Goal: Information Seeking & Learning: Learn about a topic

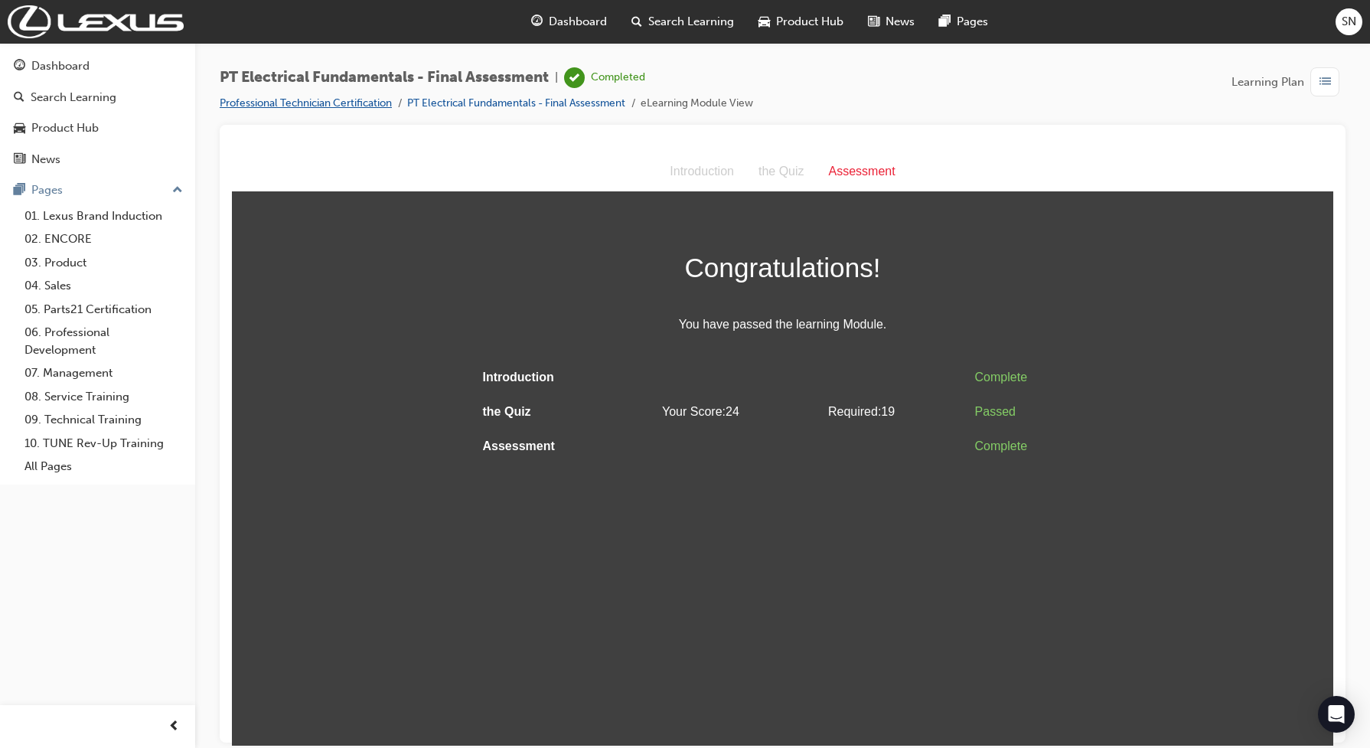
click at [339, 105] on link "Professional Technician Certification" at bounding box center [306, 102] width 172 height 13
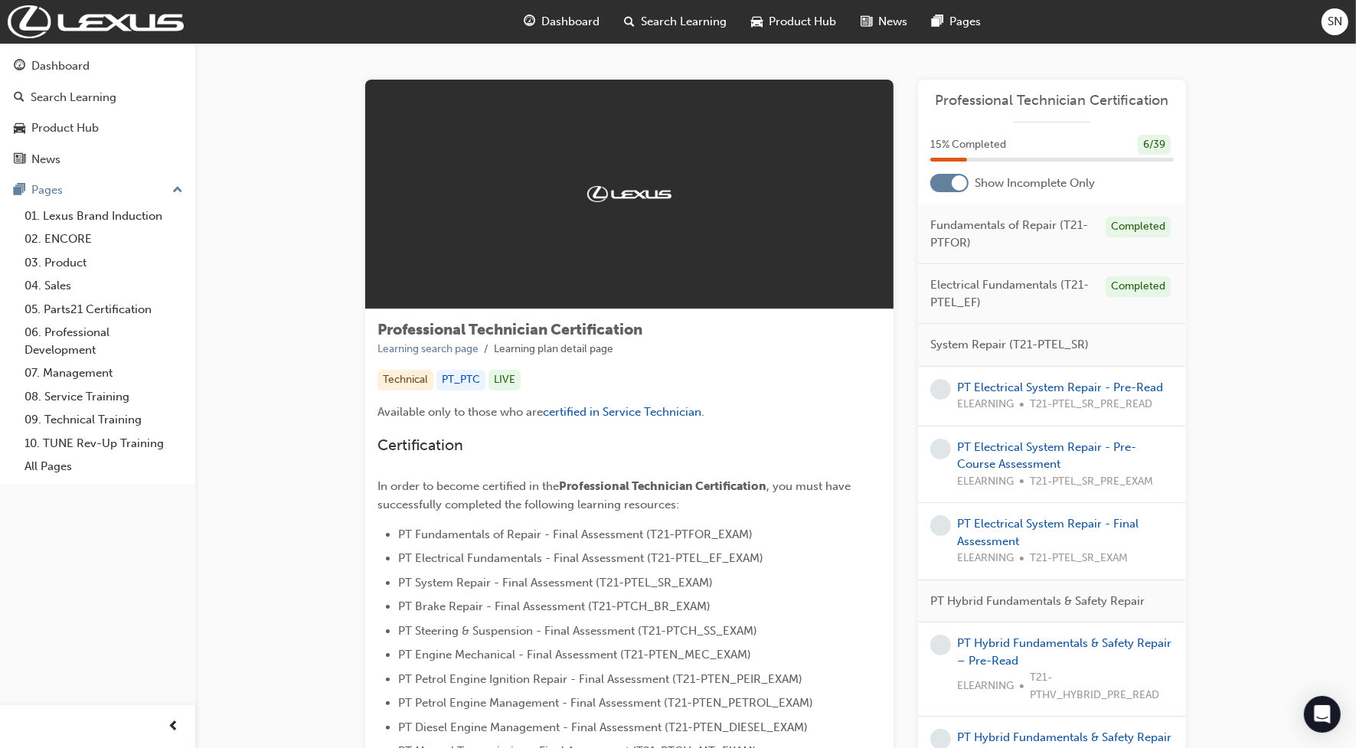
click at [1049, 395] on div "PT Electrical System Repair - Pre-Read ELEARNING T21-PTEL_SR_PRE_READ" at bounding box center [1060, 396] width 206 height 34
click at [1047, 388] on link "PT Electrical System Repair - Pre-Read" at bounding box center [1060, 387] width 206 height 14
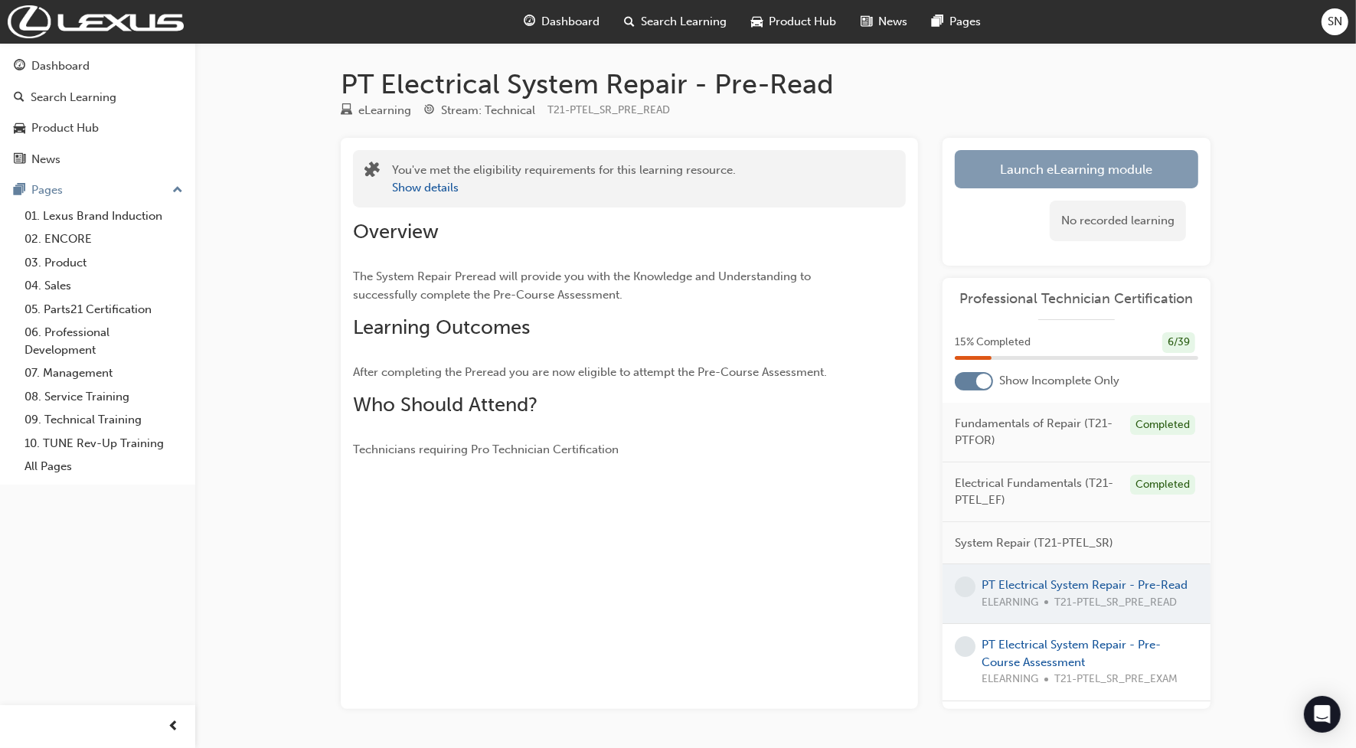
click at [997, 185] on link "Launch eLearning module" at bounding box center [1076, 169] width 243 height 38
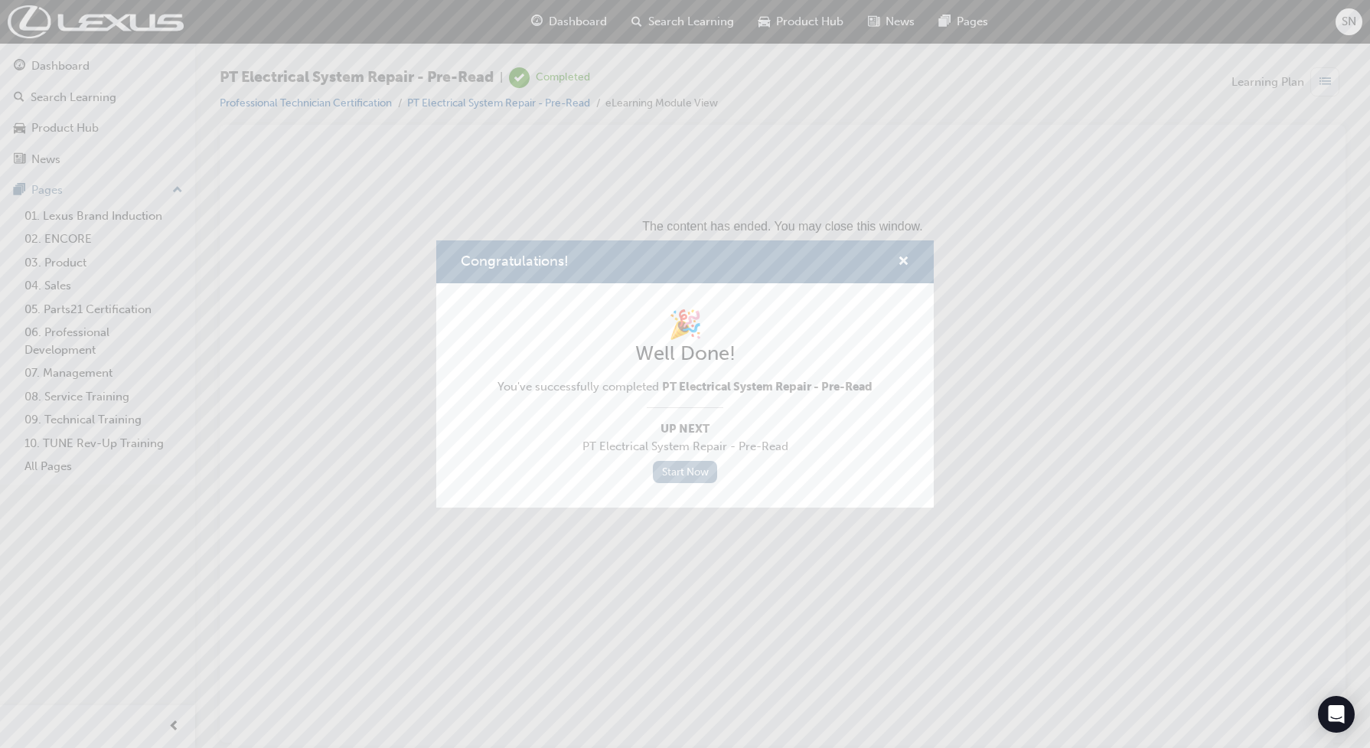
click at [682, 472] on link "Start Now" at bounding box center [685, 472] width 64 height 22
click at [906, 265] on span "cross-icon" at bounding box center [903, 263] width 11 height 14
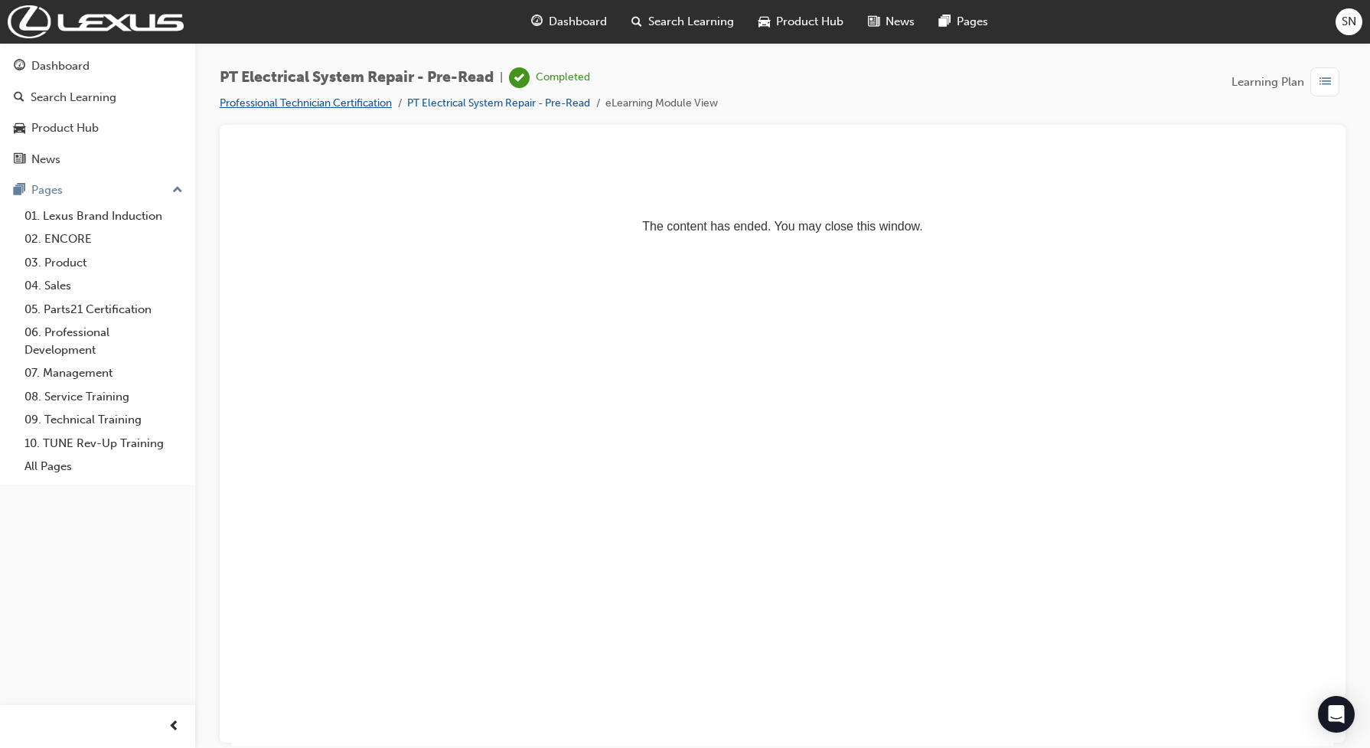
click at [349, 109] on link "Professional Technician Certification" at bounding box center [306, 102] width 172 height 13
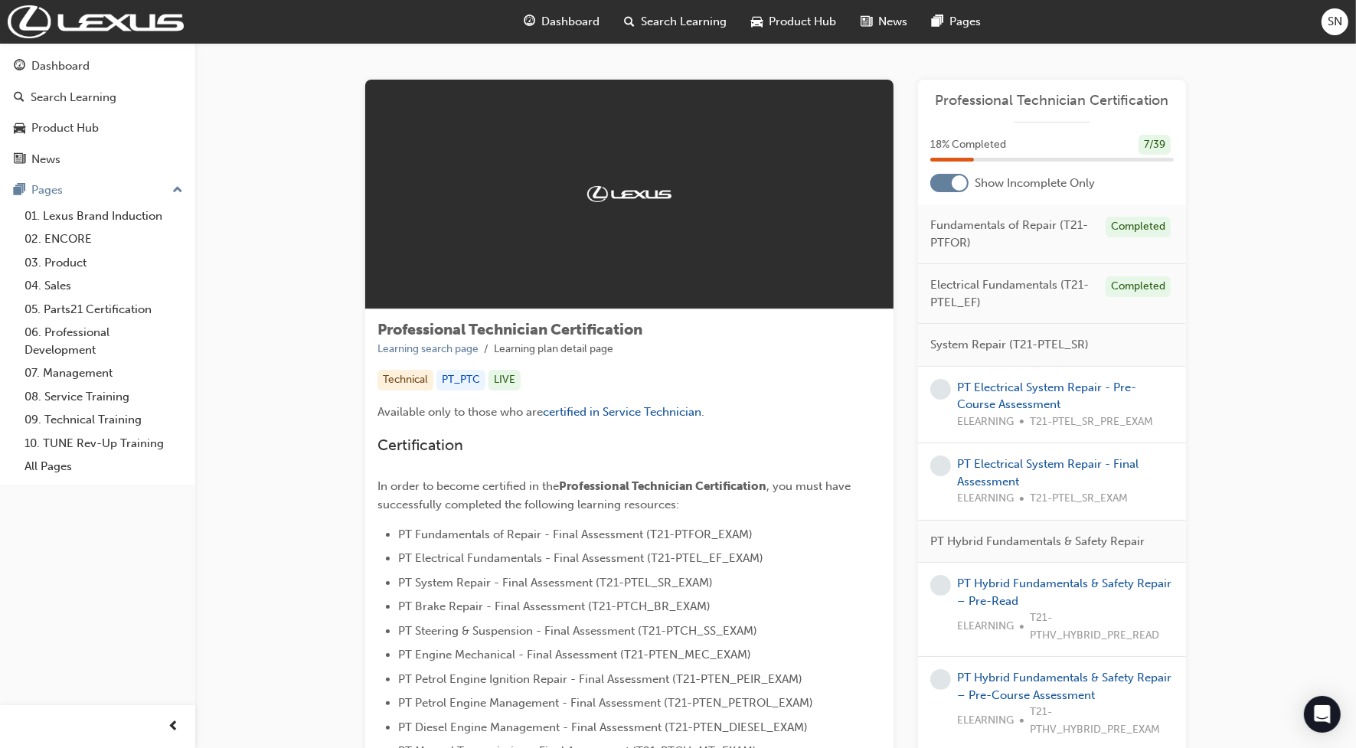
click at [1001, 397] on div "PT Electrical System Repair - Pre-Course Assessment ELEARNING T21-PTEL_SR_PRE_E…" at bounding box center [1065, 405] width 217 height 52
click at [992, 380] on link "PT Electrical System Repair - Pre-Course Assessment" at bounding box center [1046, 395] width 179 height 31
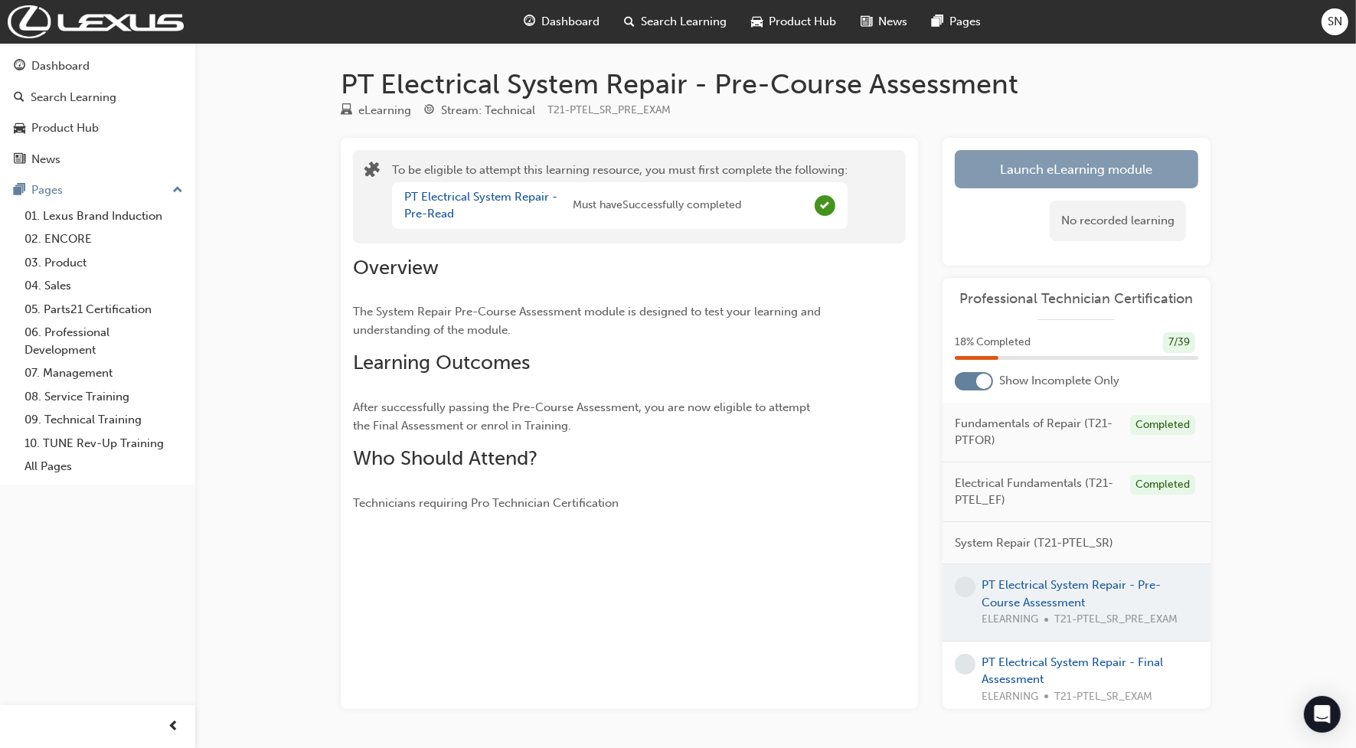
click at [1022, 157] on button "Launch eLearning module" at bounding box center [1076, 169] width 243 height 38
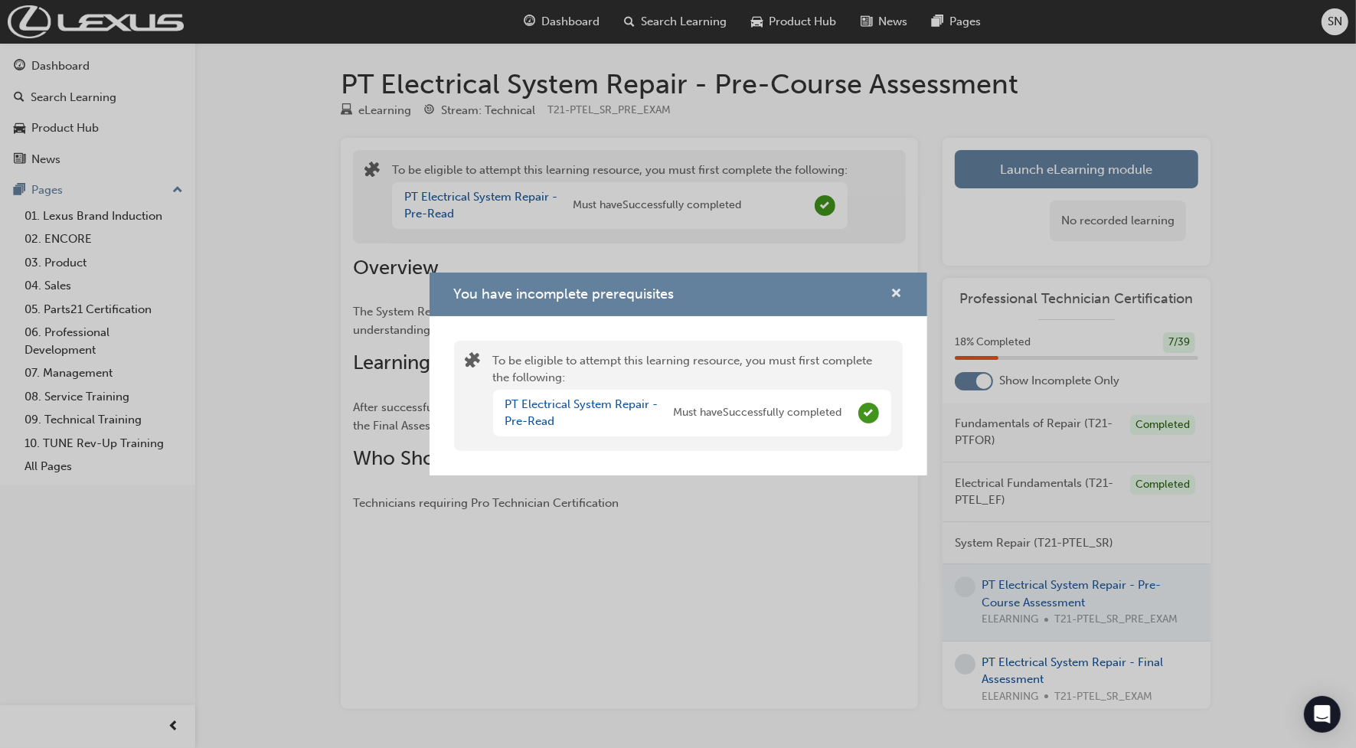
click at [896, 288] on span "cross-icon" at bounding box center [896, 295] width 11 height 14
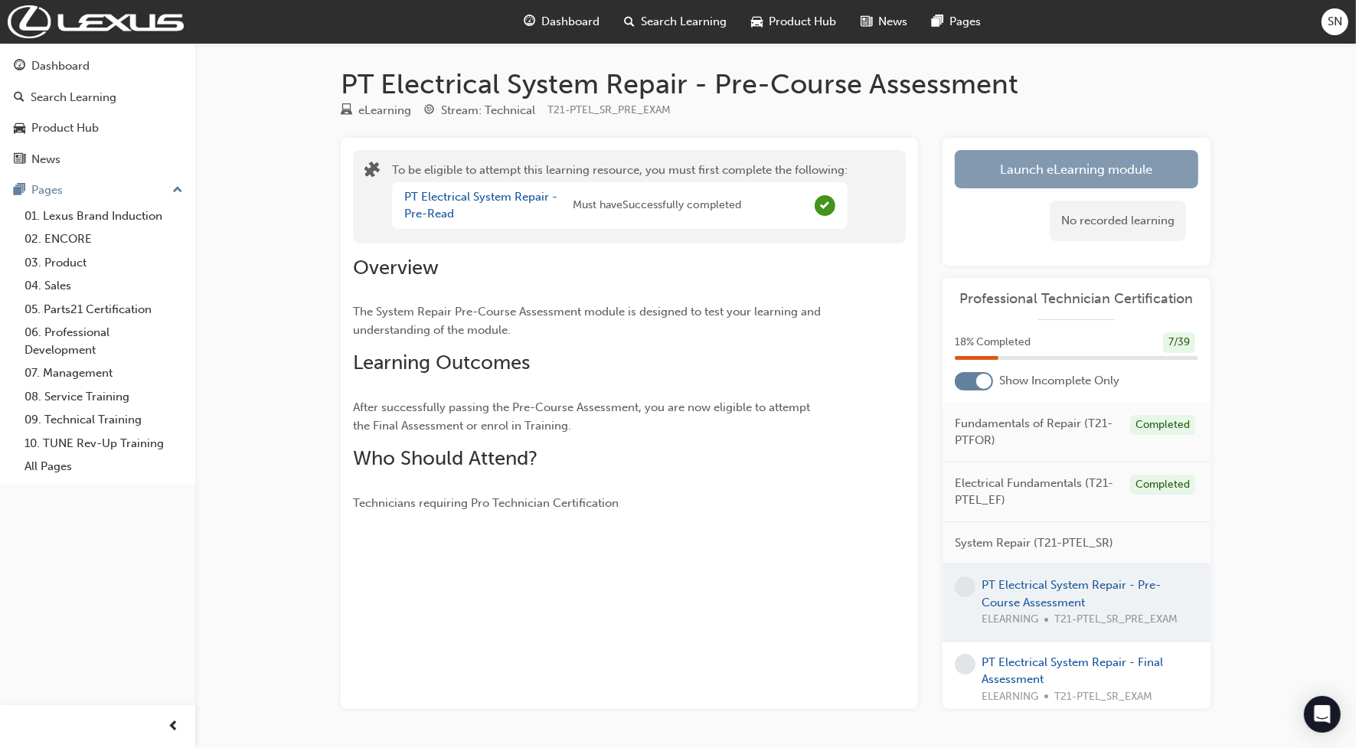
click at [1031, 161] on button "Launch eLearning module" at bounding box center [1076, 169] width 243 height 38
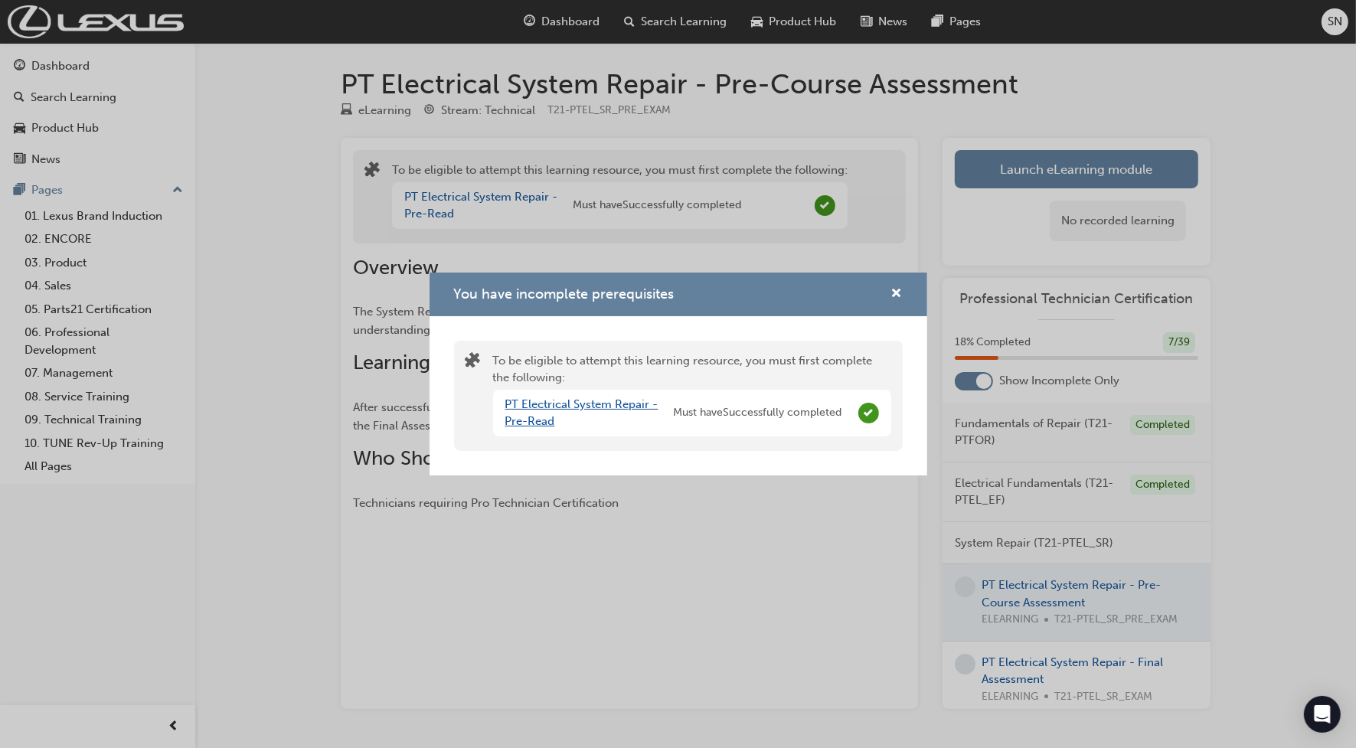
click at [609, 402] on link "PT Electrical System Repair - Pre-Read" at bounding box center [581, 412] width 153 height 31
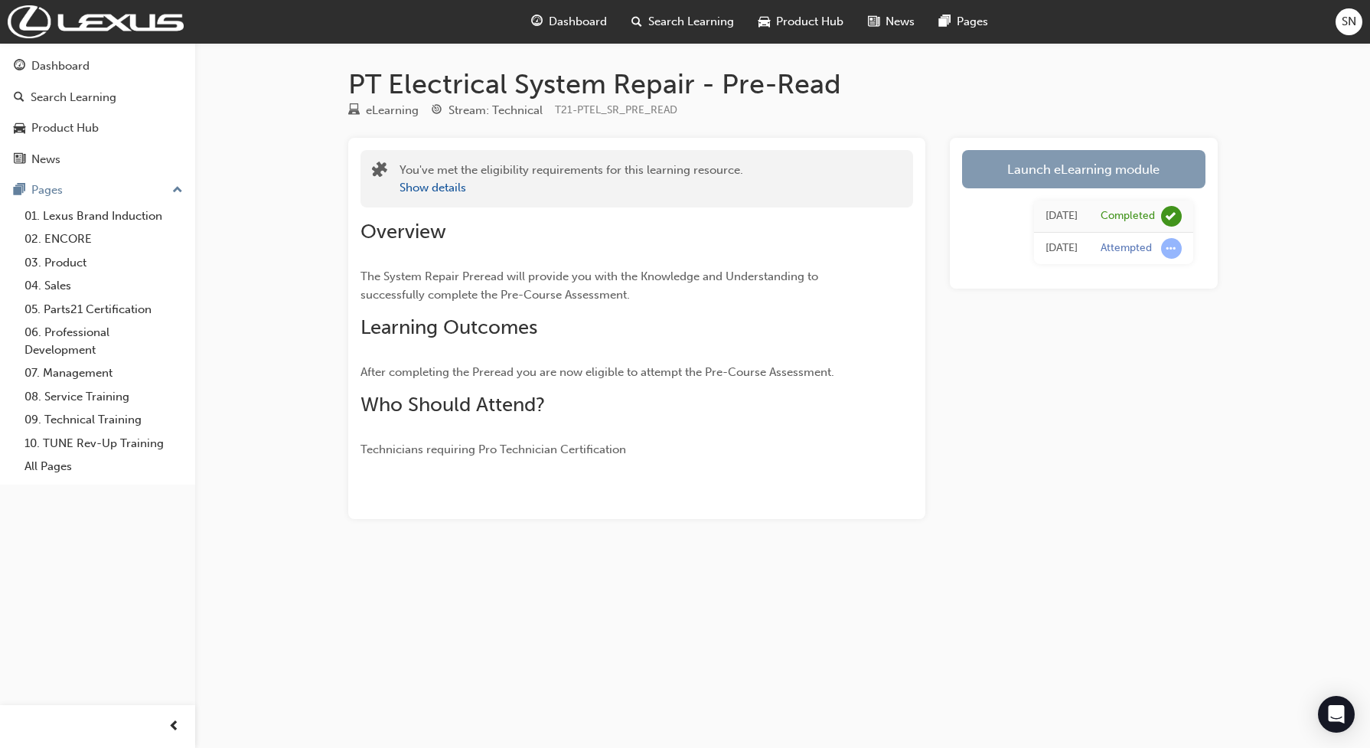
click at [1114, 165] on link "Launch eLearning module" at bounding box center [1083, 169] width 243 height 38
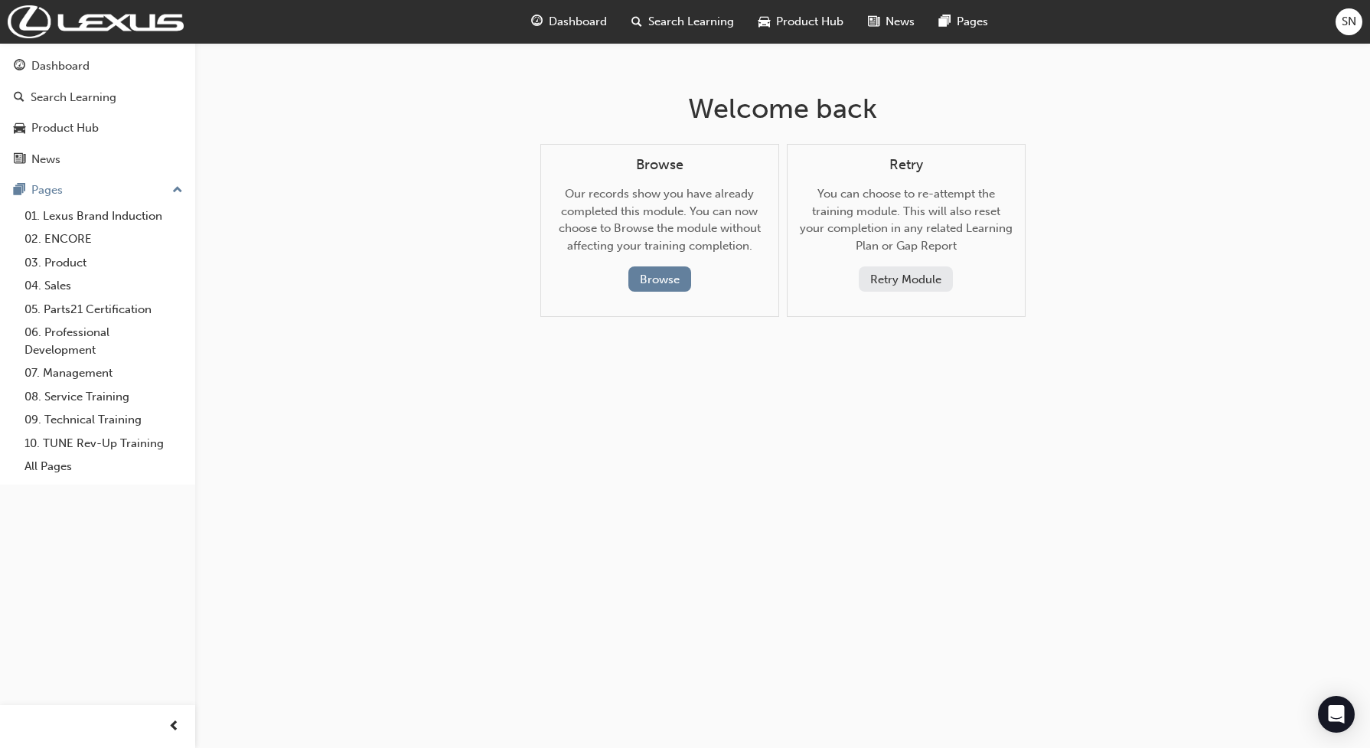
click at [866, 285] on button "Retry Module" at bounding box center [906, 278] width 94 height 25
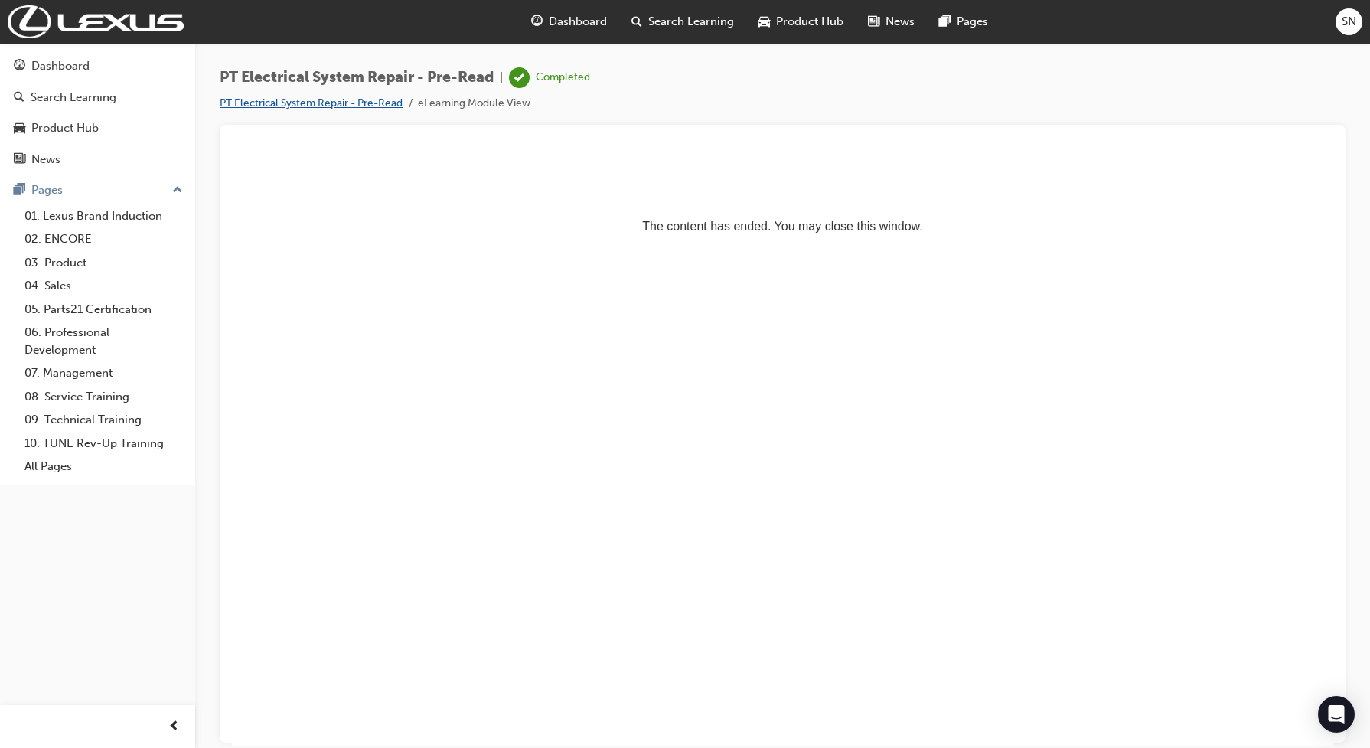
click at [303, 96] on link "PT Electrical System Repair - Pre-Read" at bounding box center [311, 102] width 183 height 13
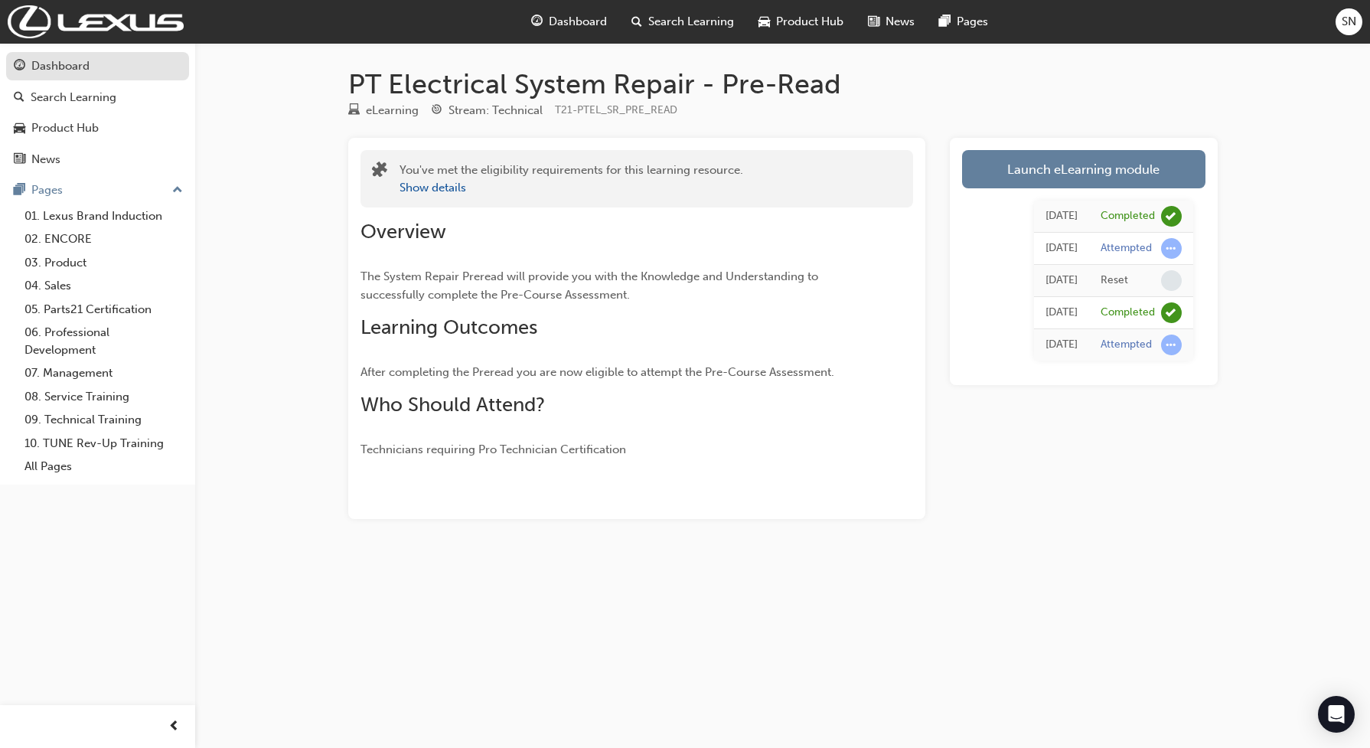
click at [117, 73] on div "Dashboard" at bounding box center [98, 66] width 168 height 19
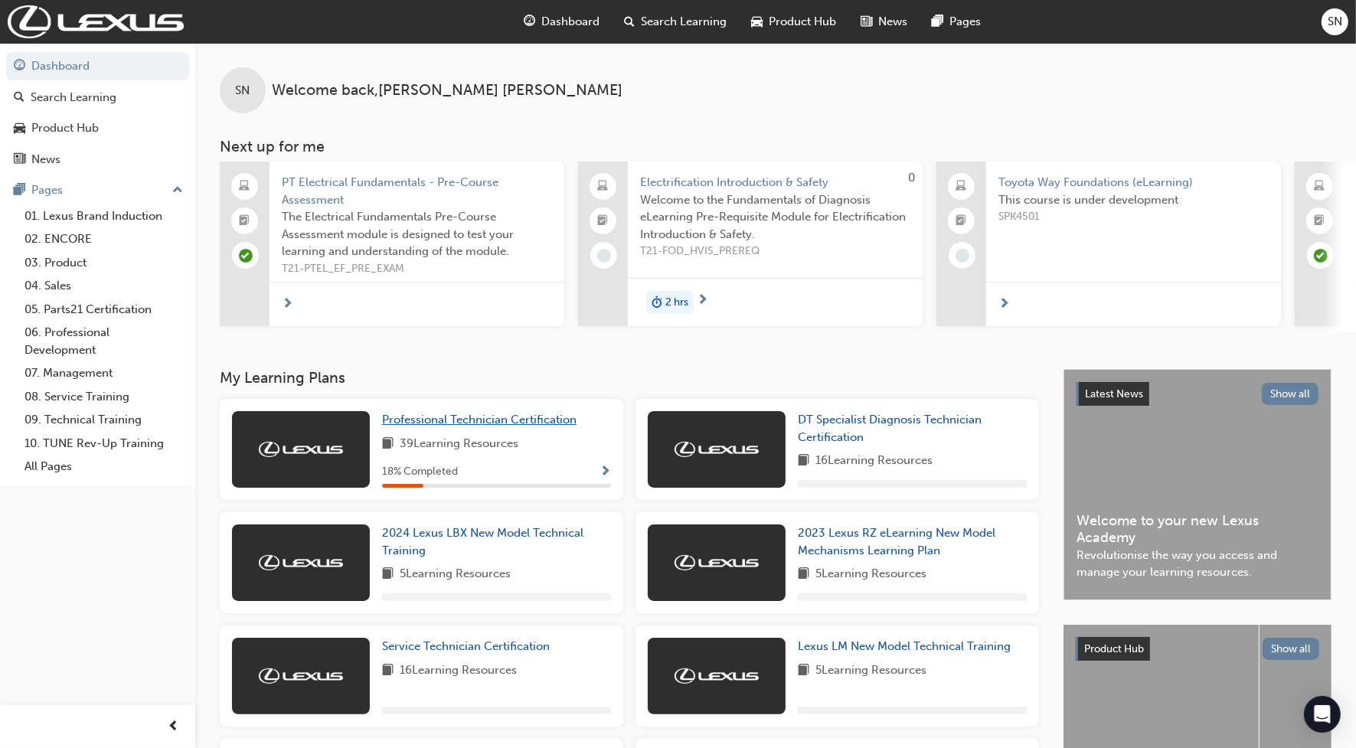
click at [429, 426] on span "Professional Technician Certification" at bounding box center [479, 420] width 194 height 14
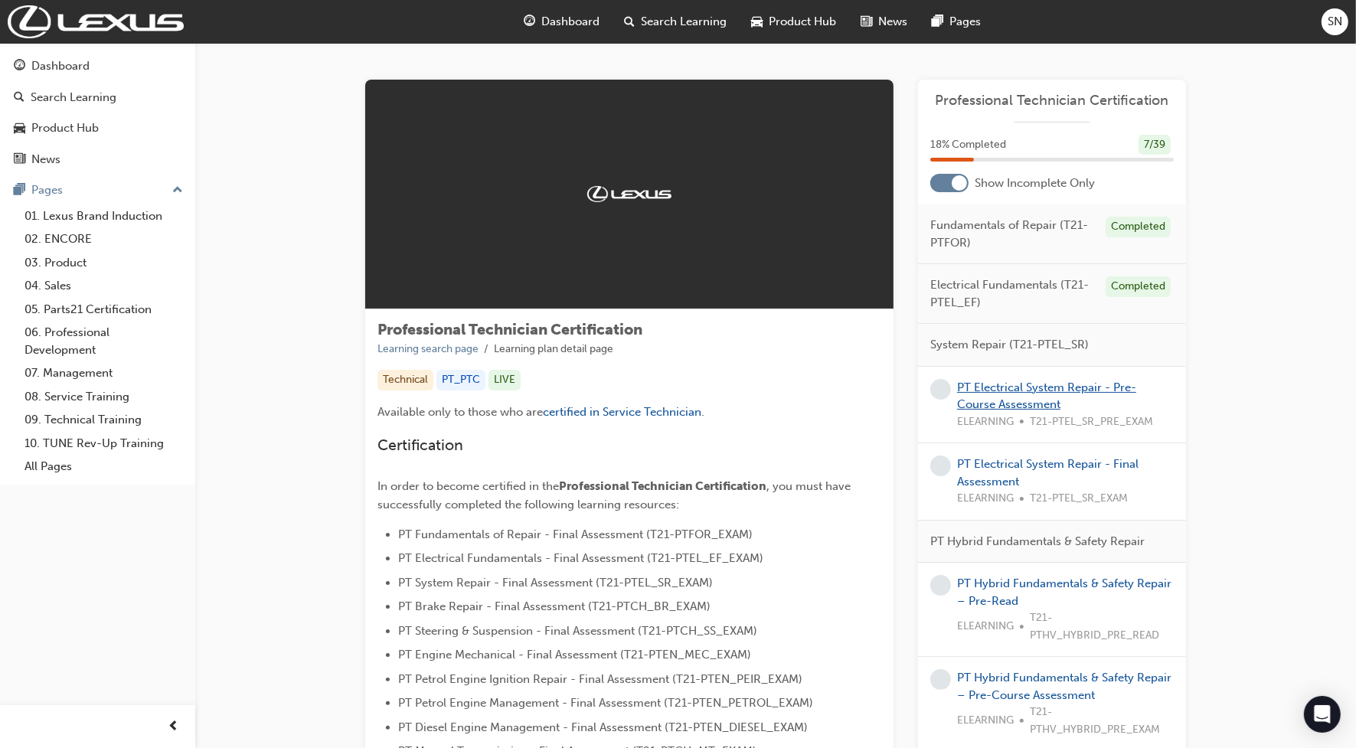
click at [1000, 383] on link "PT Electrical System Repair - Pre-Course Assessment" at bounding box center [1046, 395] width 179 height 31
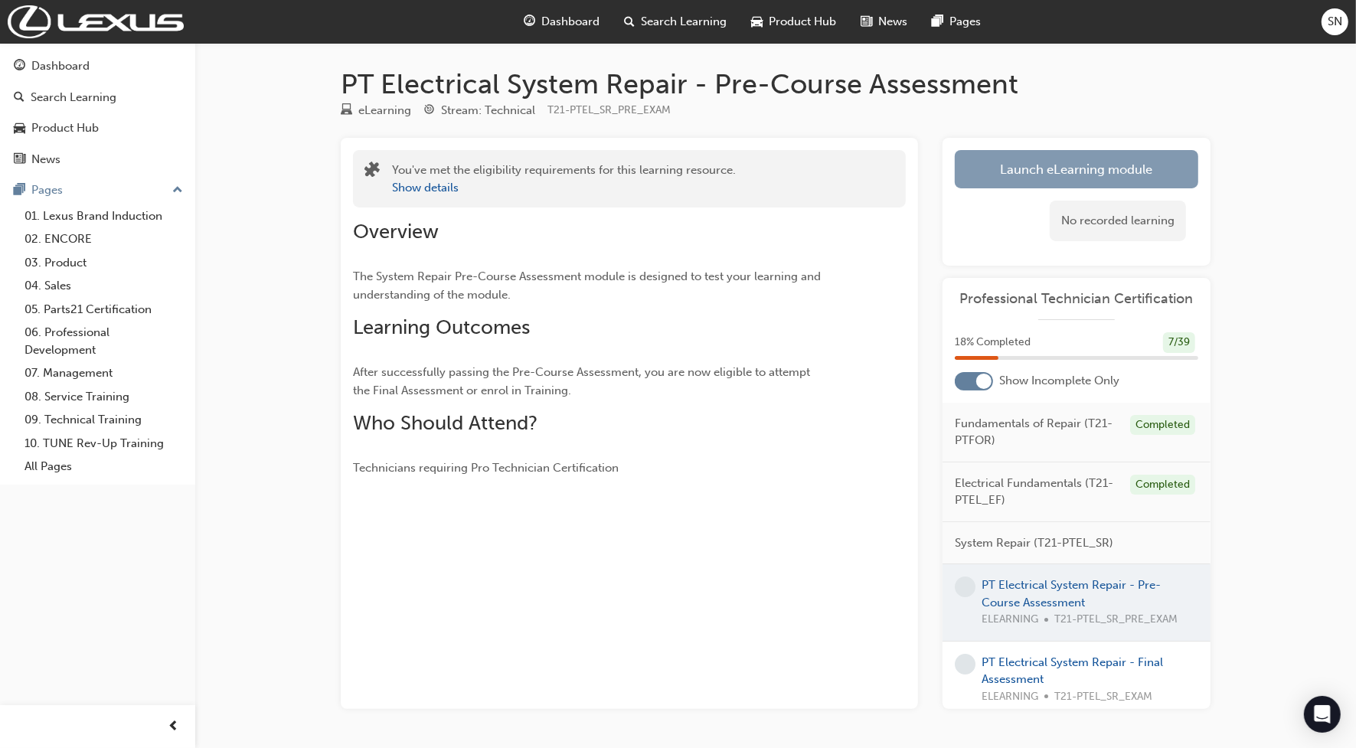
click at [1049, 177] on link "Launch eLearning module" at bounding box center [1076, 169] width 243 height 38
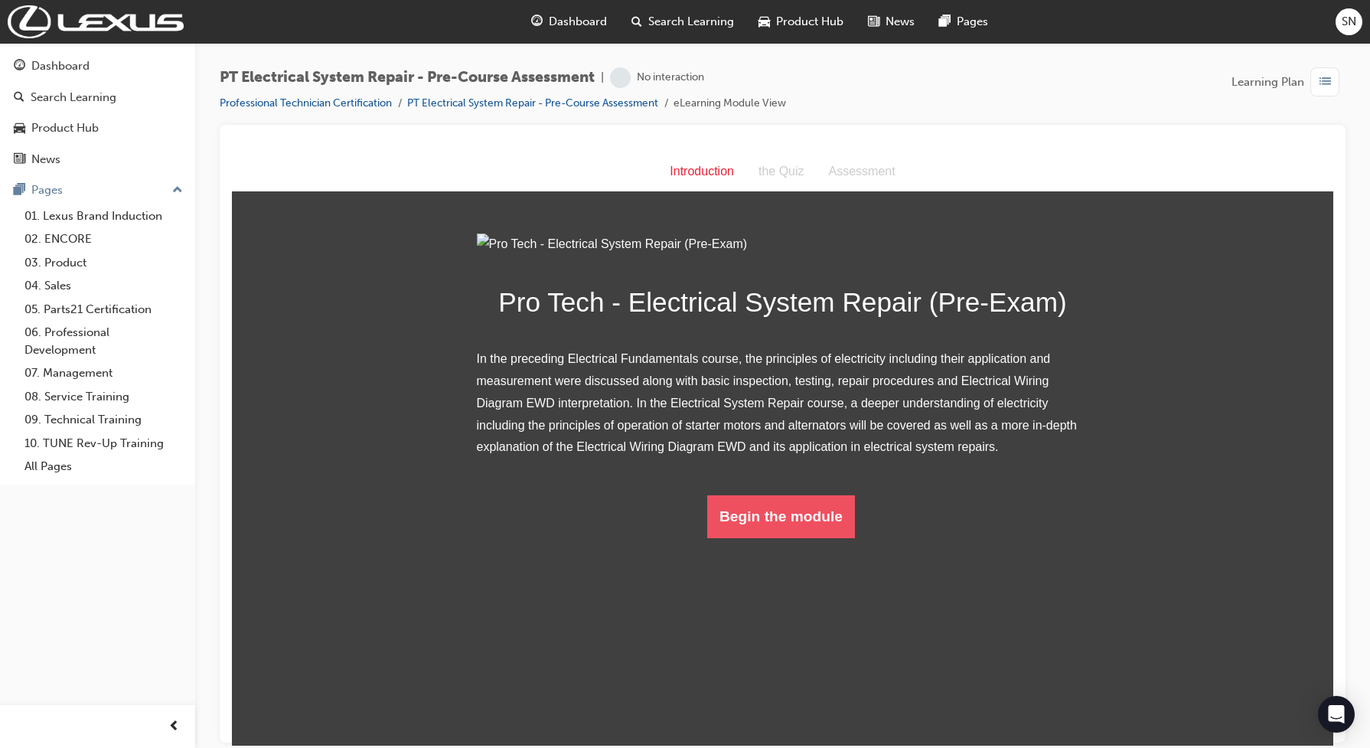
click at [815, 537] on button "Begin the module" at bounding box center [781, 515] width 148 height 43
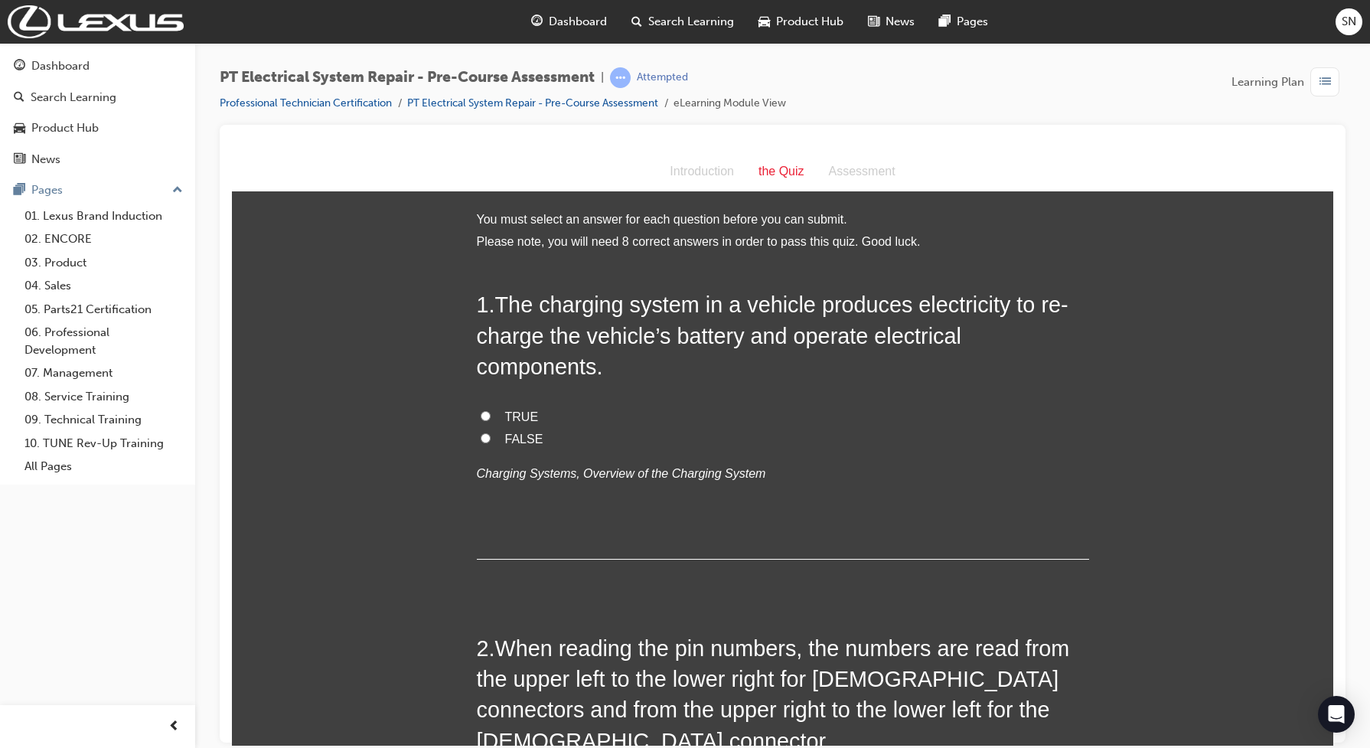
click at [481, 417] on input "TRUE" at bounding box center [486, 415] width 10 height 10
radio input "true"
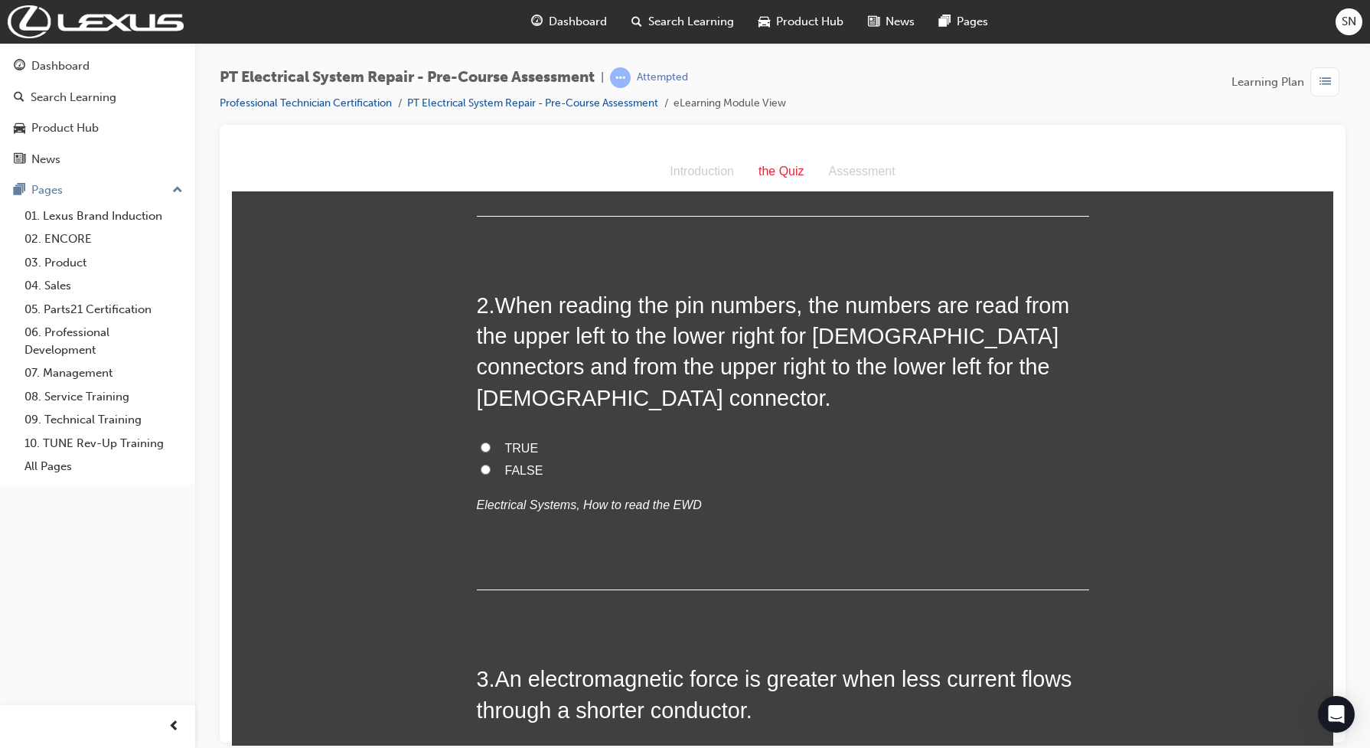
scroll to position [383, 0]
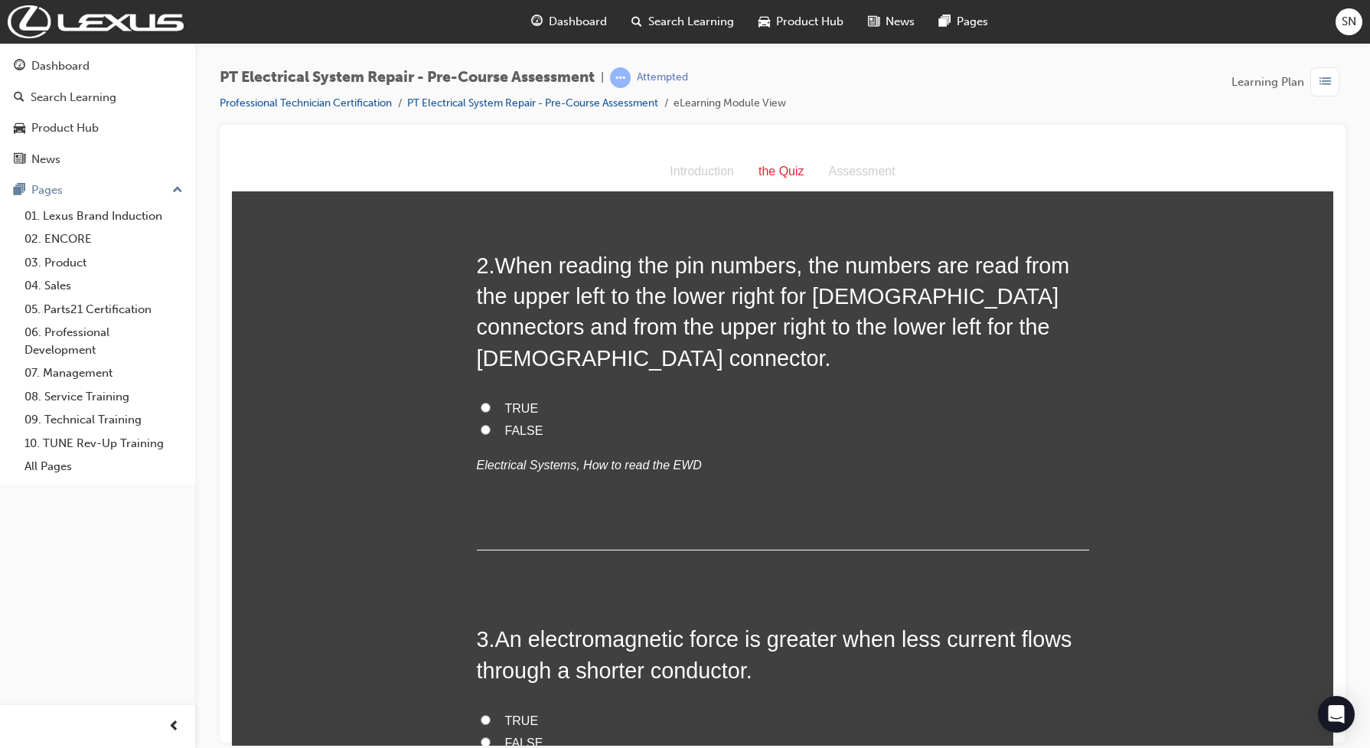
click at [518, 401] on span "TRUE" at bounding box center [522, 407] width 34 height 13
click at [491, 402] on input "TRUE" at bounding box center [486, 407] width 10 height 10
radio input "true"
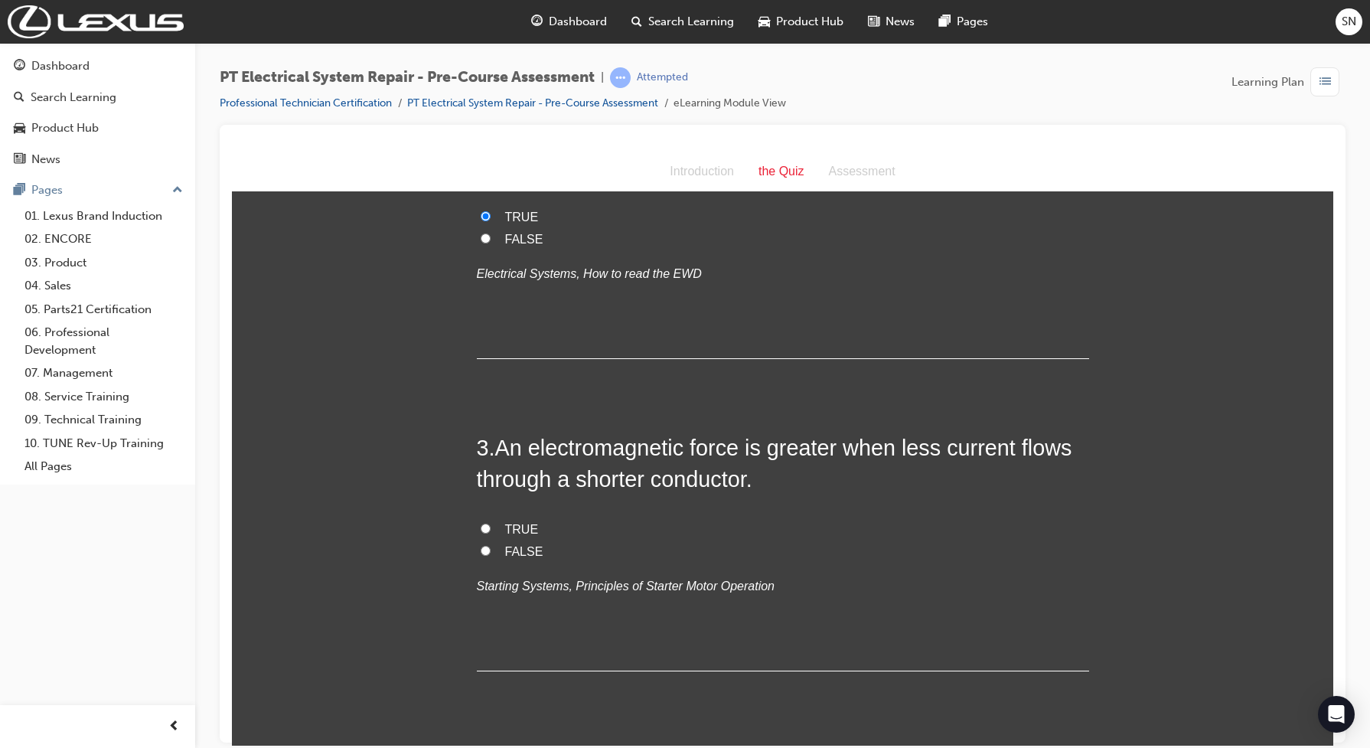
scroll to position [670, 0]
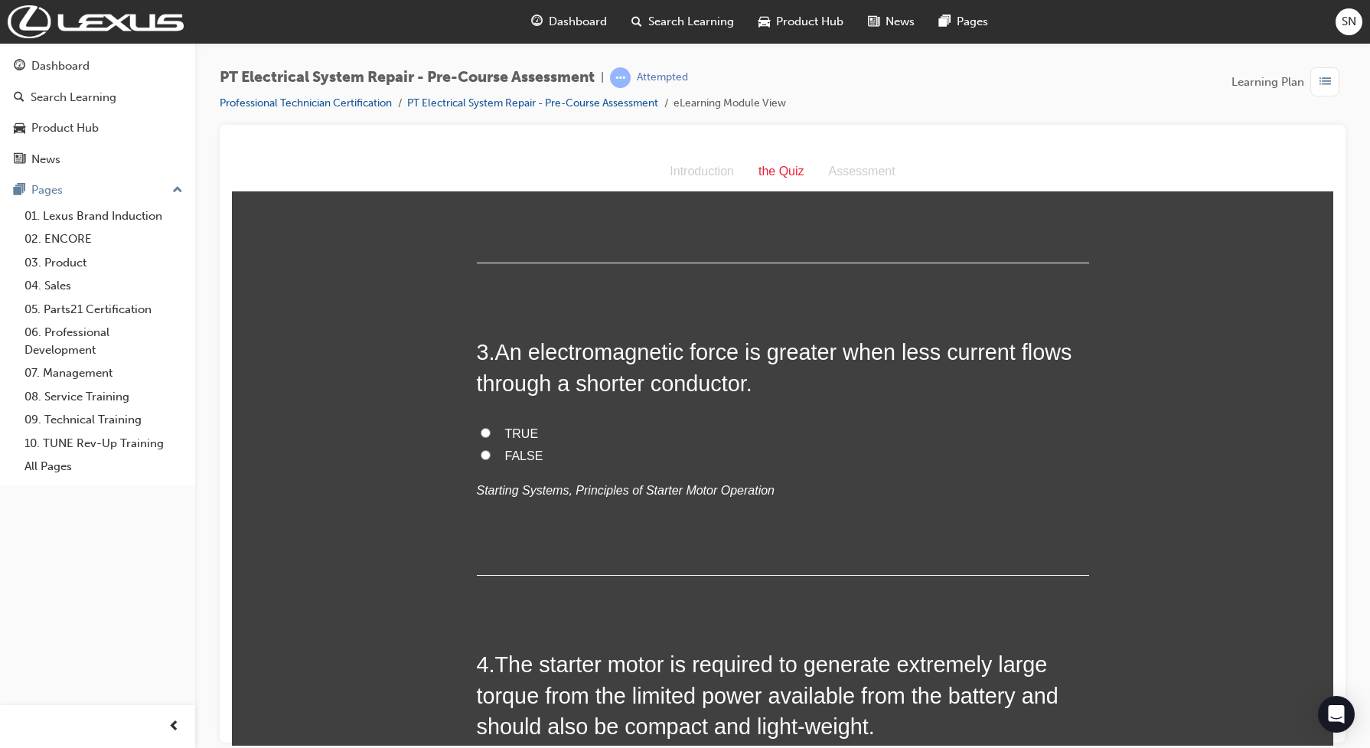
click at [515, 449] on span "FALSE" at bounding box center [524, 455] width 38 height 13
click at [491, 449] on input "FALSE" at bounding box center [486, 454] width 10 height 10
radio input "true"
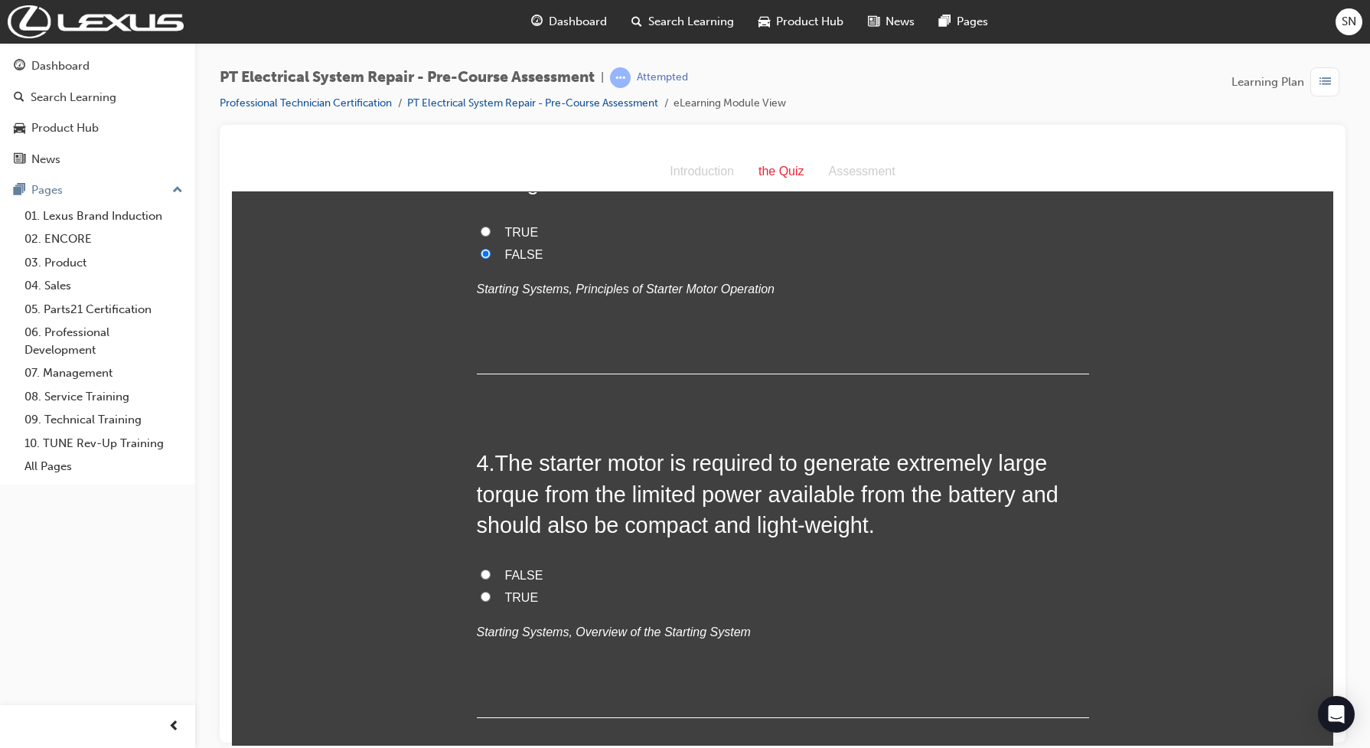
scroll to position [957, 0]
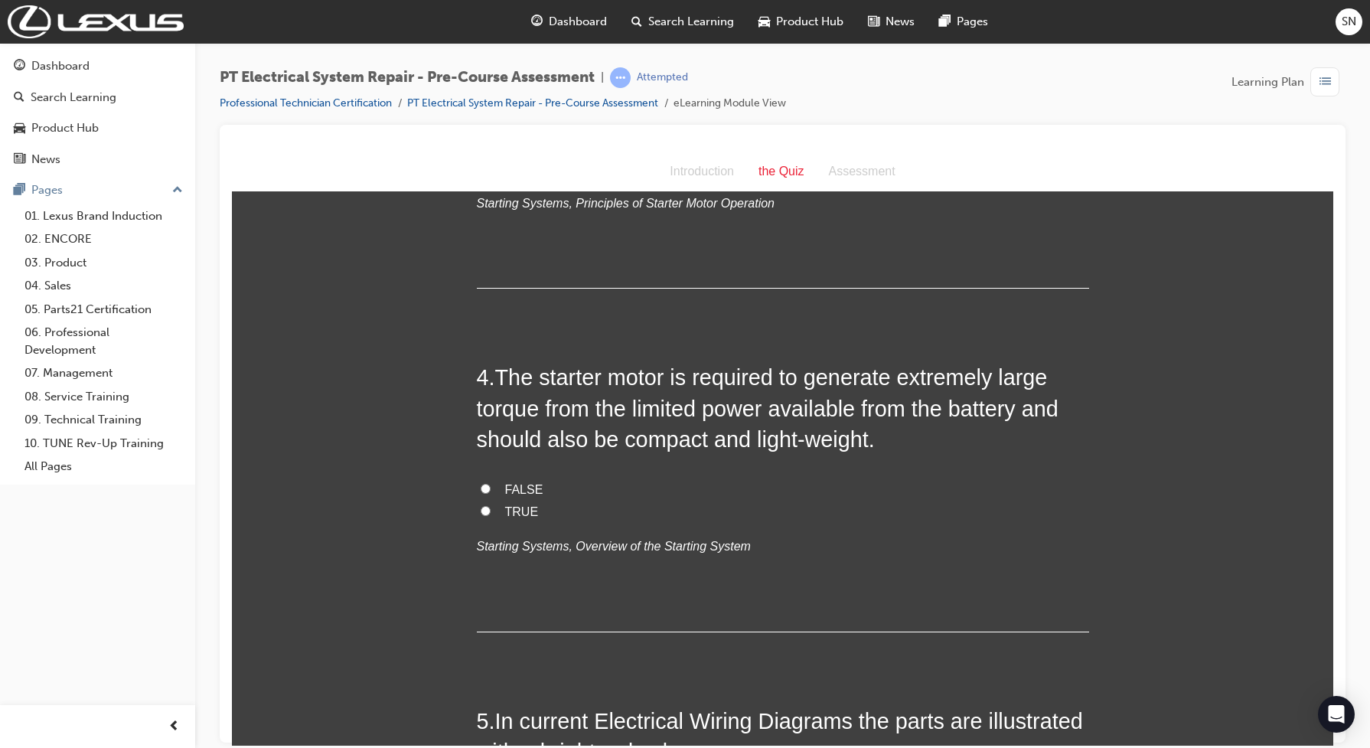
click at [505, 504] on span "TRUE" at bounding box center [522, 510] width 34 height 13
click at [491, 505] on input "TRUE" at bounding box center [486, 510] width 10 height 10
radio input "true"
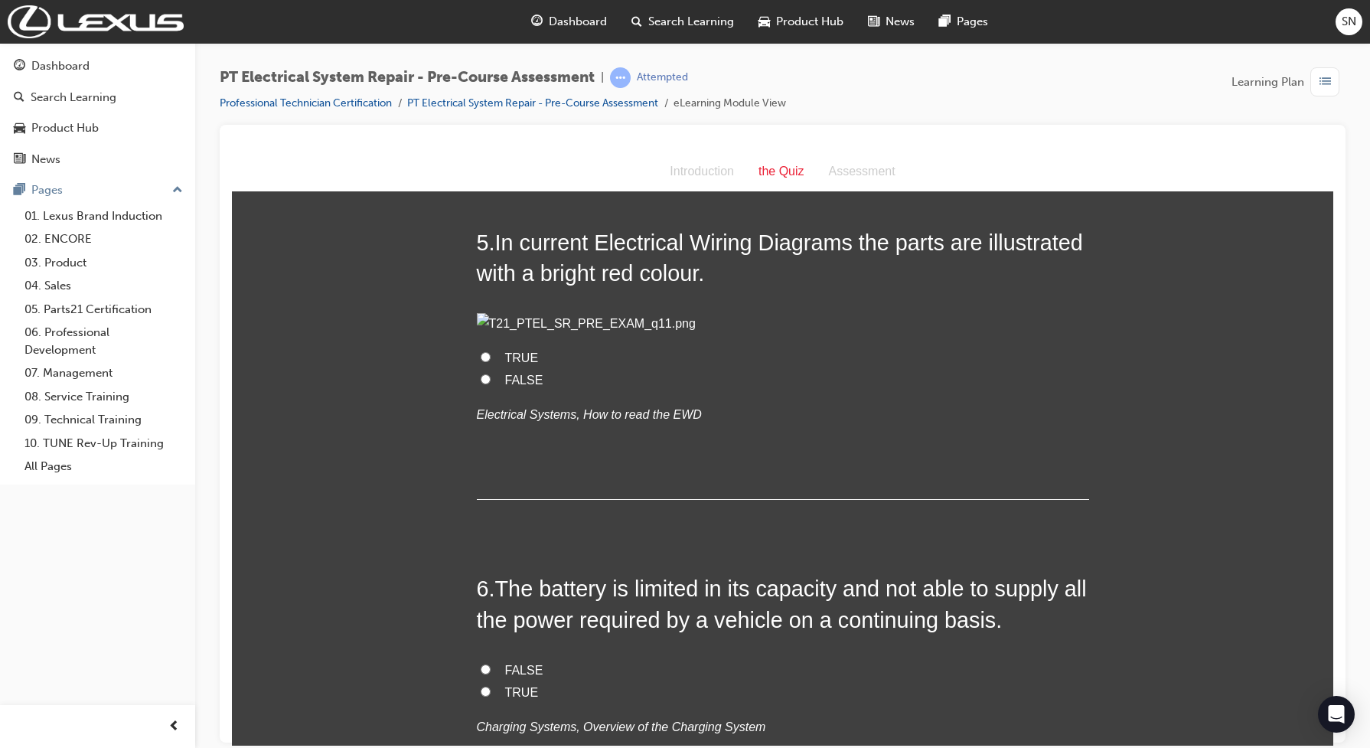
scroll to position [1340, 0]
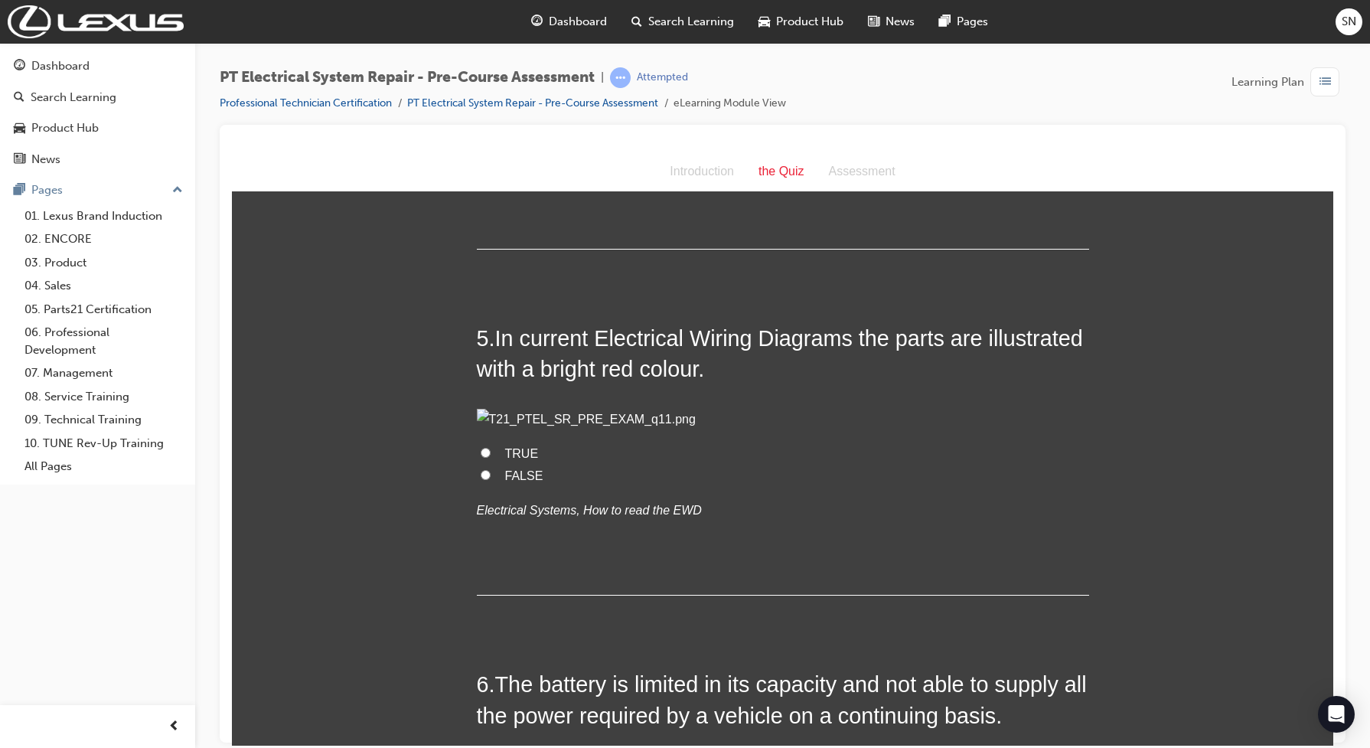
click at [481, 479] on input "FALSE" at bounding box center [486, 474] width 10 height 10
radio input "true"
click at [481, 479] on input "FALSE" at bounding box center [486, 474] width 10 height 10
click at [487, 465] on label "TRUE" at bounding box center [783, 453] width 612 height 22
click at [487, 457] on input "TRUE" at bounding box center [486, 452] width 10 height 10
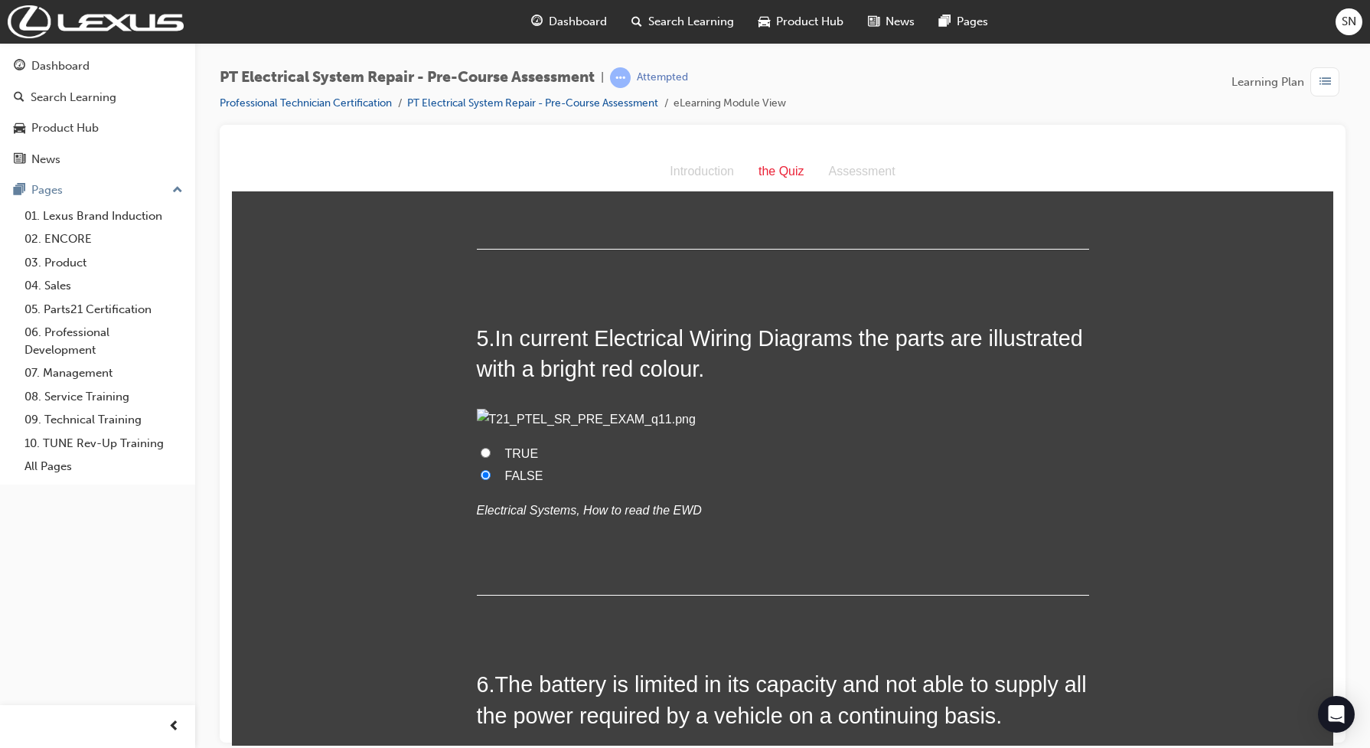
radio input "true"
click at [481, 479] on input "FALSE" at bounding box center [486, 474] width 10 height 10
radio input "true"
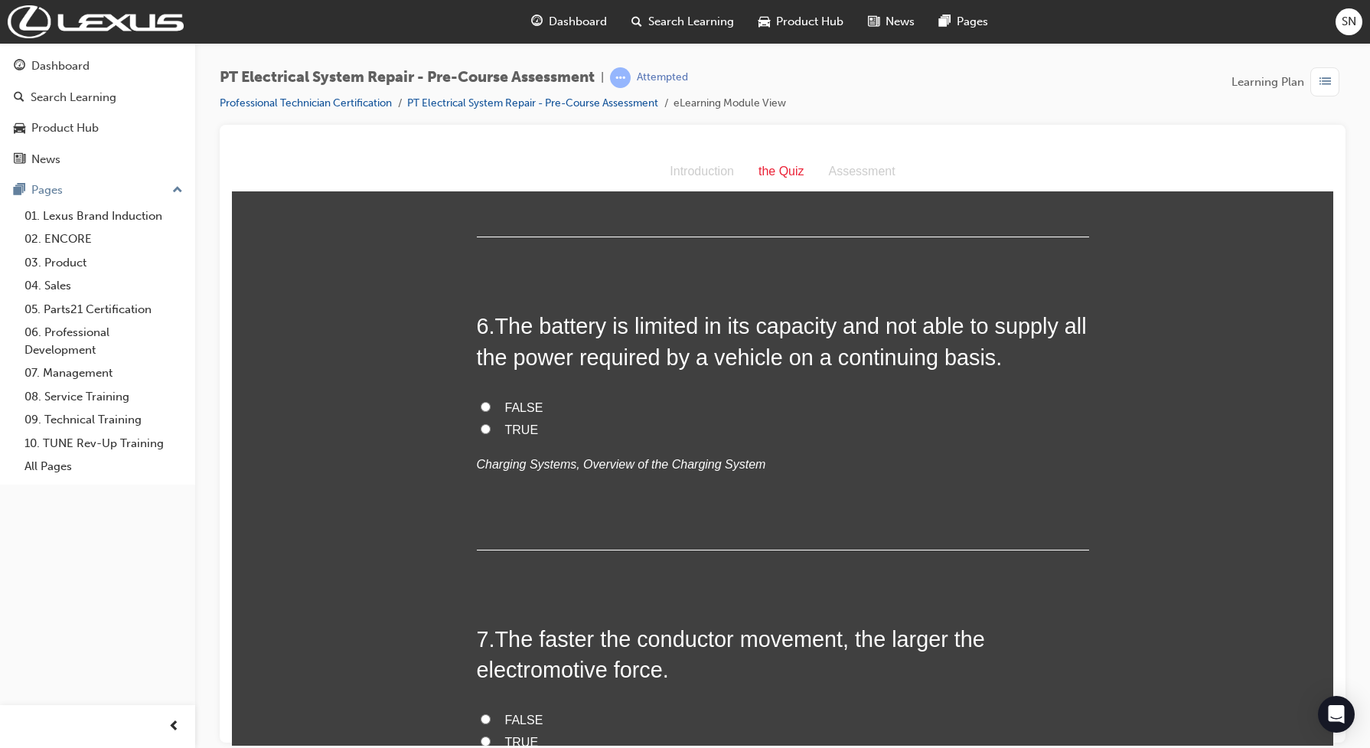
scroll to position [1722, 0]
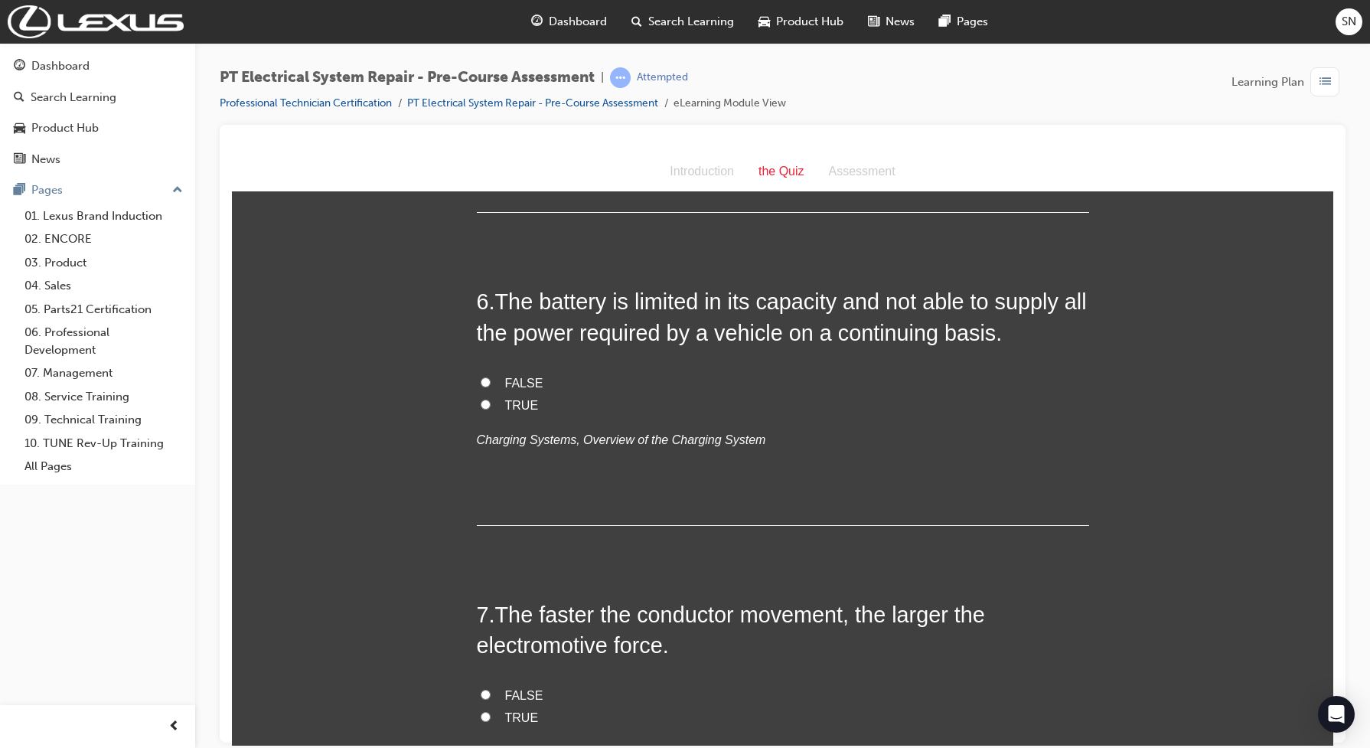
click at [491, 416] on label "TRUE" at bounding box center [783, 405] width 612 height 22
click at [491, 409] on input "TRUE" at bounding box center [486, 404] width 10 height 10
radio input "true"
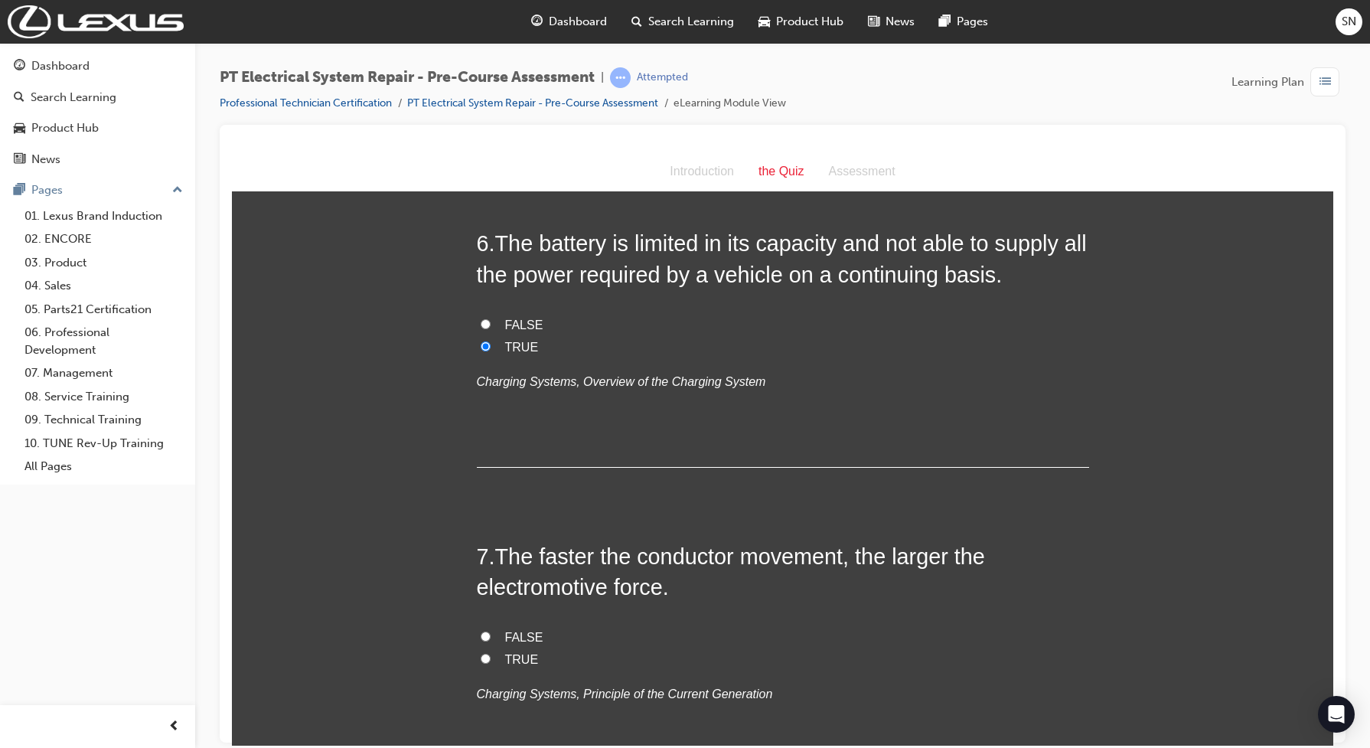
scroll to position [2105, 0]
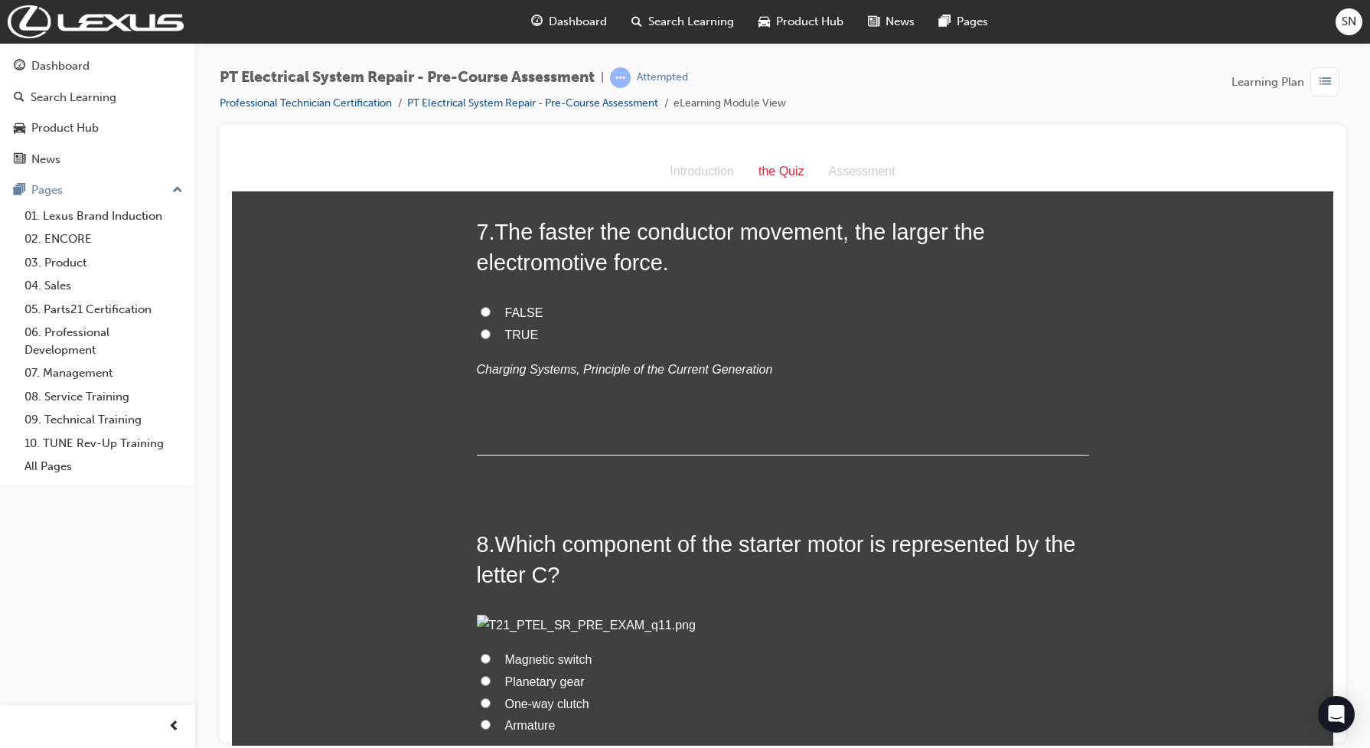
click at [511, 341] on span "TRUE" at bounding box center [522, 334] width 34 height 13
click at [491, 338] on input "TRUE" at bounding box center [486, 333] width 10 height 10
radio input "true"
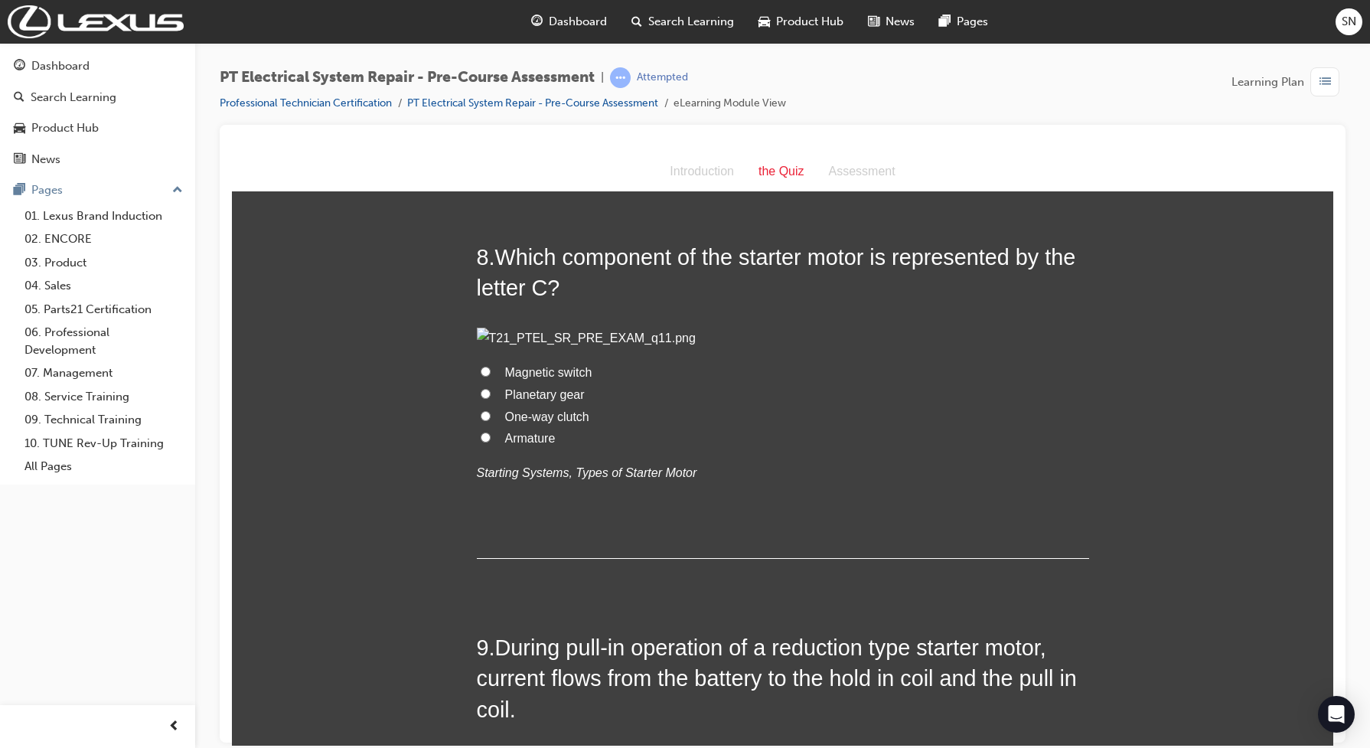
scroll to position [2488, 0]
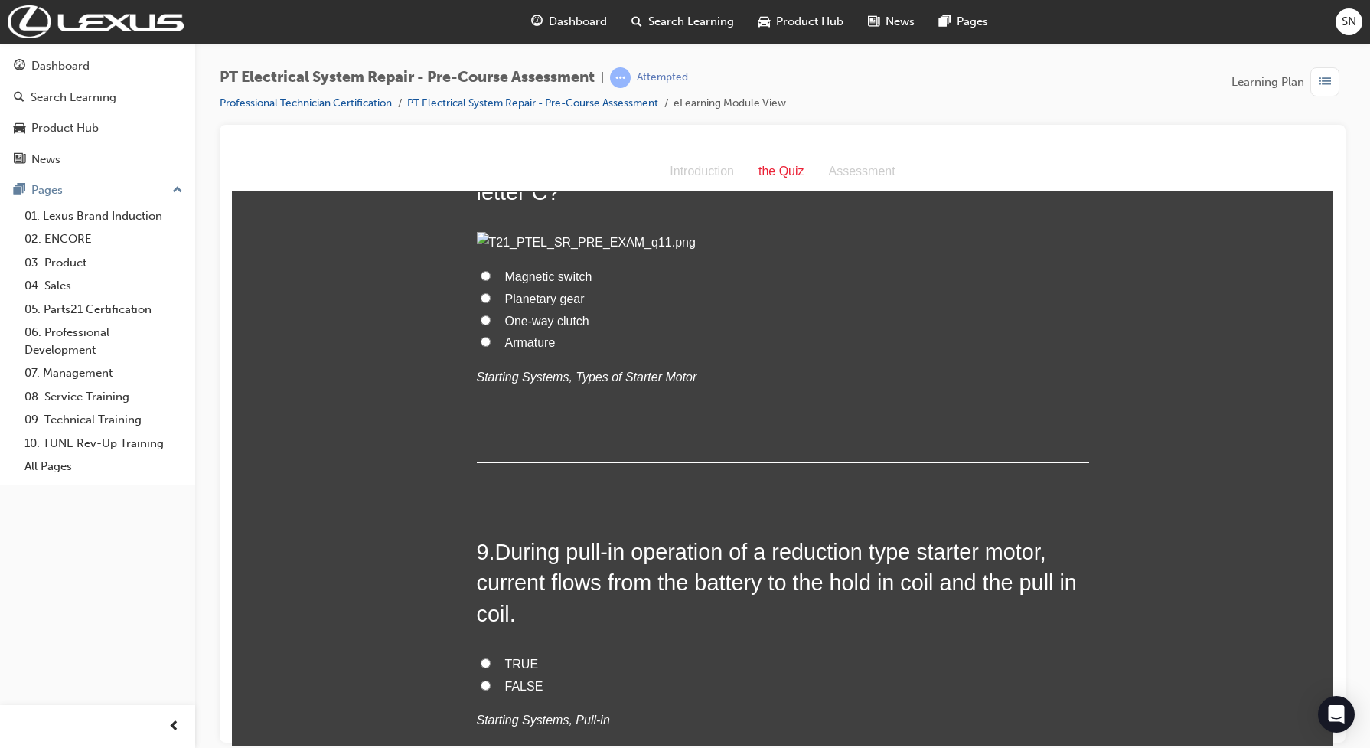
click at [494, 310] on label "Planetary gear" at bounding box center [783, 299] width 612 height 22
click at [491, 302] on input "Planetary gear" at bounding box center [486, 297] width 10 height 10
radio input "true"
click at [481, 346] on input "Armature" at bounding box center [486, 341] width 10 height 10
radio input "true"
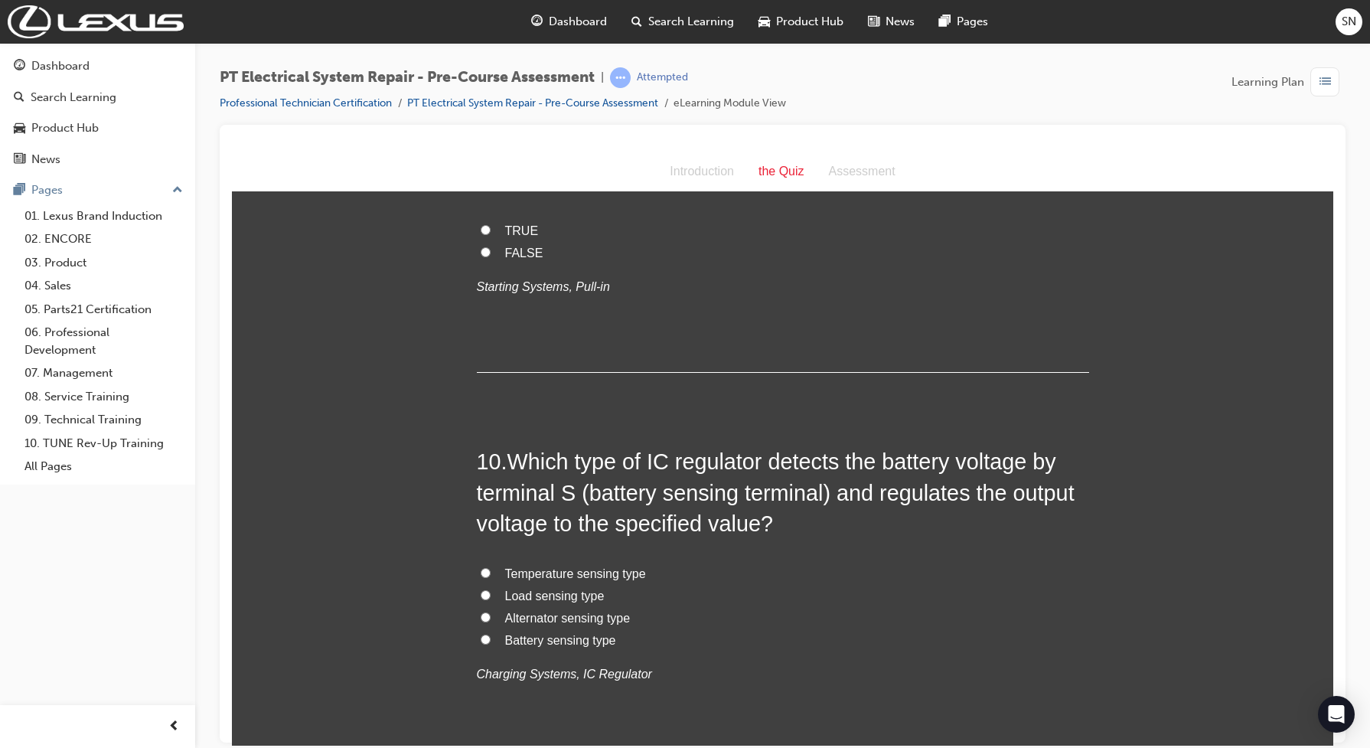
scroll to position [2966, 0]
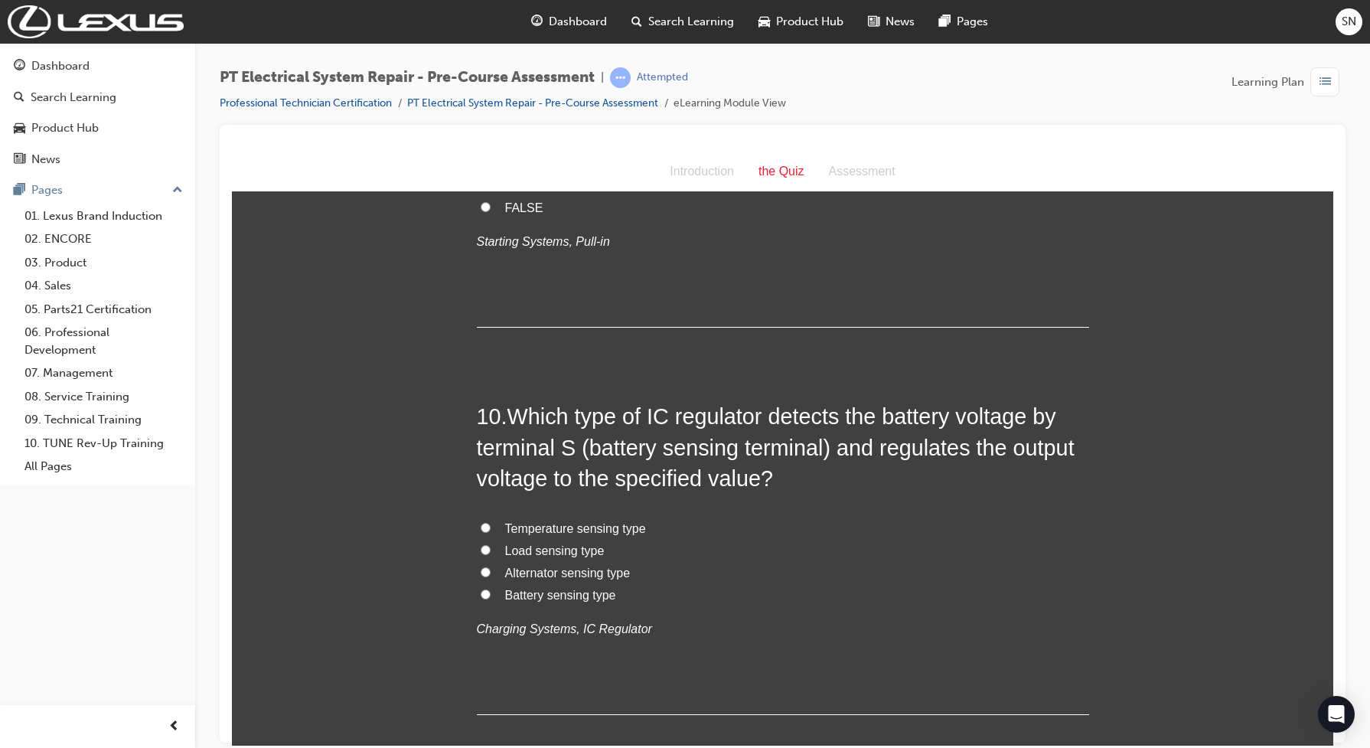
click at [494, 197] on label "TRUE" at bounding box center [783, 186] width 612 height 22
click at [491, 189] on input "TRUE" at bounding box center [486, 184] width 10 height 10
radio input "true"
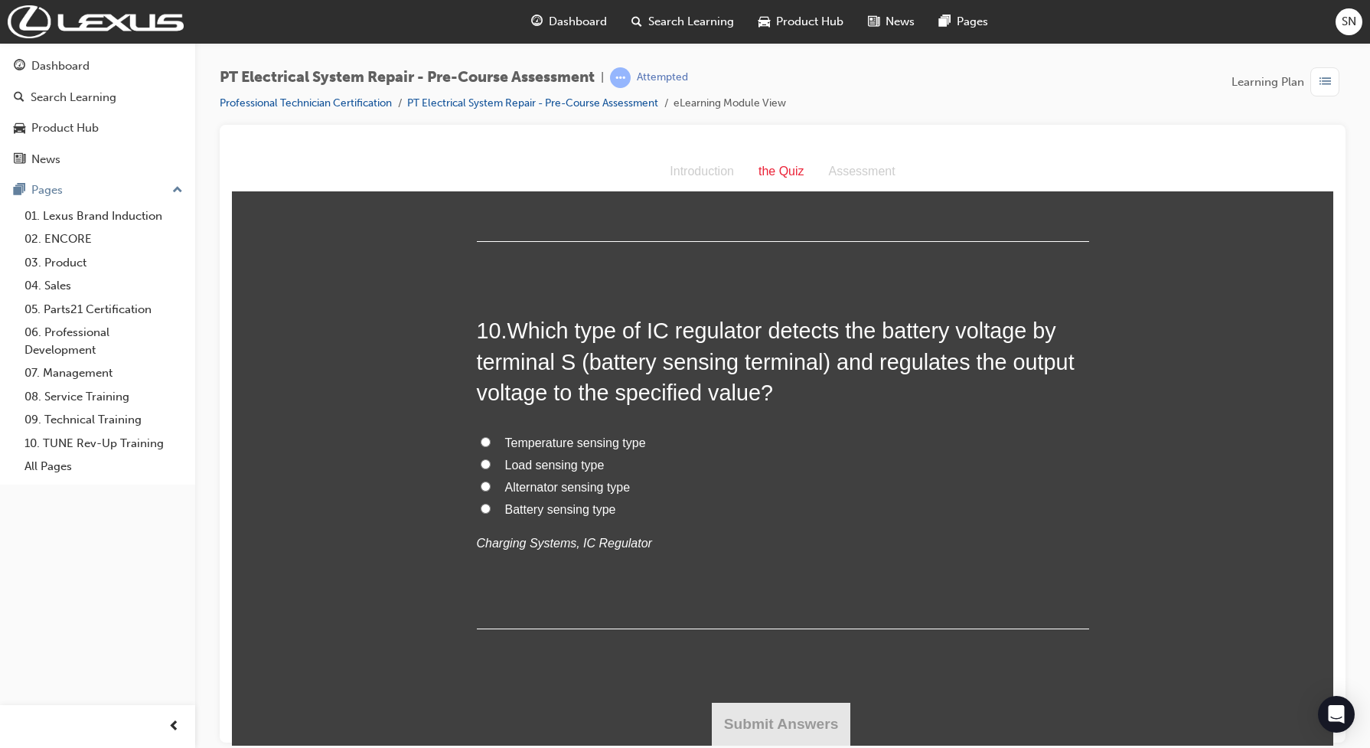
scroll to position [3357, 0]
click at [485, 462] on label "Load sensing type" at bounding box center [783, 465] width 612 height 22
click at [485, 462] on input "Load sensing type" at bounding box center [486, 464] width 10 height 10
radio input "true"
click at [486, 505] on label "Battery sensing type" at bounding box center [783, 509] width 612 height 22
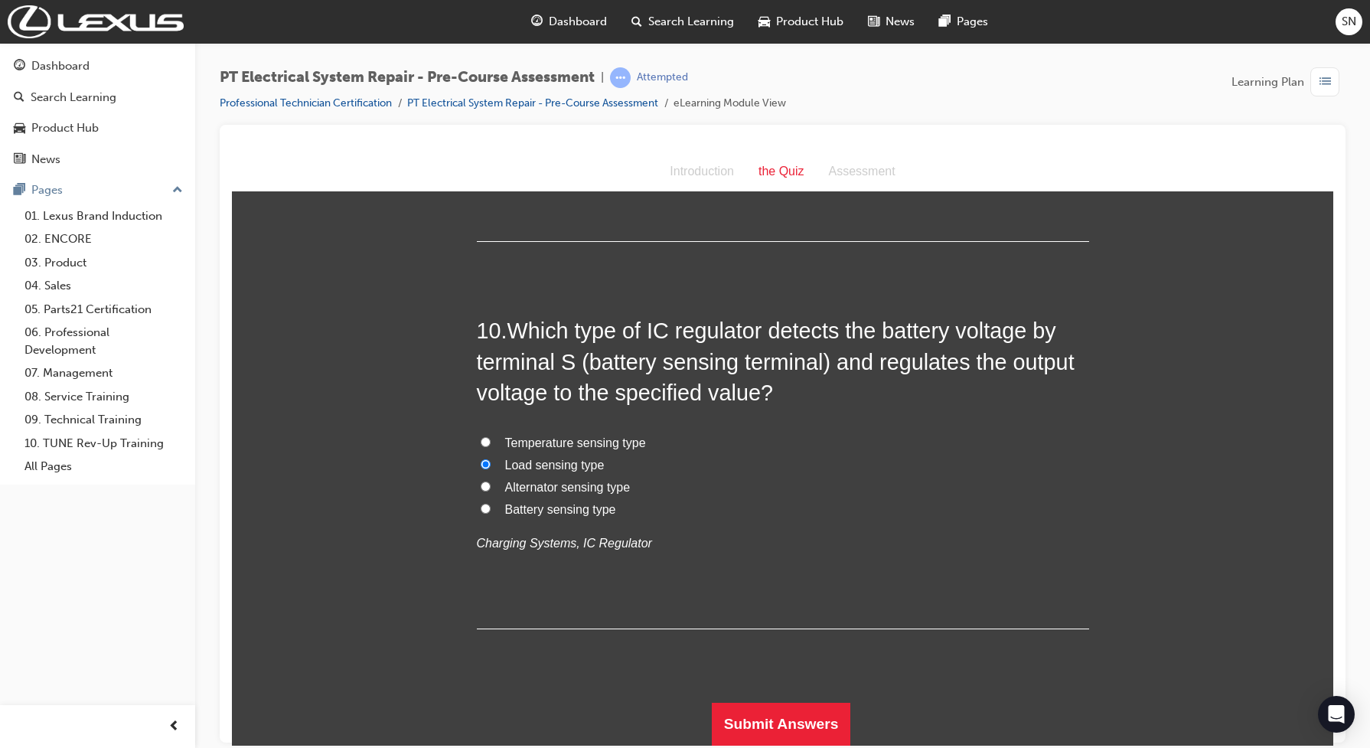
click at [486, 505] on input "Battery sensing type" at bounding box center [486, 508] width 10 height 10
radio input "true"
click at [750, 716] on button "Submit Answers" at bounding box center [781, 723] width 139 height 43
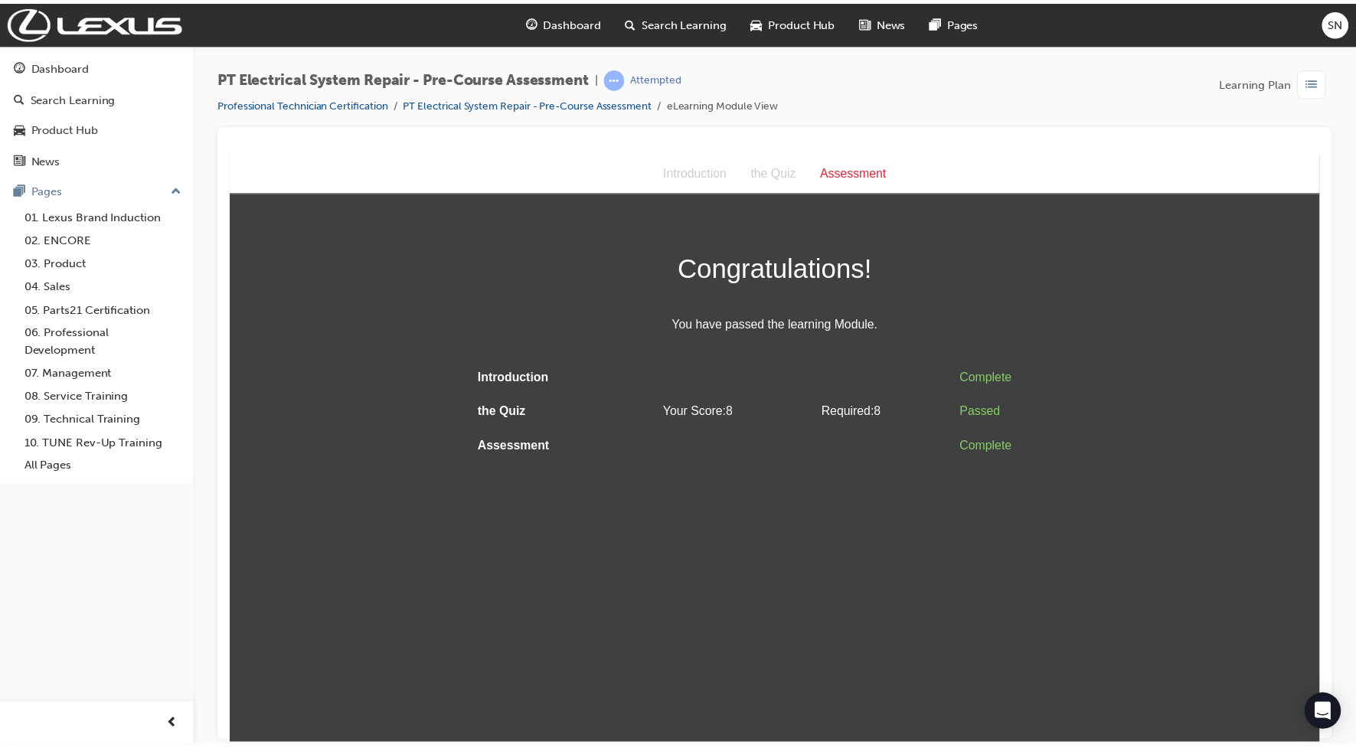
scroll to position [0, 0]
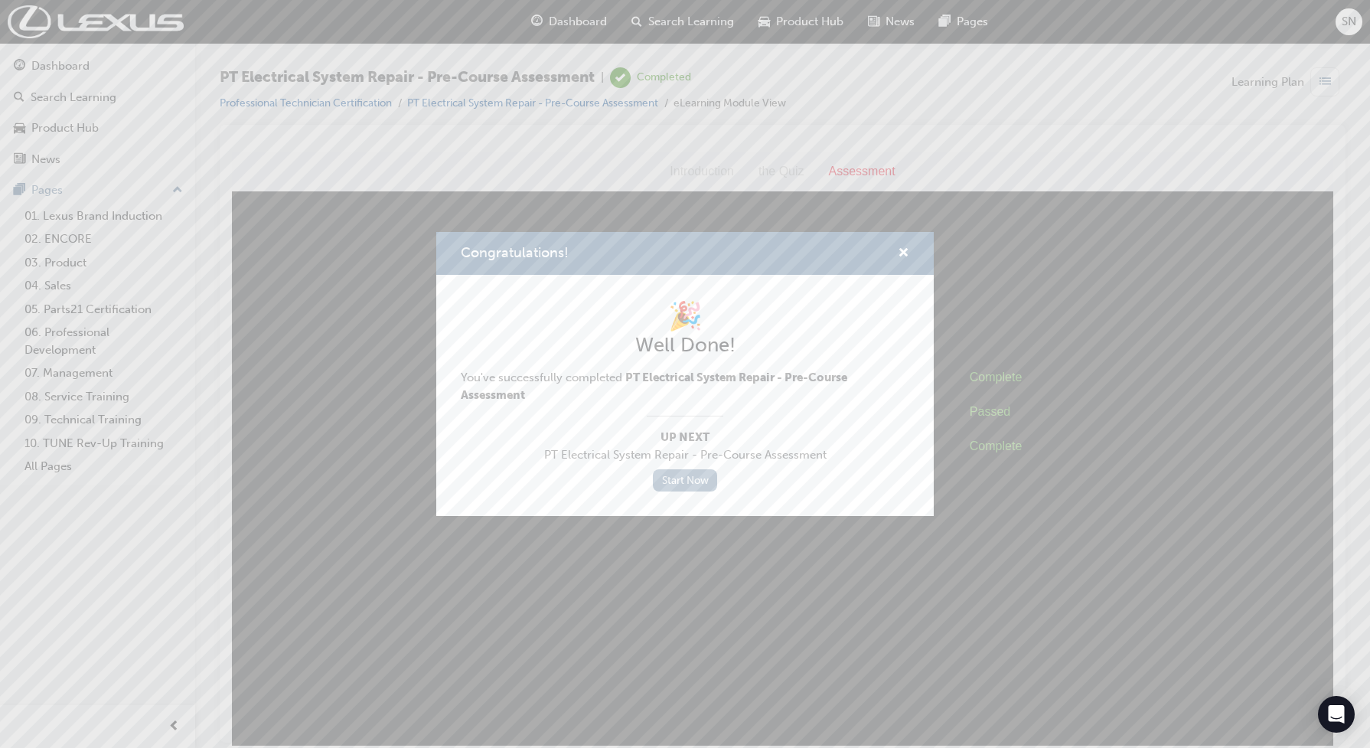
click at [684, 479] on link "Start Now" at bounding box center [685, 480] width 64 height 22
click at [898, 250] on span "cross-icon" at bounding box center [903, 254] width 11 height 14
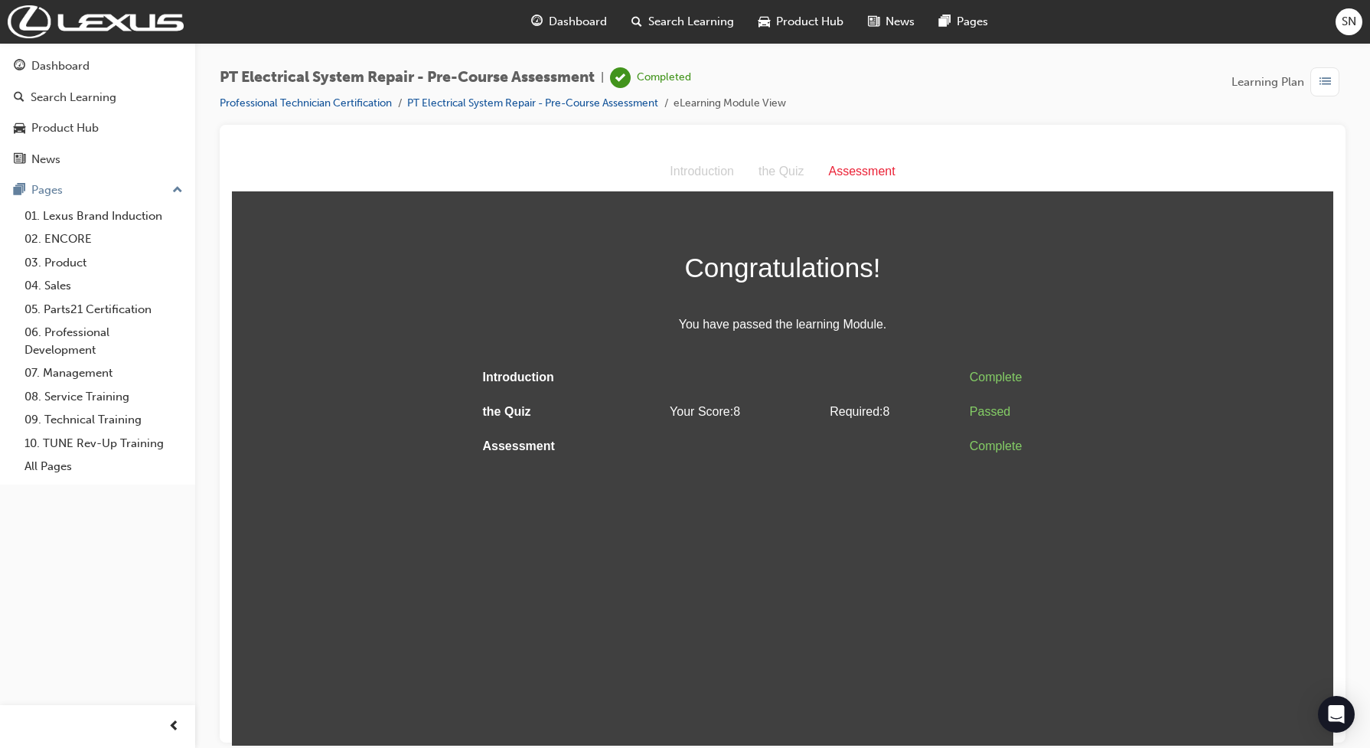
click at [380, 93] on div "PT Electrical System Repair - Pre-Course Assessment | Completed Professional Te…" at bounding box center [503, 89] width 566 height 45
click at [380, 97] on link "Professional Technician Certification" at bounding box center [306, 102] width 172 height 13
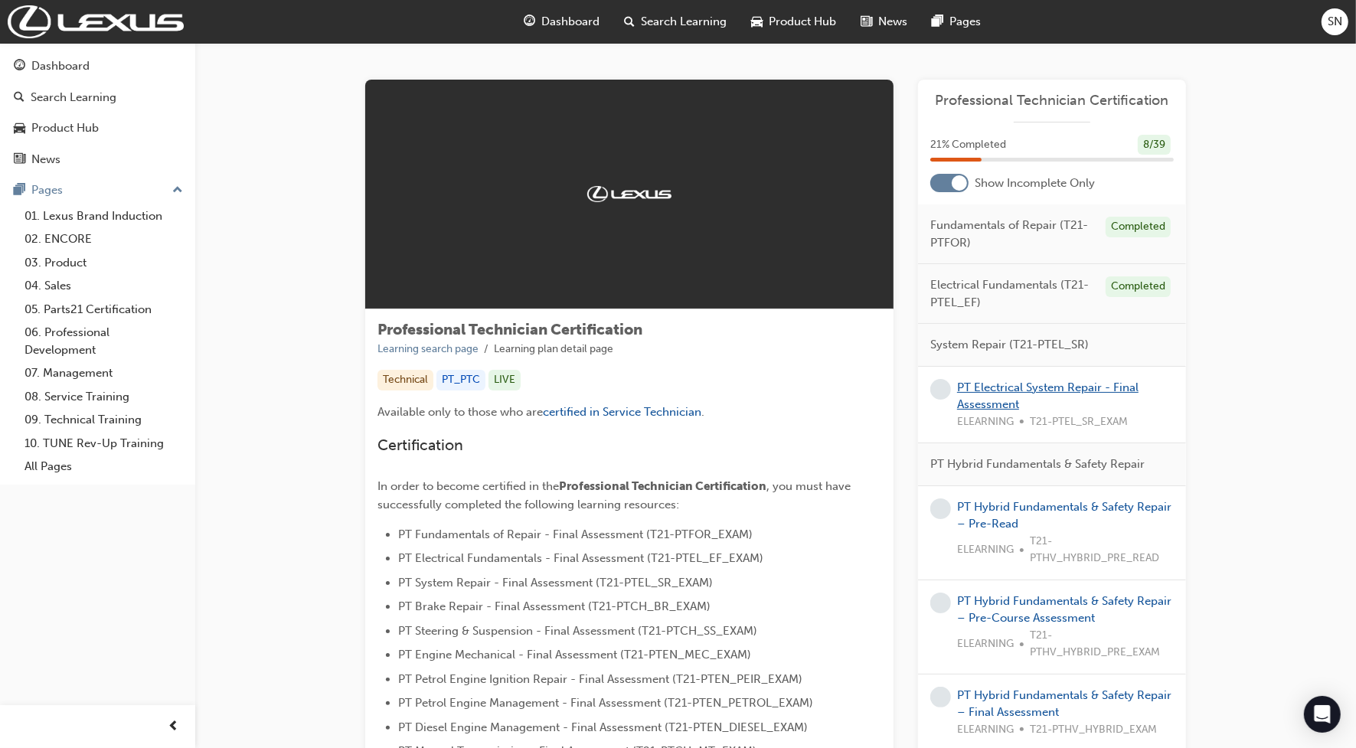
click at [985, 392] on link "PT Electrical System Repair - Final Assessment" at bounding box center [1047, 395] width 181 height 31
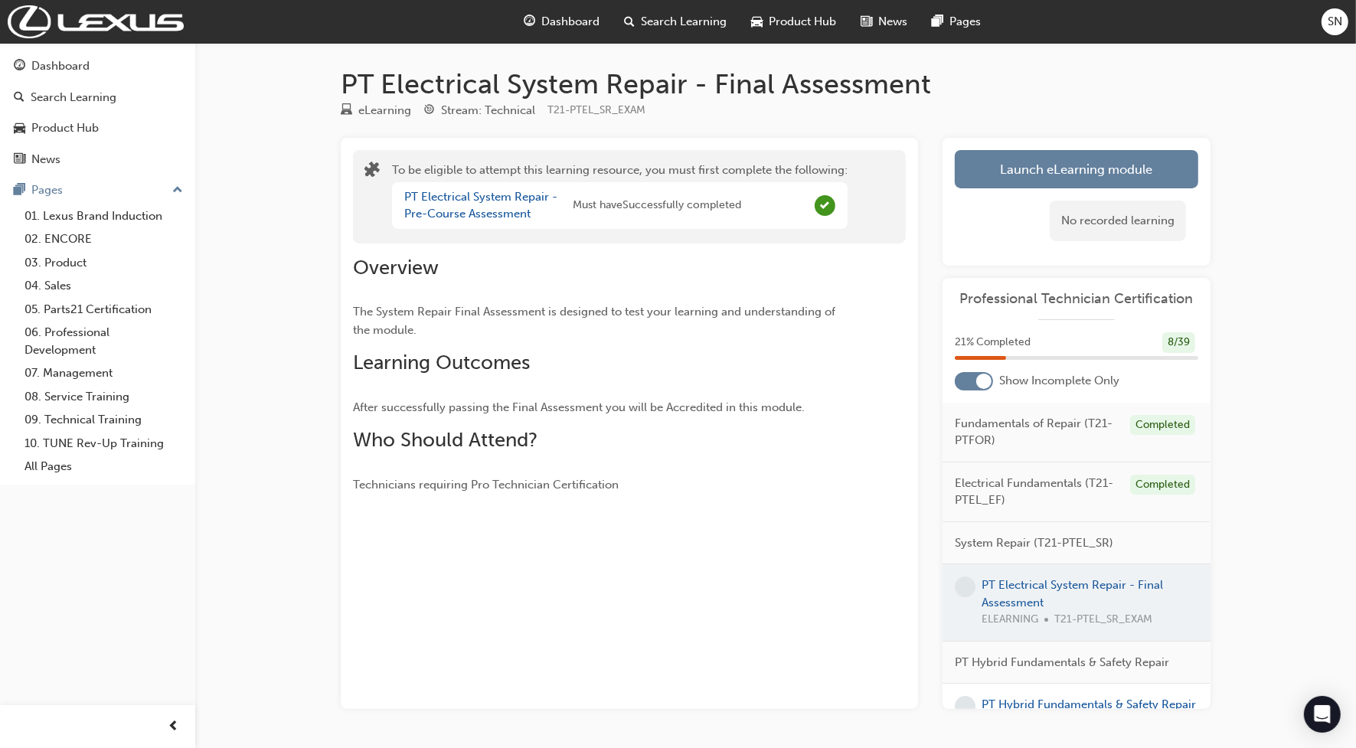
click at [1016, 586] on div at bounding box center [1076, 602] width 268 height 77
click at [1011, 574] on div at bounding box center [1076, 602] width 268 height 77
click at [1009, 605] on div at bounding box center [1076, 602] width 268 height 77
click at [974, 373] on div at bounding box center [974, 381] width 38 height 18
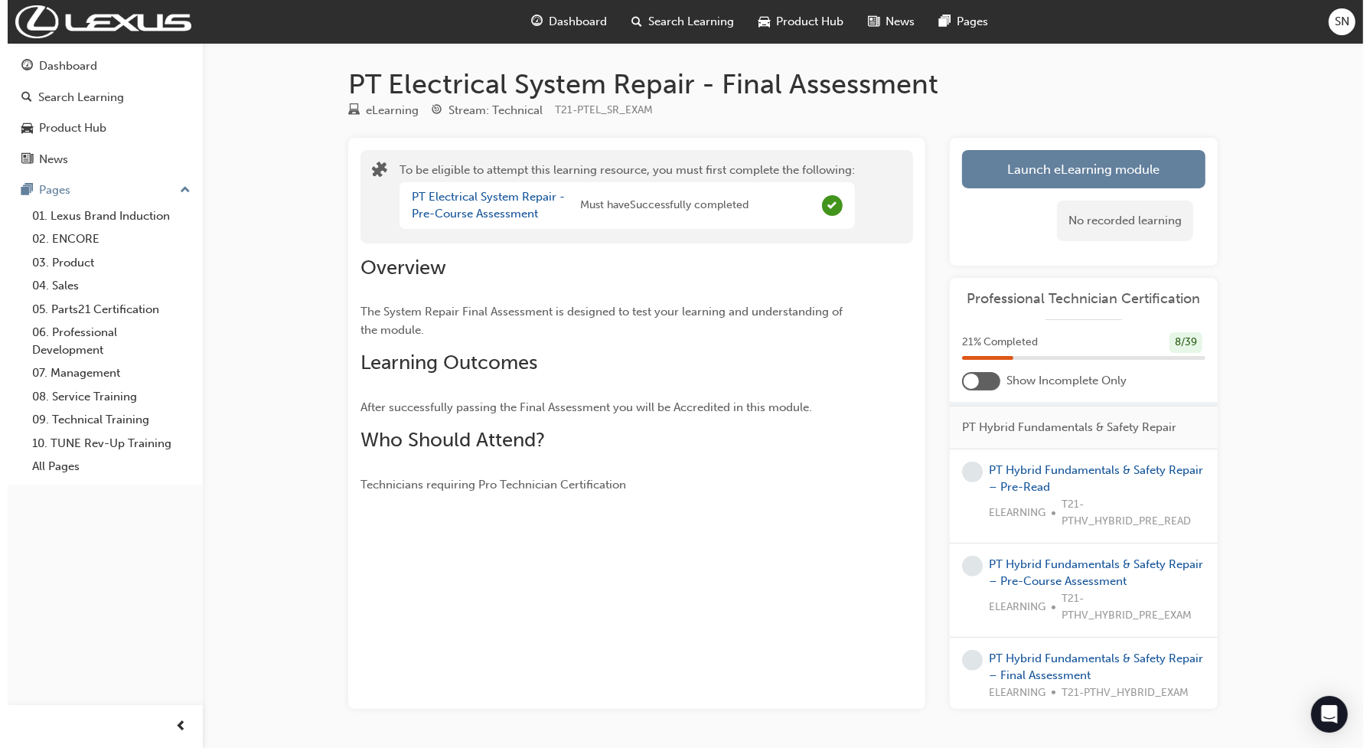
scroll to position [765, 0]
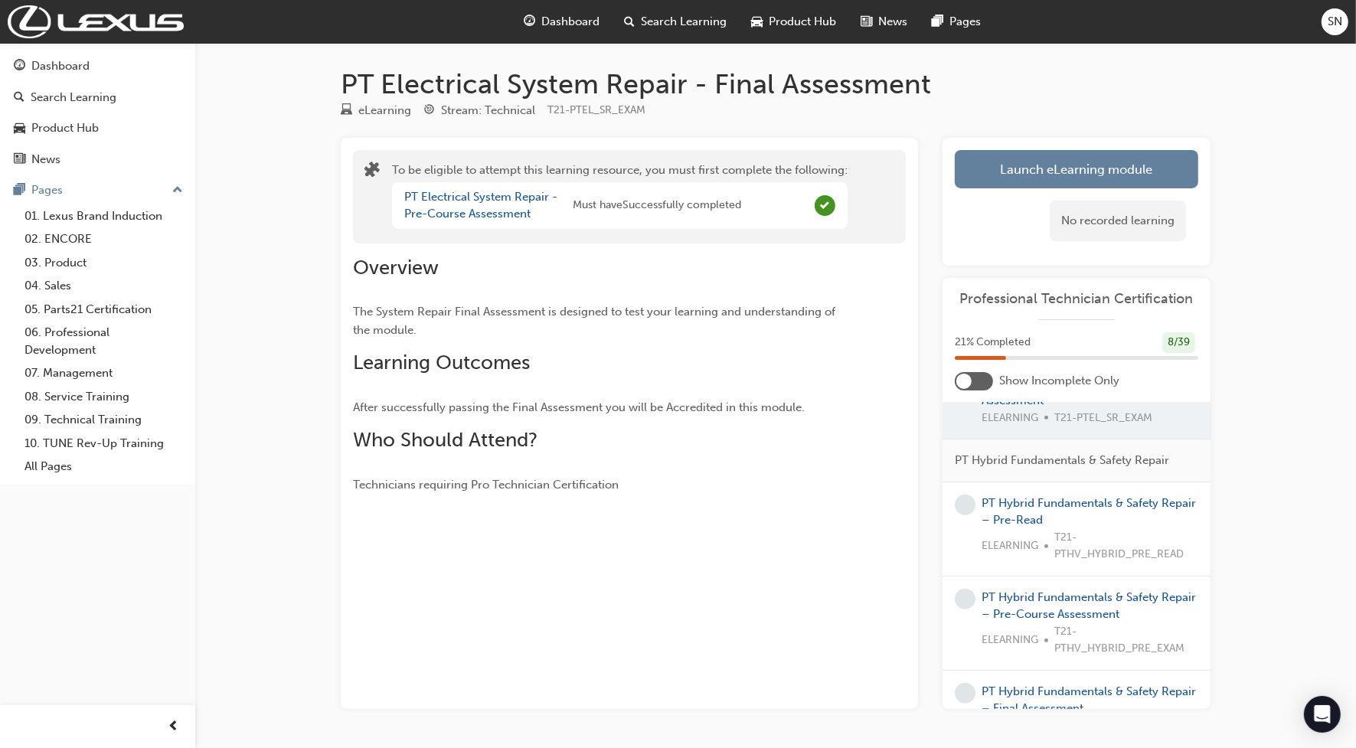
click at [1023, 436] on div at bounding box center [1076, 401] width 268 height 77
click at [1020, 158] on button "Launch eLearning module" at bounding box center [1076, 169] width 243 height 38
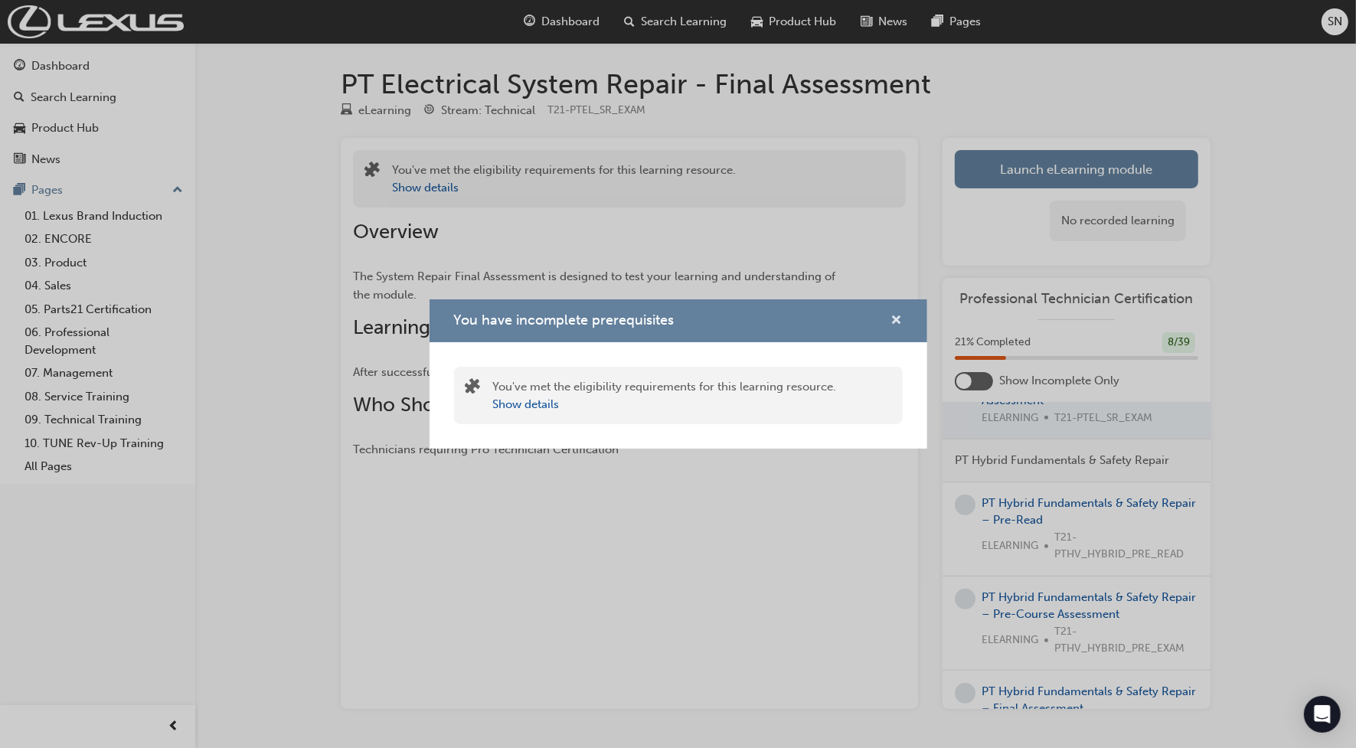
click at [896, 315] on span "cross-icon" at bounding box center [896, 322] width 11 height 14
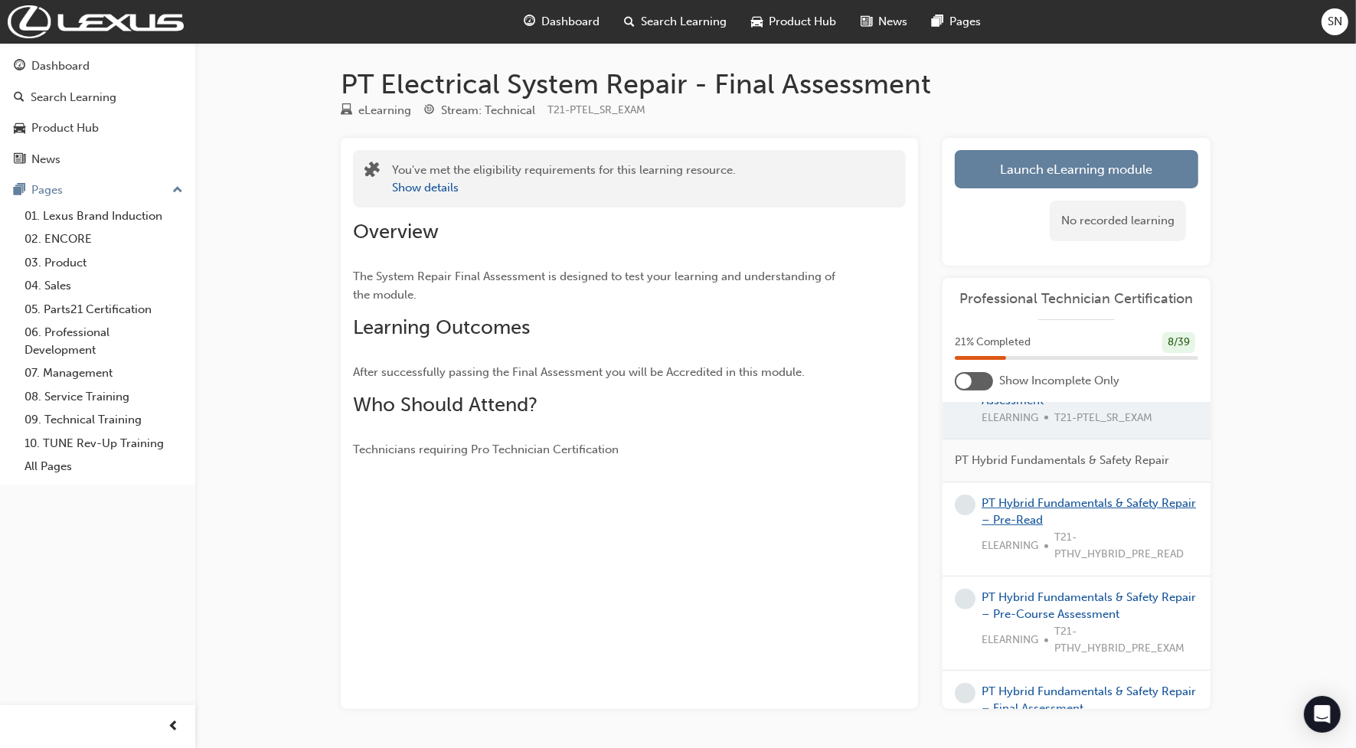
click at [1024, 527] on link "PT Hybrid Fundamentals & Safety Repair – Pre-Read" at bounding box center [1088, 511] width 214 height 31
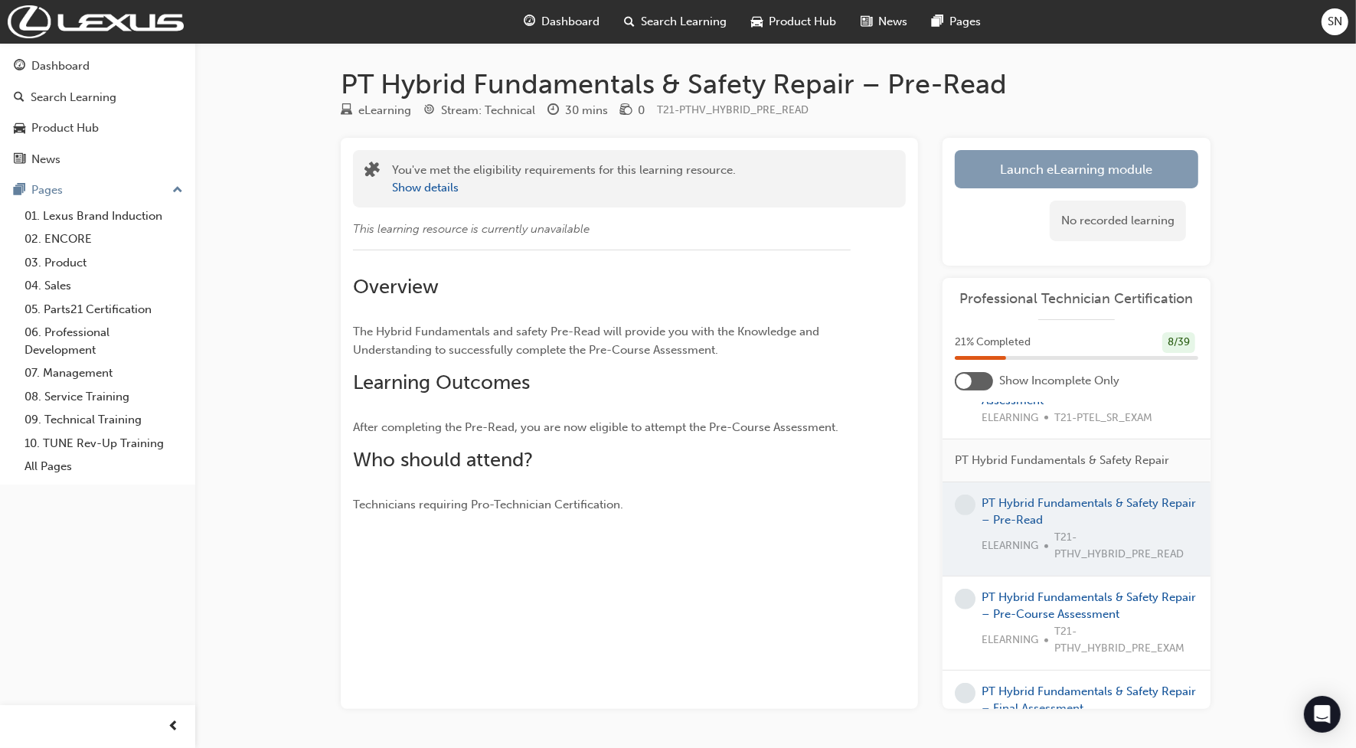
click at [1059, 181] on link "Launch eLearning module" at bounding box center [1076, 169] width 243 height 38
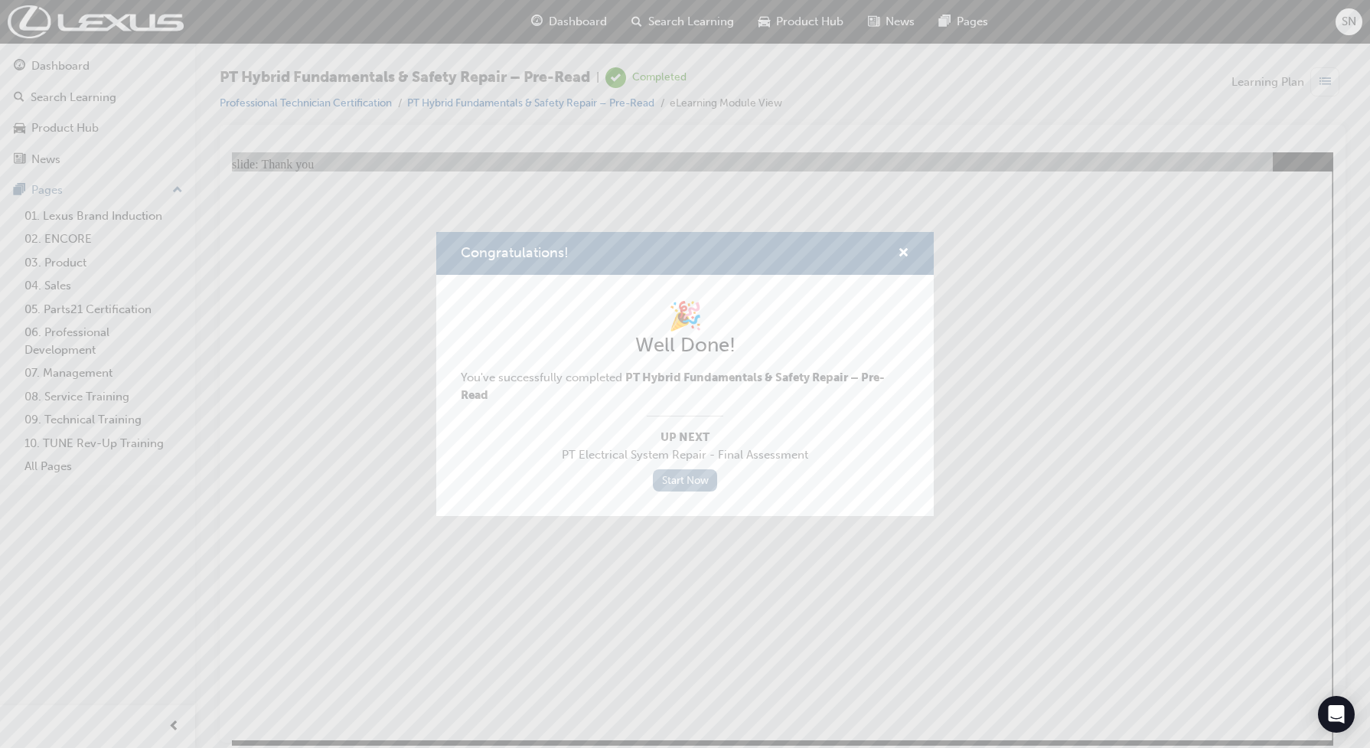
click at [690, 491] on link "Start Now" at bounding box center [685, 480] width 64 height 22
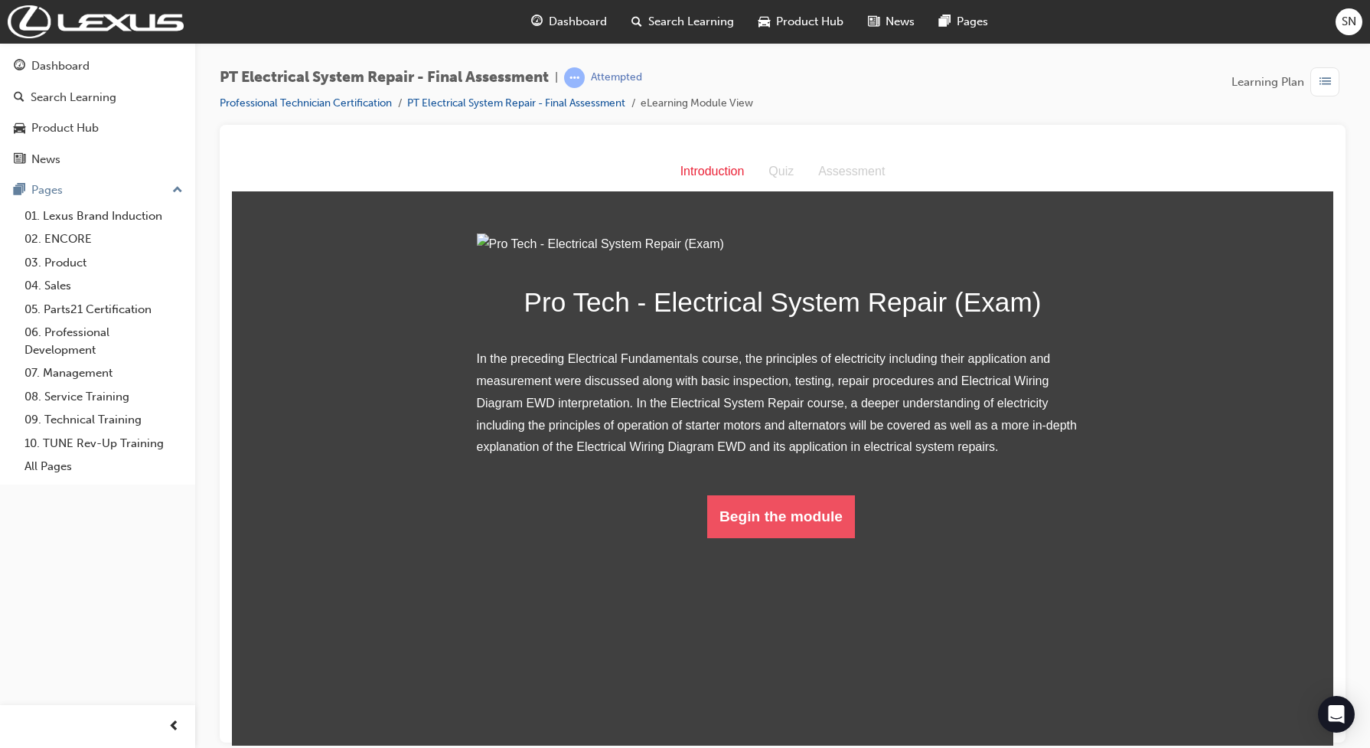
click at [740, 537] on button "Begin the module" at bounding box center [781, 515] width 148 height 43
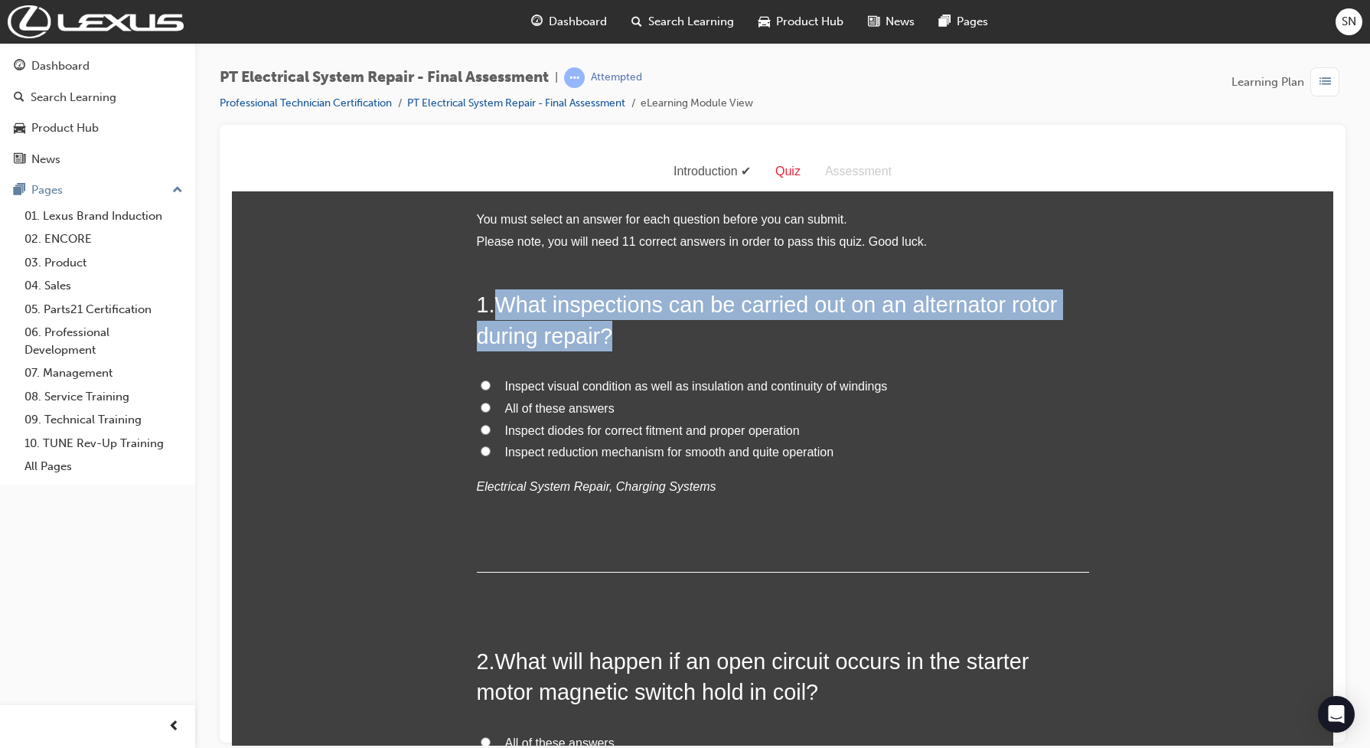
drag, startPoint x: 487, startPoint y: 301, endPoint x: 1082, endPoint y: 328, distance: 595.4
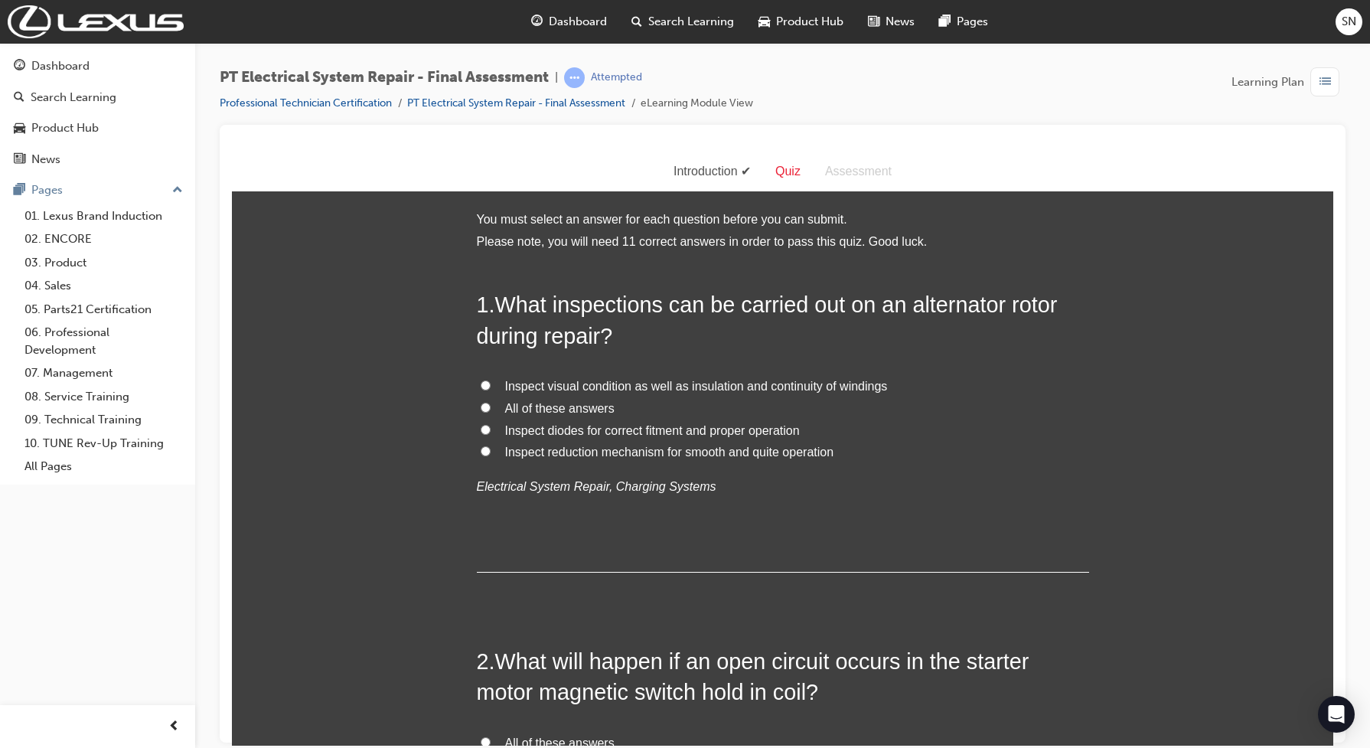
click at [481, 405] on input "All of these answers" at bounding box center [486, 407] width 10 height 10
radio input "true"
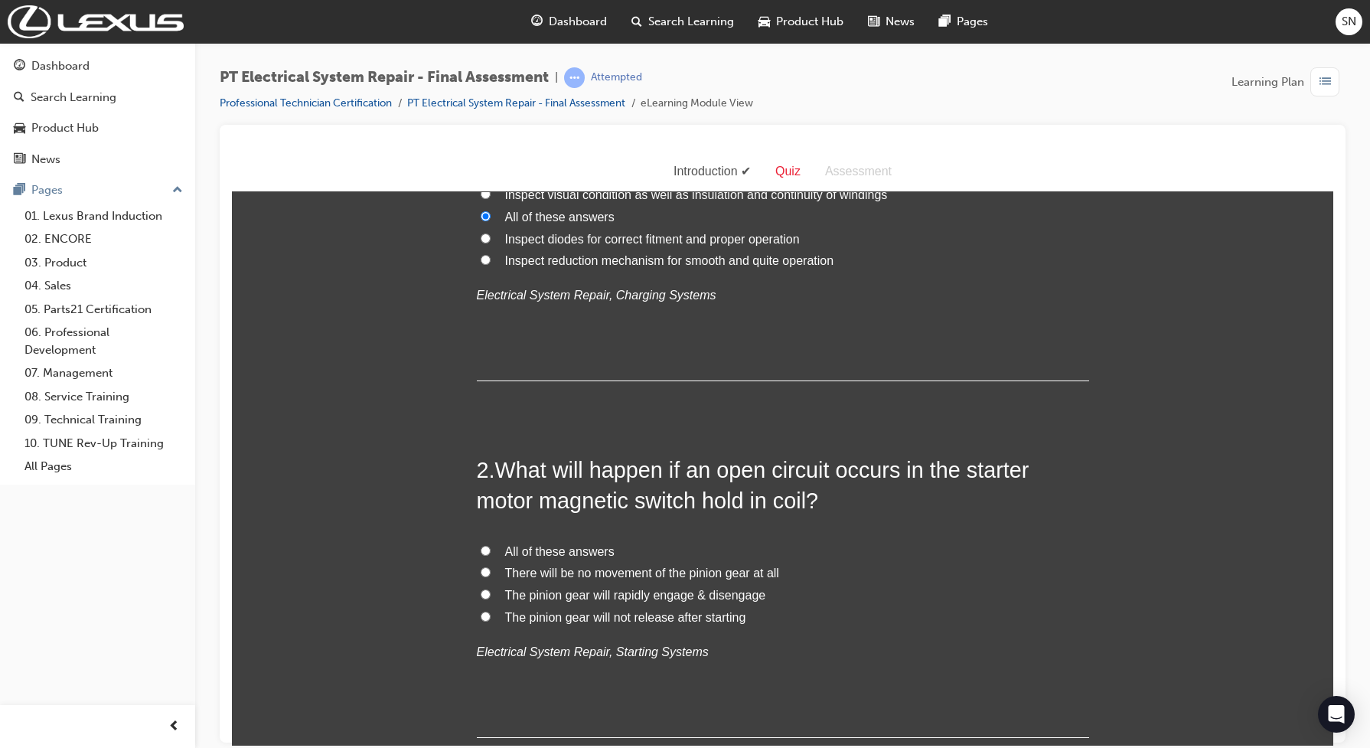
scroll to position [287, 0]
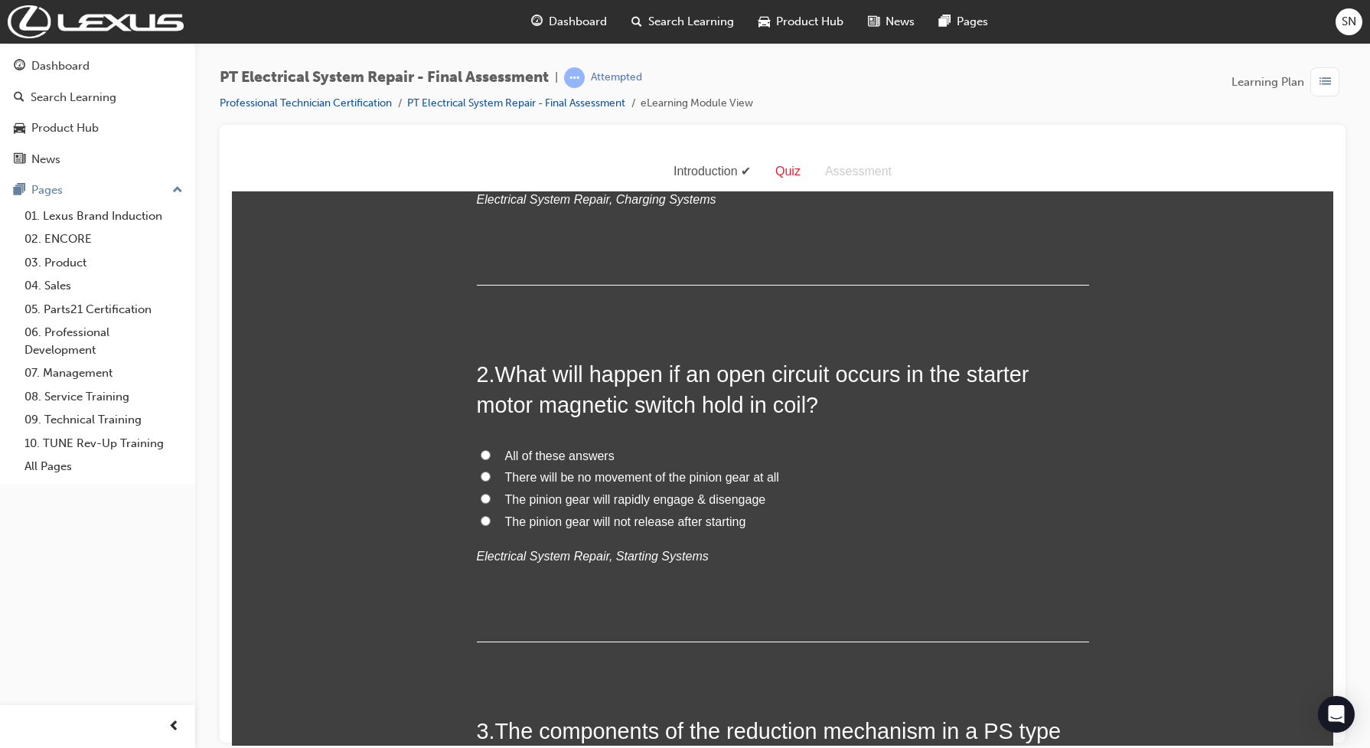
click at [518, 459] on span "All of these answers" at bounding box center [559, 455] width 109 height 13
click at [491, 459] on input "All of these answers" at bounding box center [486, 454] width 10 height 10
radio input "true"
click at [521, 504] on span "The pinion gear will rapidly engage & disengage" at bounding box center [635, 498] width 261 height 13
click at [491, 503] on input "The pinion gear will rapidly engage & disengage" at bounding box center [486, 498] width 10 height 10
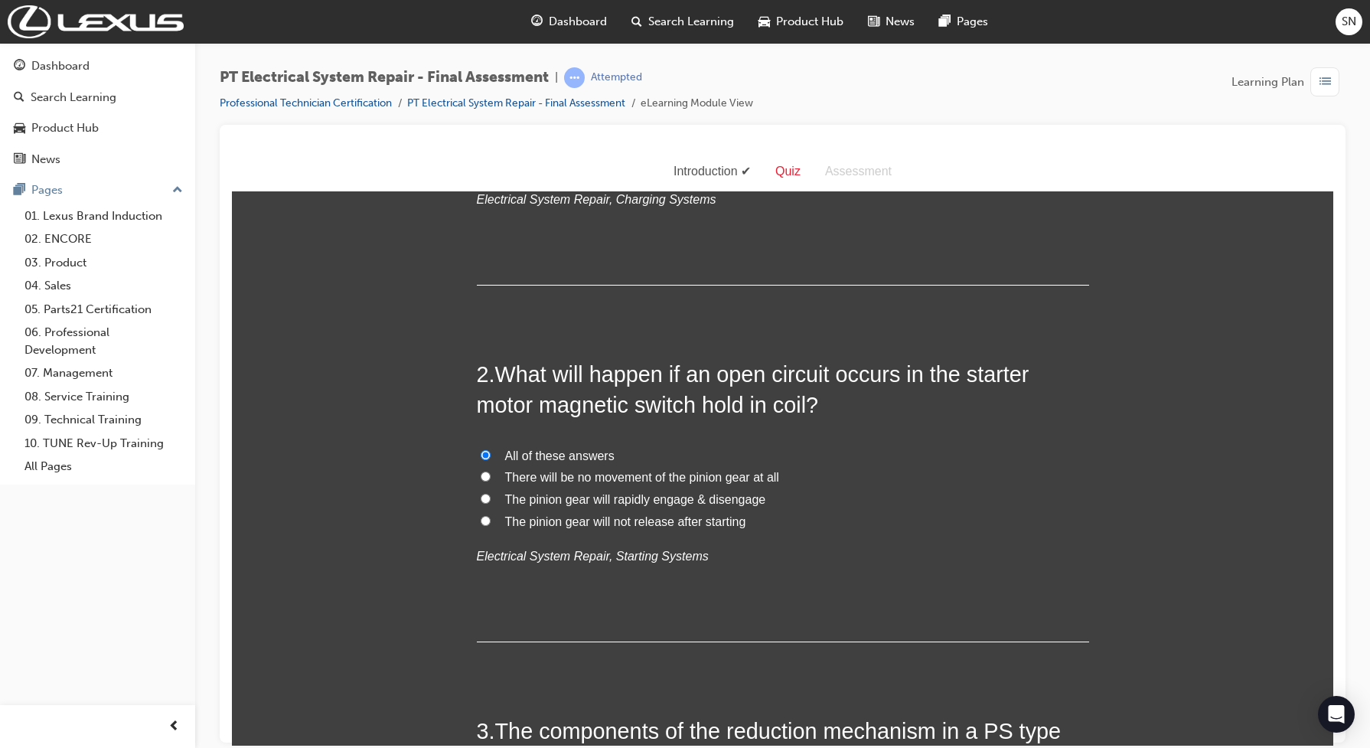
radio input "true"
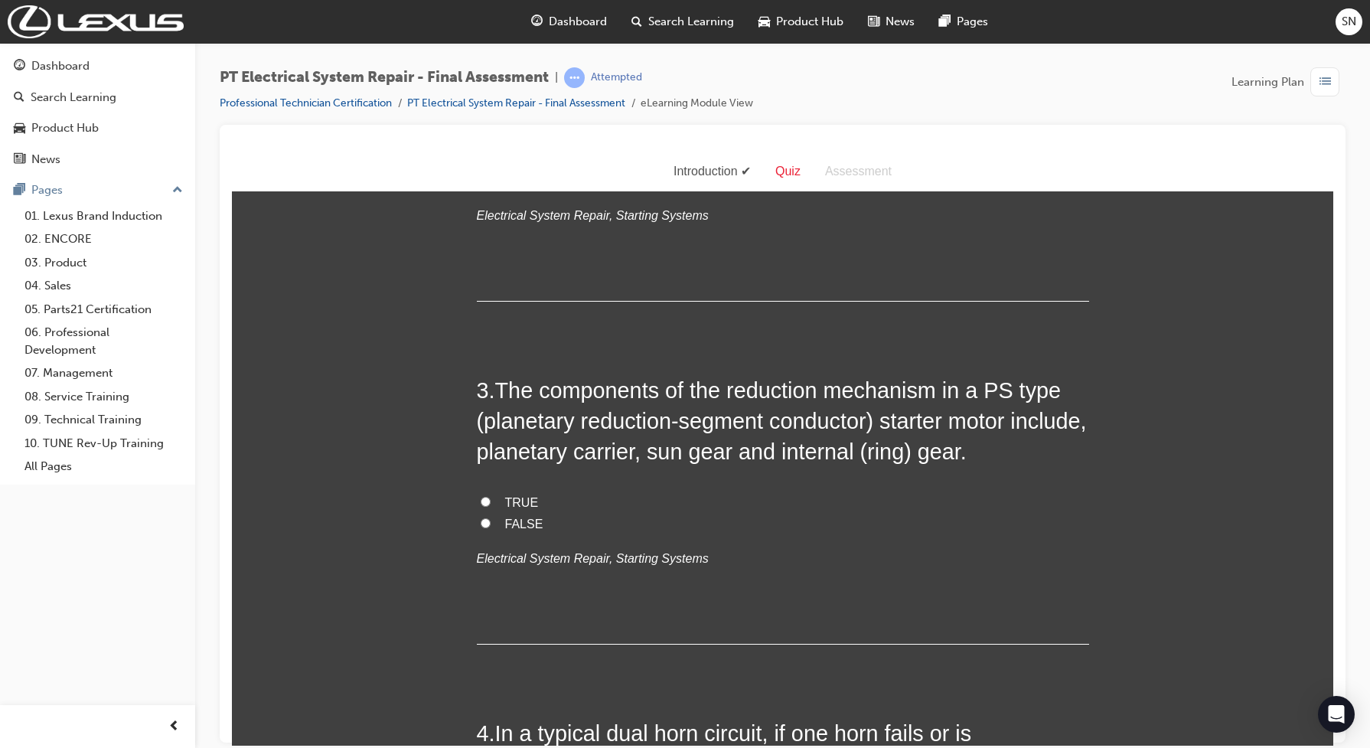
scroll to position [670, 0]
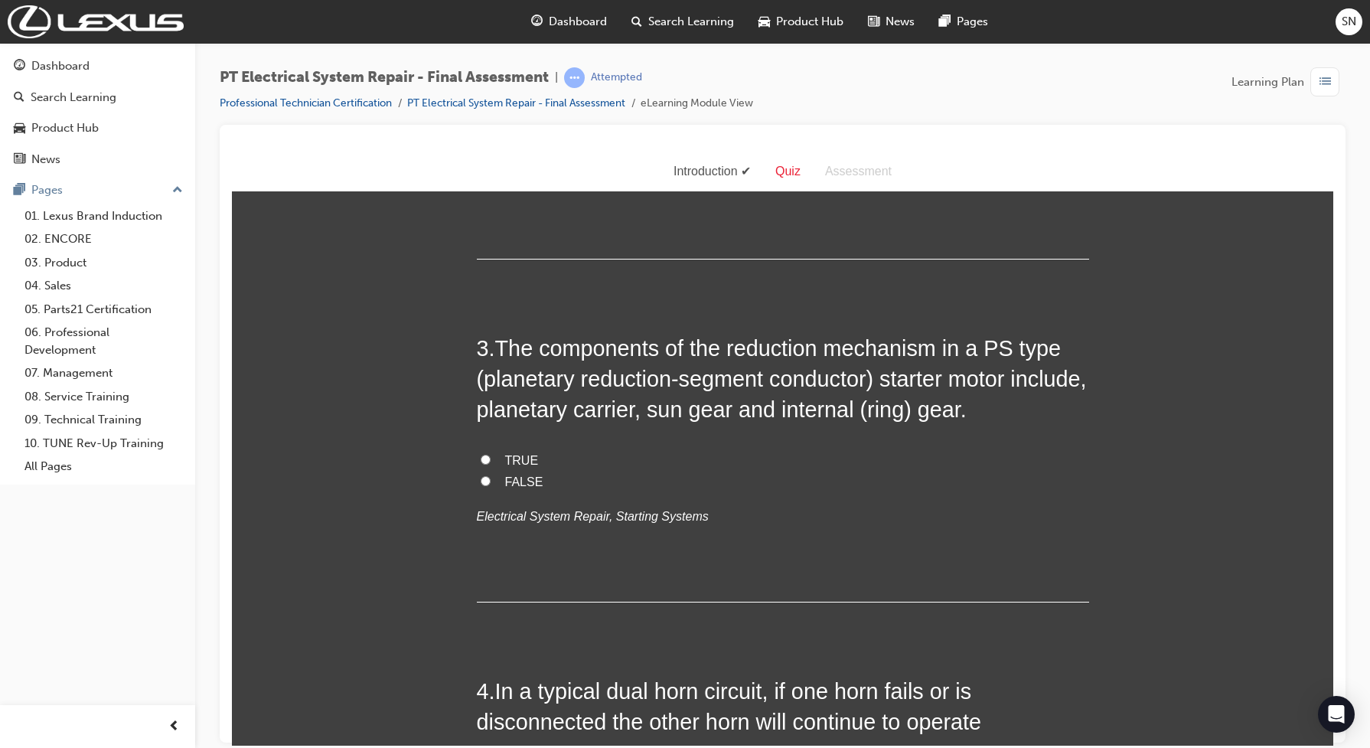
click at [495, 456] on label "TRUE" at bounding box center [783, 460] width 612 height 22
click at [491, 456] on input "TRUE" at bounding box center [486, 459] width 10 height 10
radio input "true"
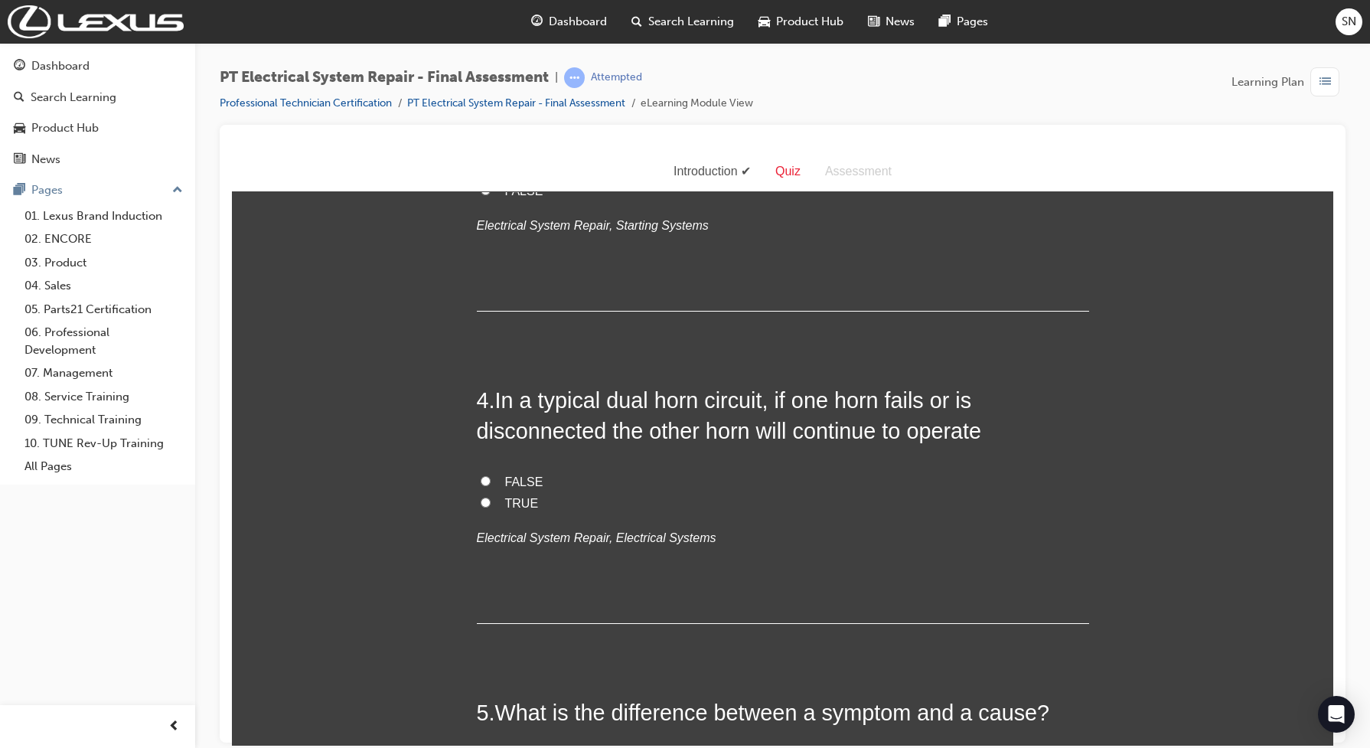
scroll to position [957, 0]
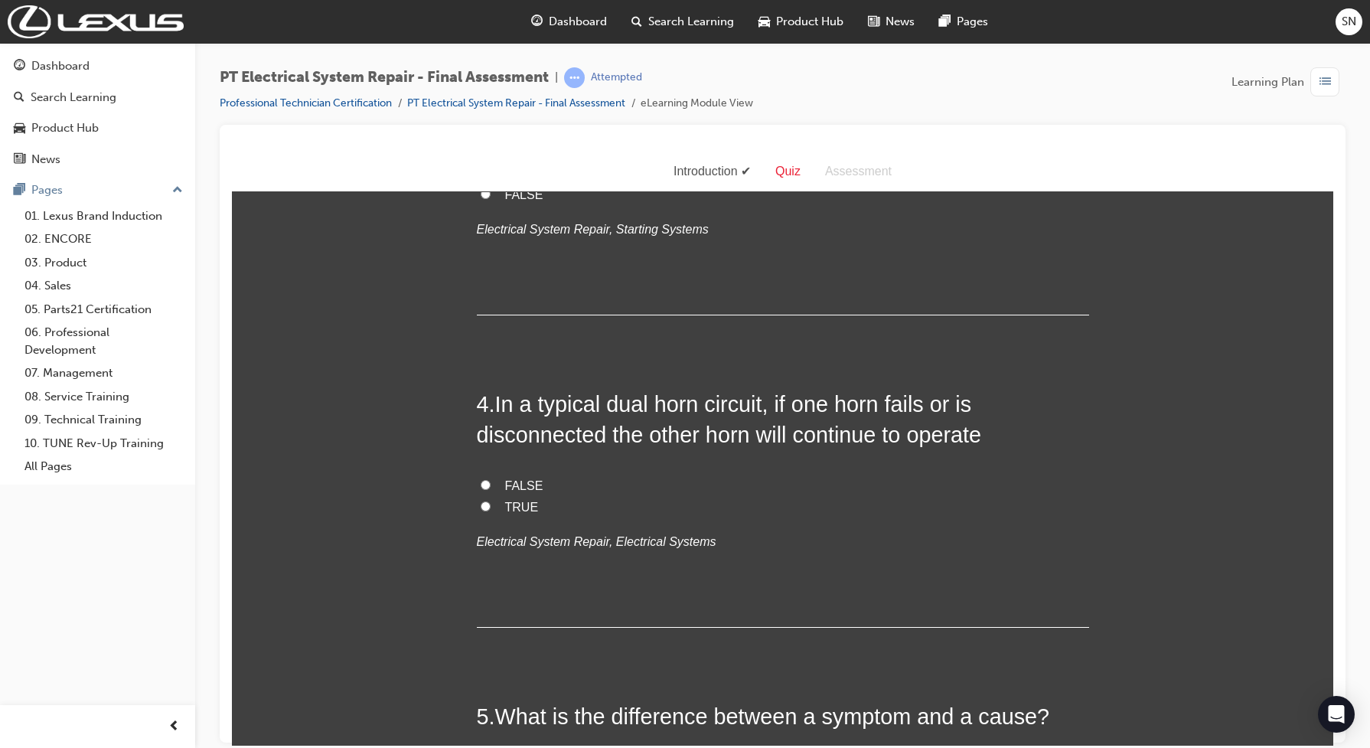
click at [481, 501] on input "TRUE" at bounding box center [486, 506] width 10 height 10
radio input "true"
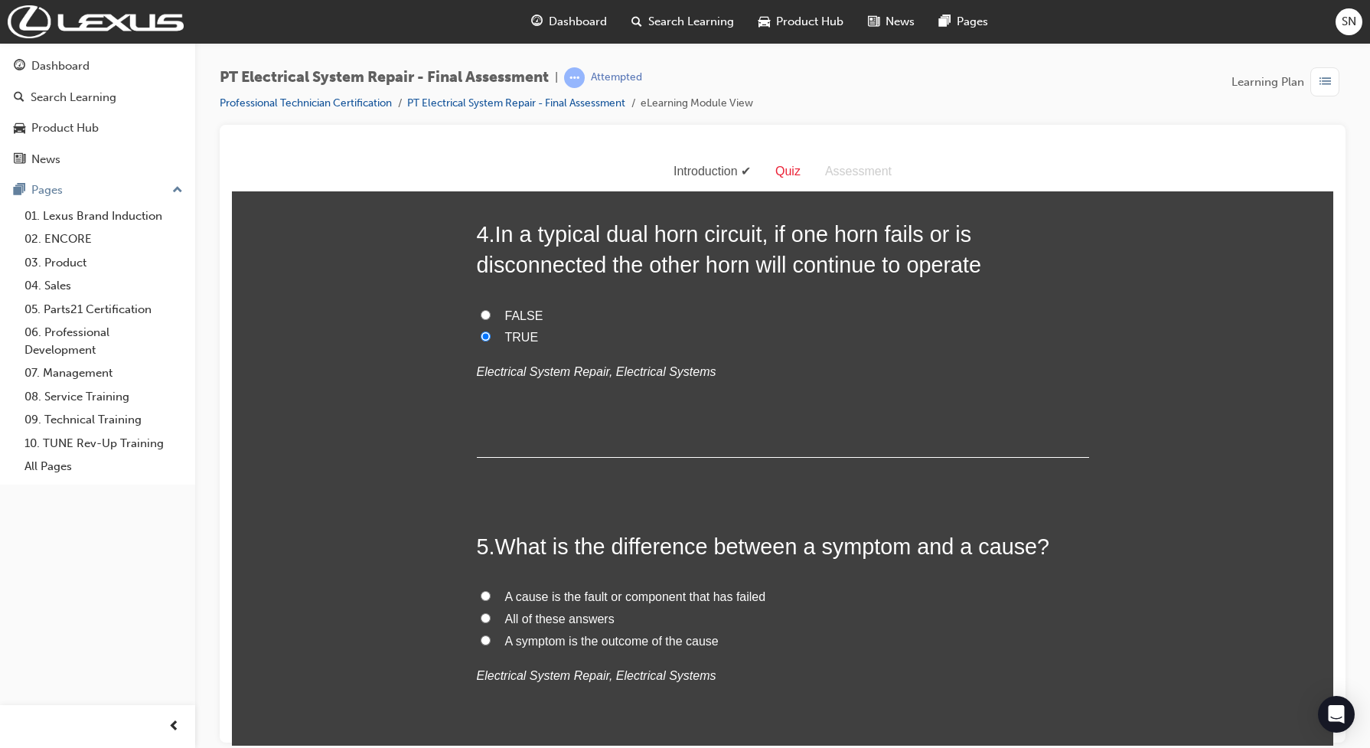
scroll to position [1244, 0]
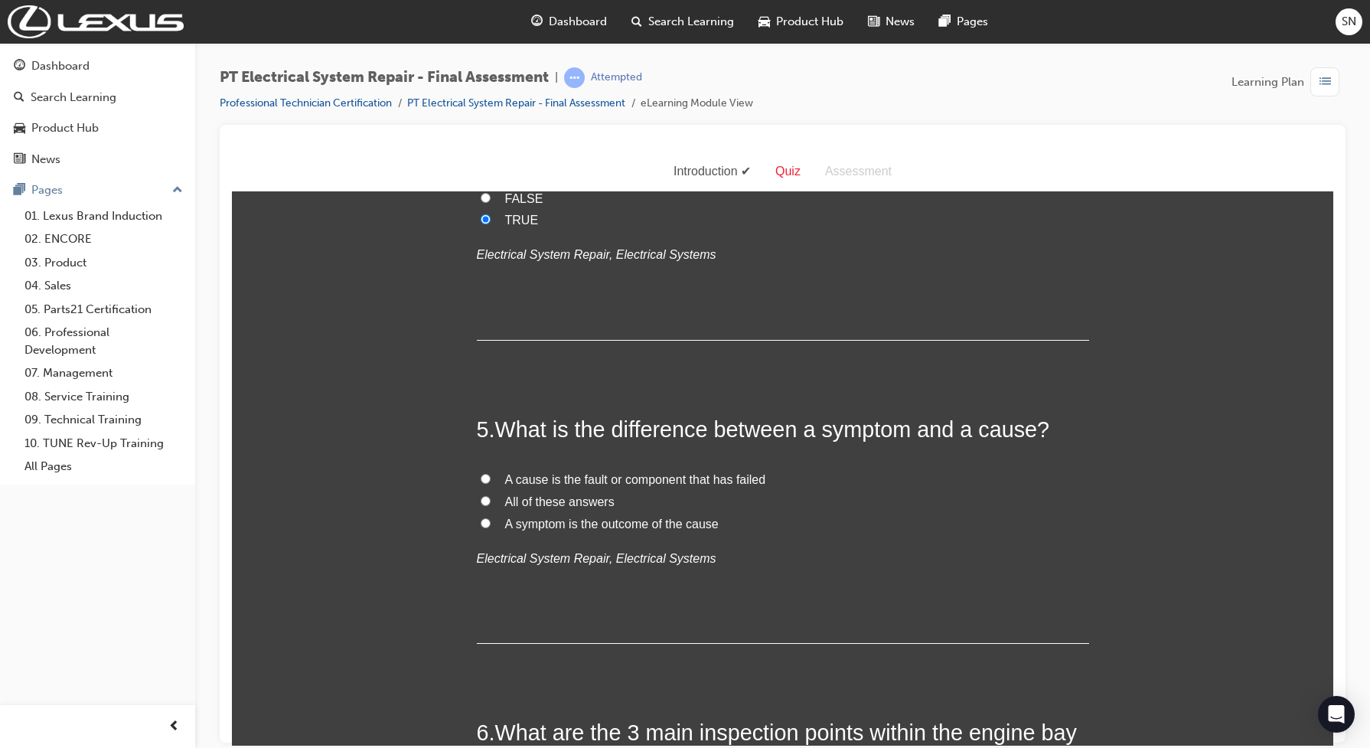
click at [481, 477] on input "A cause is the fault or component that has failed" at bounding box center [486, 478] width 10 height 10
radio input "true"
click at [481, 498] on input "All of these answers" at bounding box center [486, 500] width 10 height 10
radio input "true"
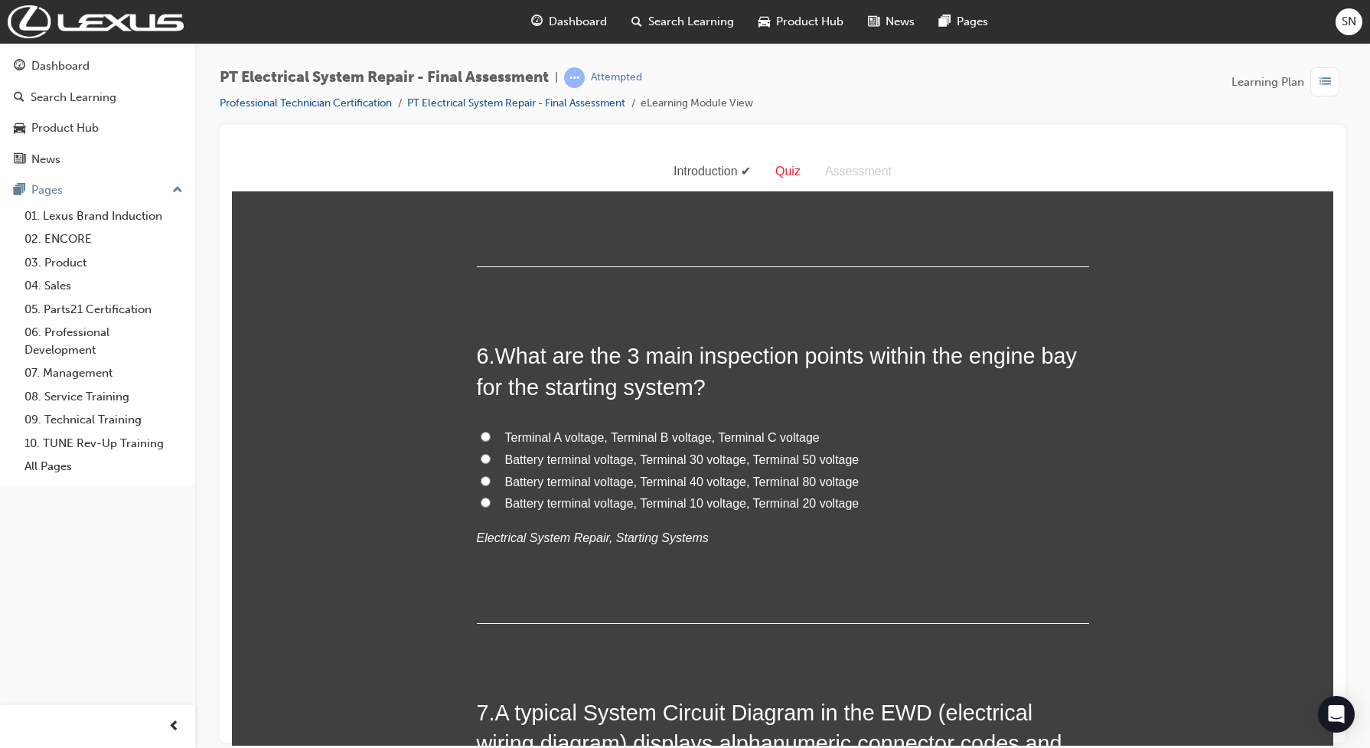
scroll to position [1627, 0]
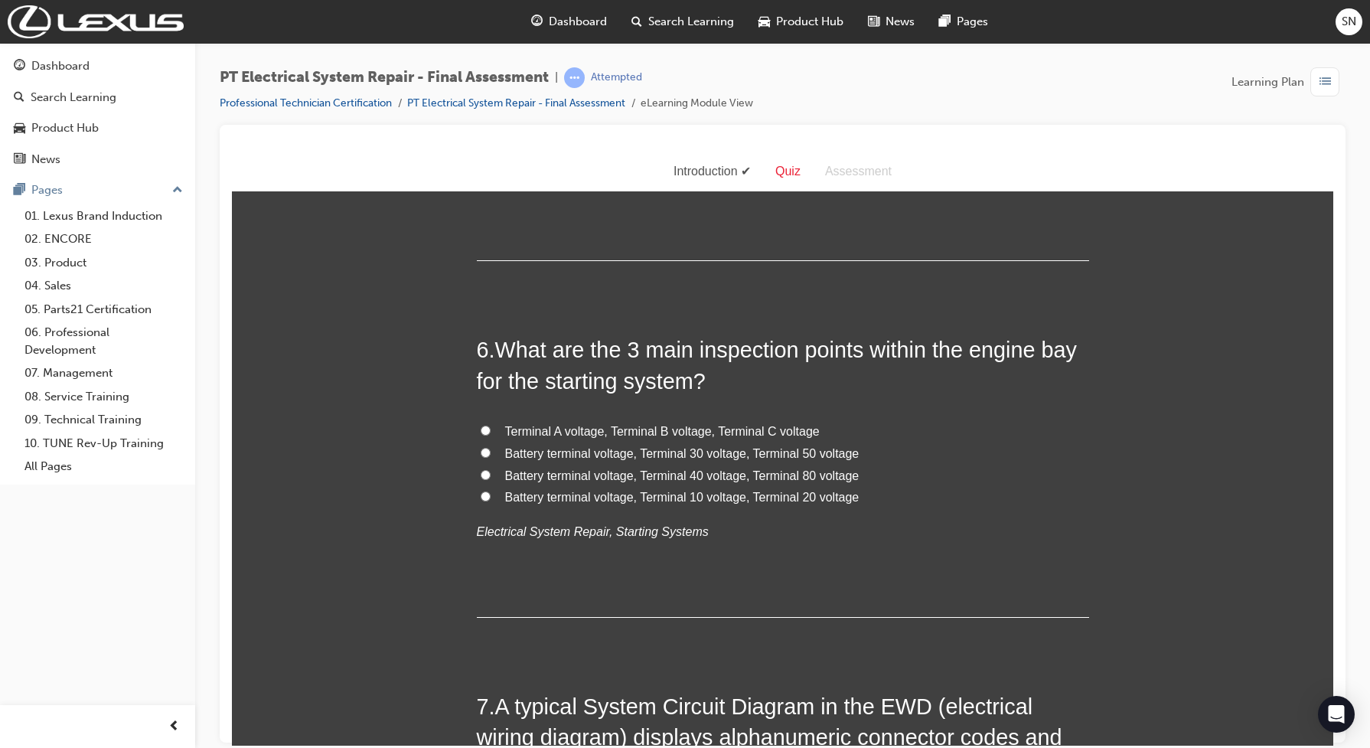
click at [634, 452] on span "Battery terminal voltage, Terminal 30 voltage, Terminal 50 voltage" at bounding box center [682, 452] width 354 height 13
click at [491, 452] on input "Battery terminal voltage, Terminal 30 voltage, Terminal 50 voltage" at bounding box center [486, 452] width 10 height 10
radio input "true"
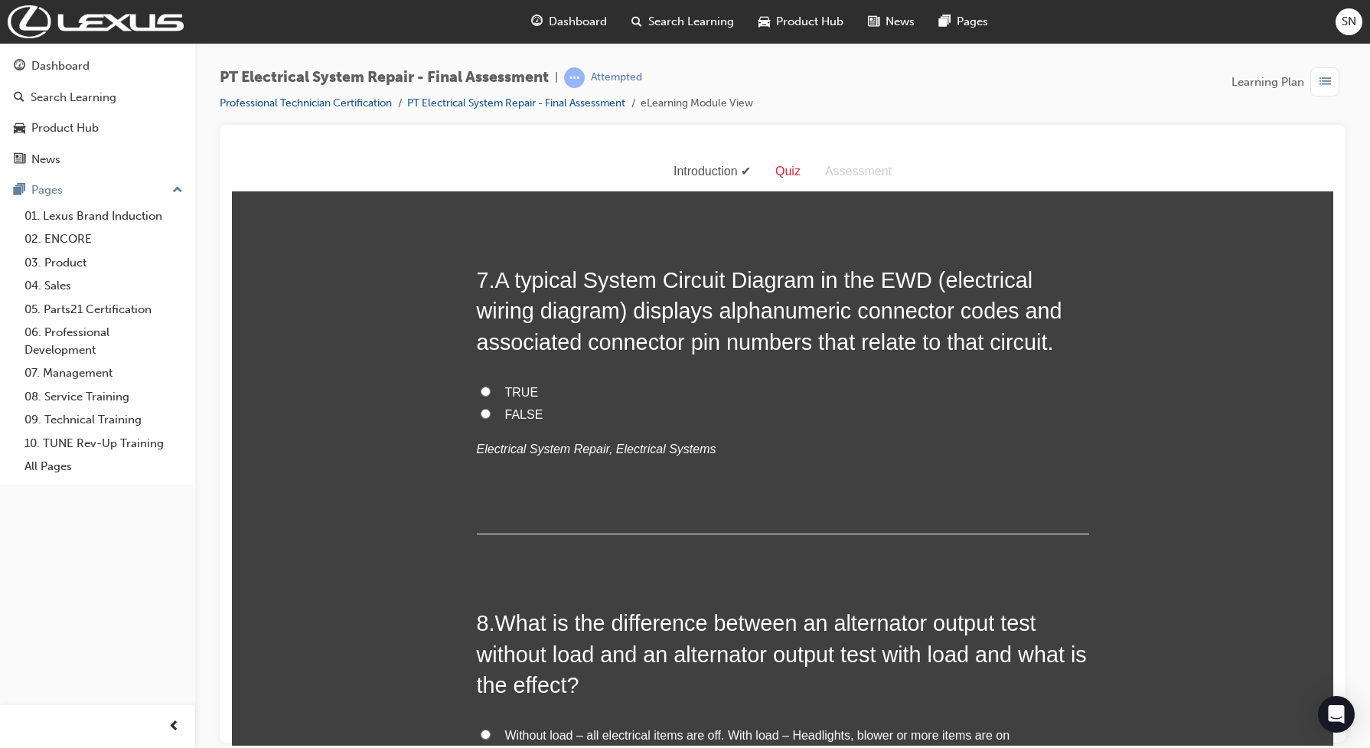
scroll to position [2009, 0]
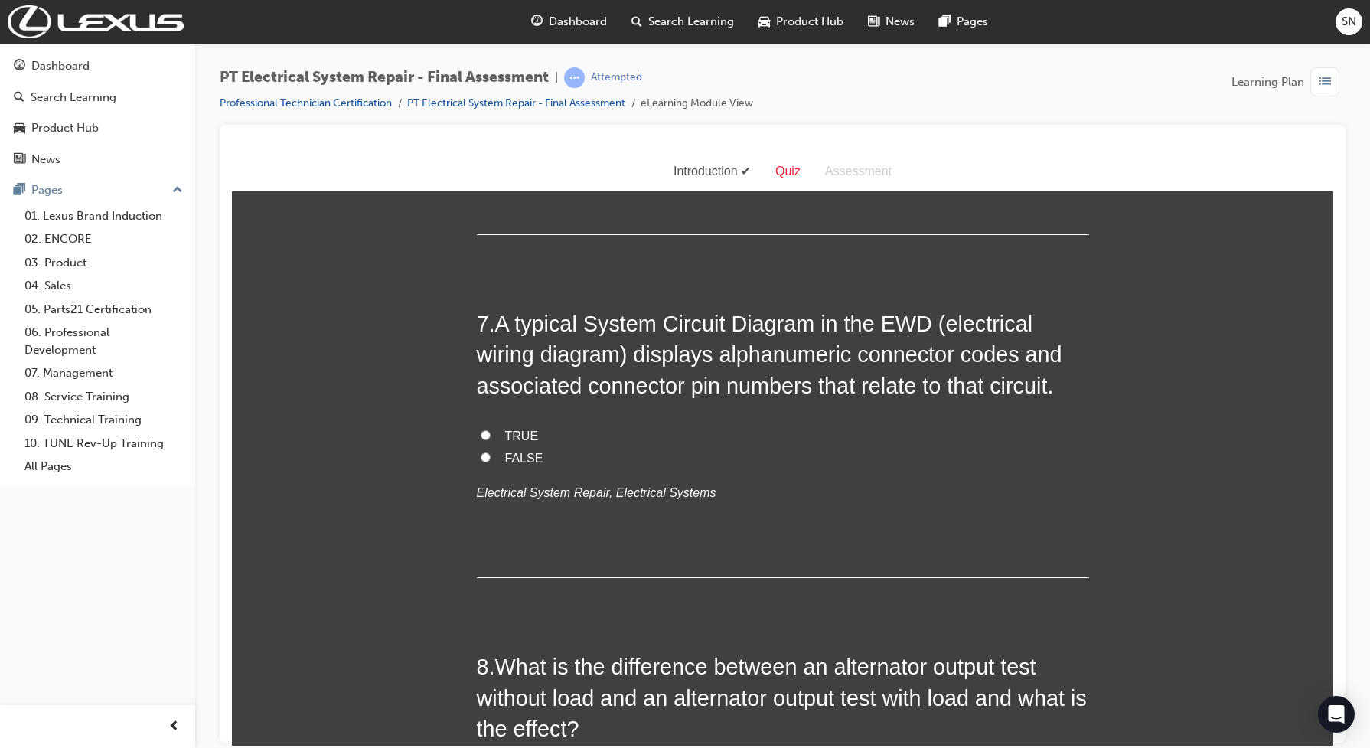
click at [481, 431] on input "TRUE" at bounding box center [486, 434] width 10 height 10
radio input "true"
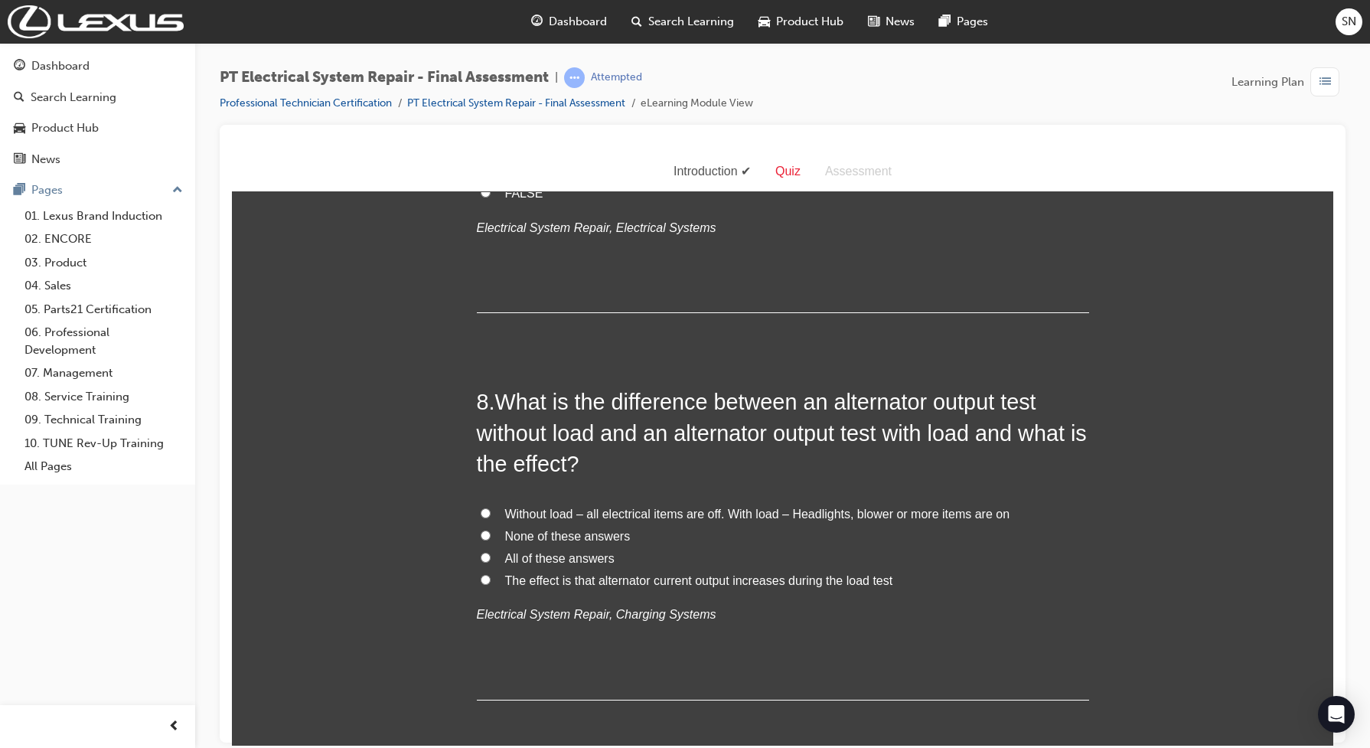
scroll to position [2296, 0]
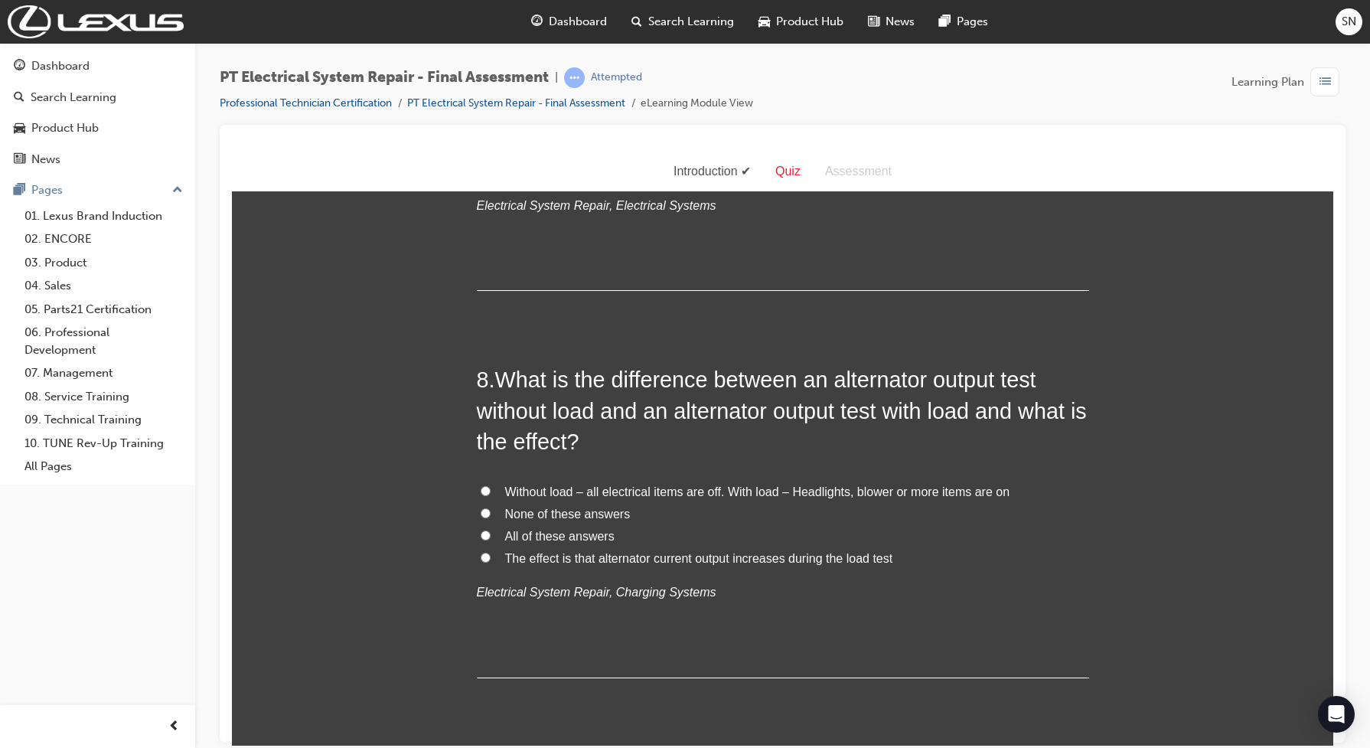
click at [481, 491] on input "Without load – all electrical items are off. With load – Headlights, blower or …" at bounding box center [486, 490] width 10 height 10
radio input "true"
click at [521, 547] on label "All of these answers" at bounding box center [783, 536] width 612 height 22
click at [491, 540] on input "All of these answers" at bounding box center [486, 535] width 10 height 10
radio input "true"
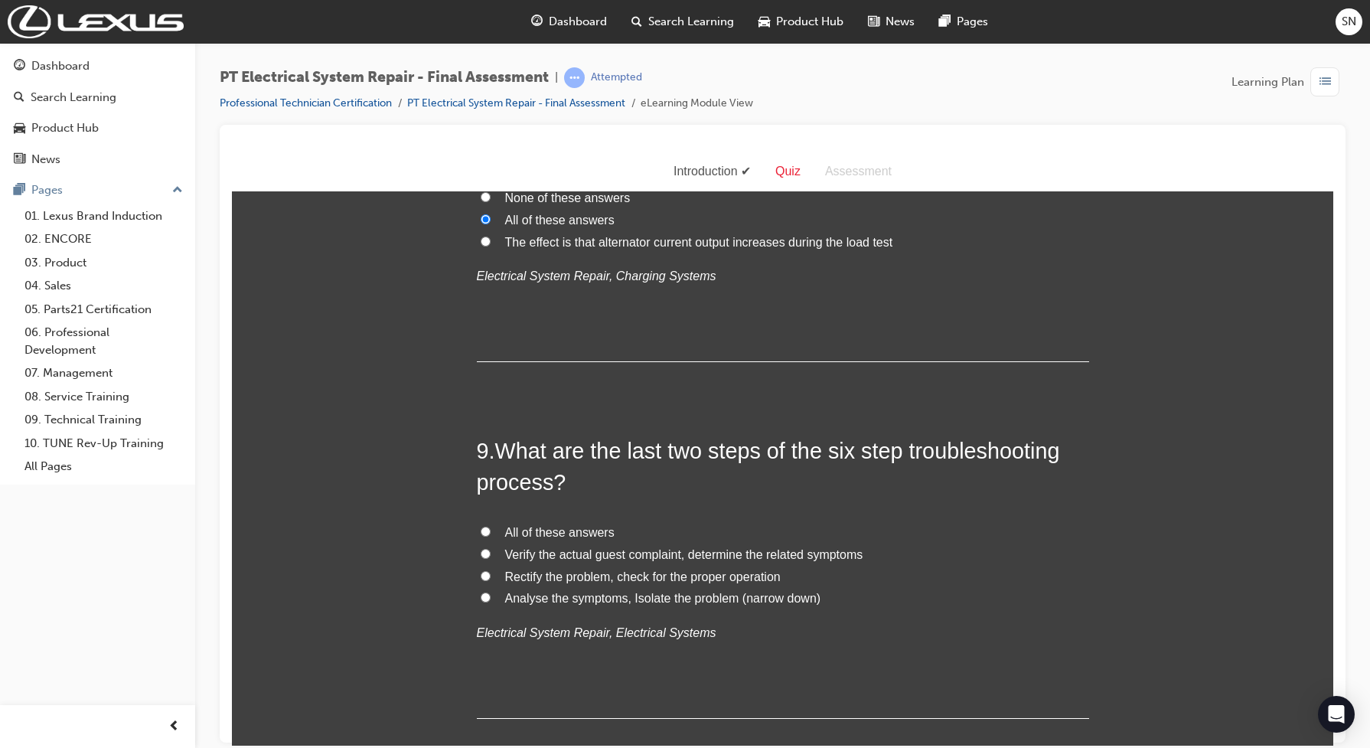
scroll to position [2679, 0]
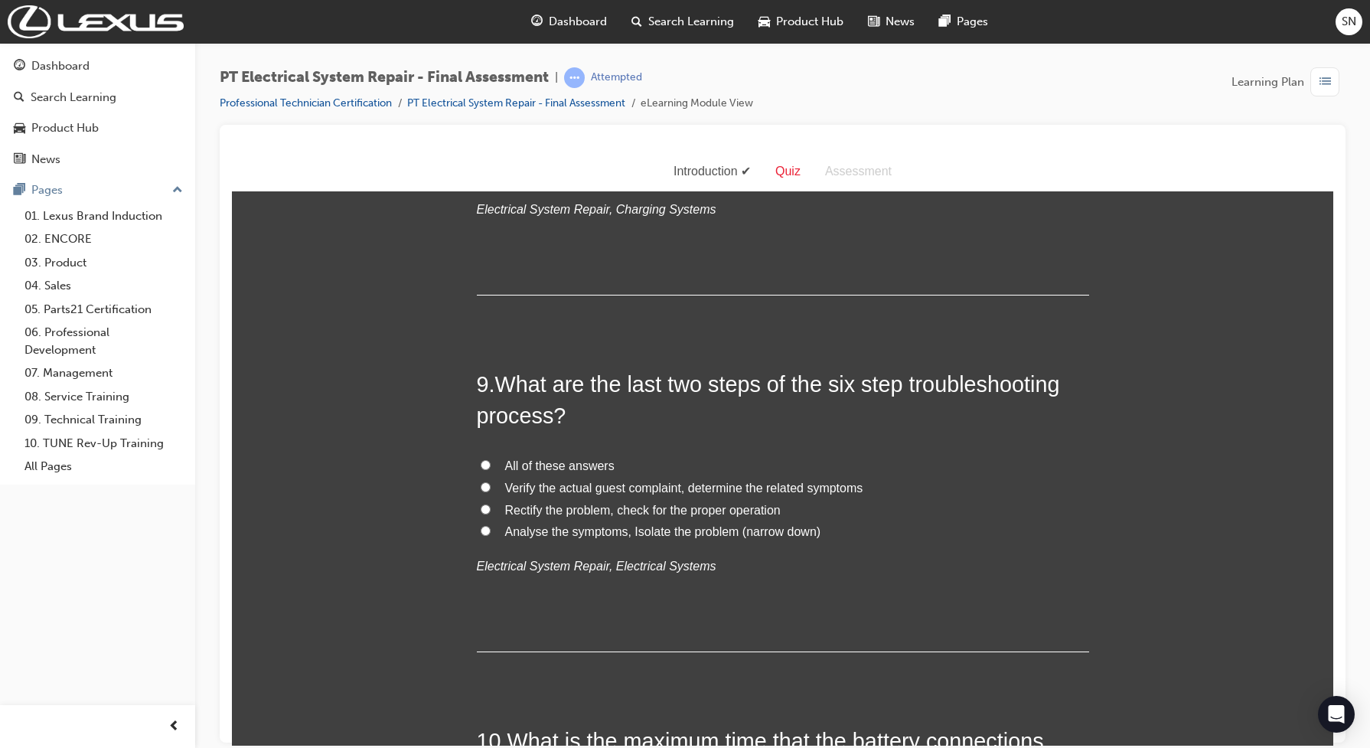
click at [563, 516] on span "Rectify the problem, check for the proper operation" at bounding box center [643, 509] width 276 height 13
click at [491, 514] on input "Rectify the problem, check for the proper operation" at bounding box center [486, 509] width 10 height 10
radio input "true"
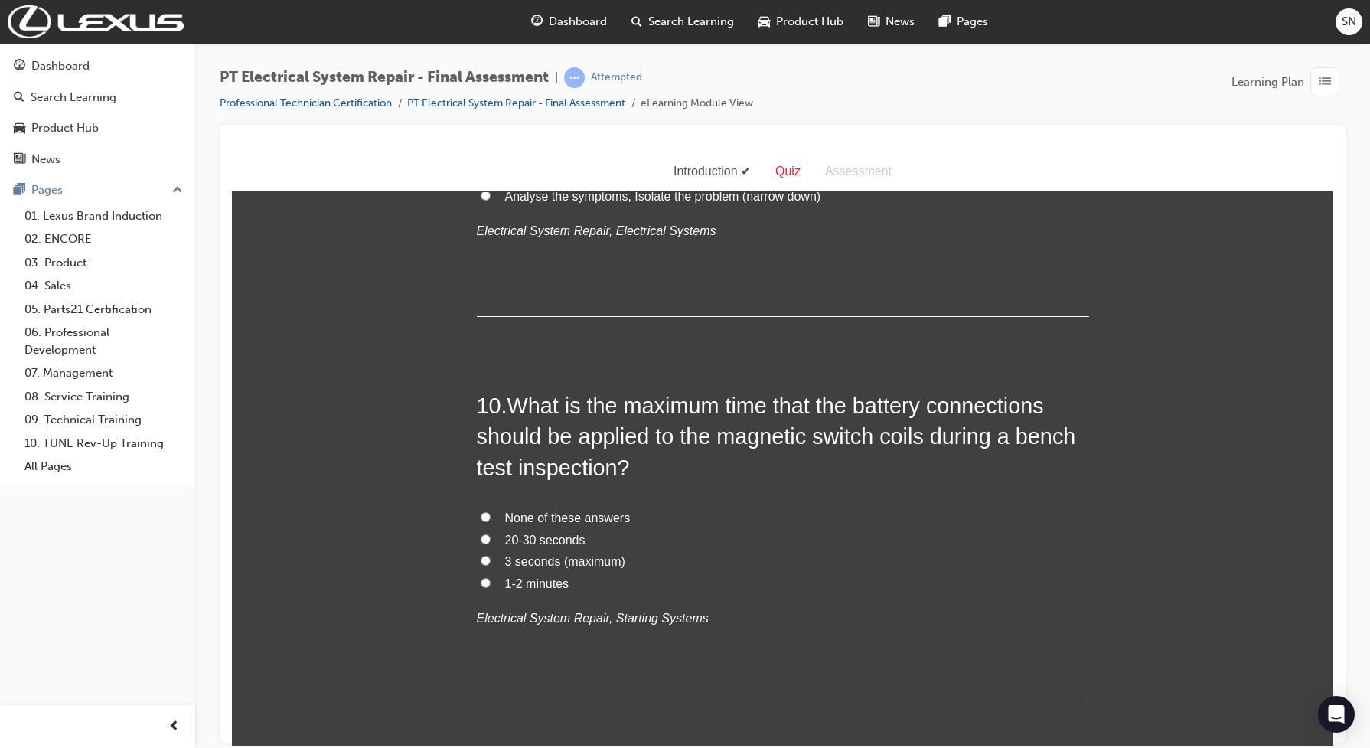
scroll to position [3062, 0]
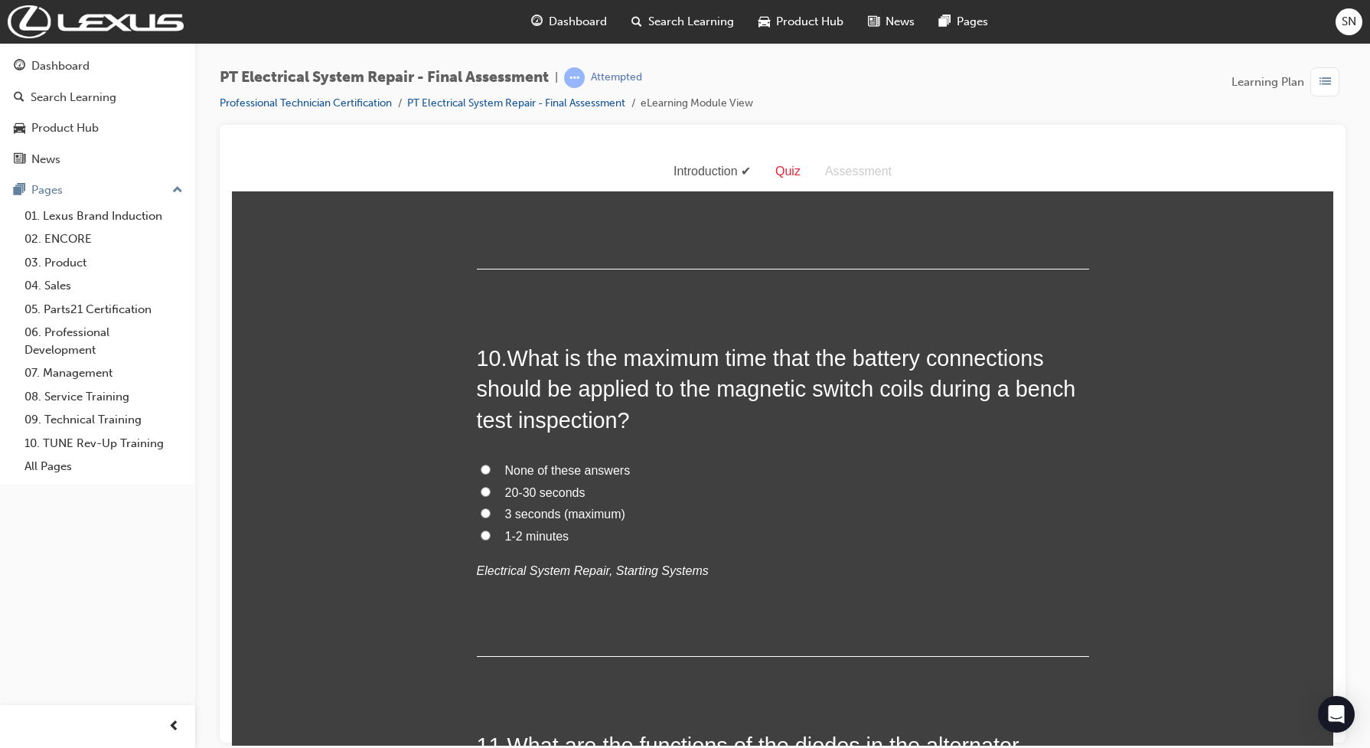
click at [571, 511] on span "3 seconds (maximum)" at bounding box center [565, 513] width 120 height 13
click at [491, 511] on input "3 seconds (maximum)" at bounding box center [486, 512] width 10 height 10
radio input "true"
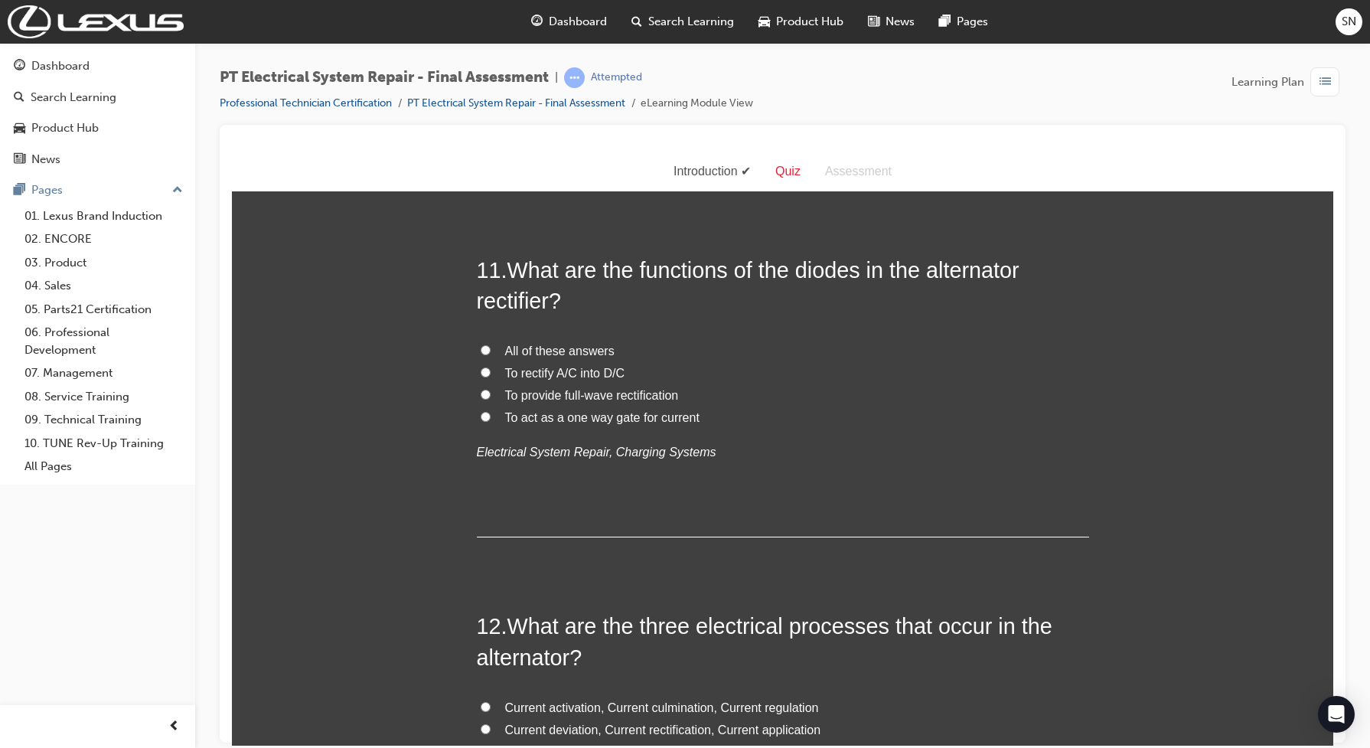
scroll to position [3540, 0]
click at [563, 374] on span "To rectify A/C into D/C" at bounding box center [565, 369] width 120 height 13
drag, startPoint x: 563, startPoint y: 374, endPoint x: 504, endPoint y: 379, distance: 59.1
click at [503, 380] on label "To rectify A/C into D/C" at bounding box center [783, 370] width 612 height 22
click at [491, 374] on input "To rectify A/C into D/C" at bounding box center [486, 369] width 10 height 10
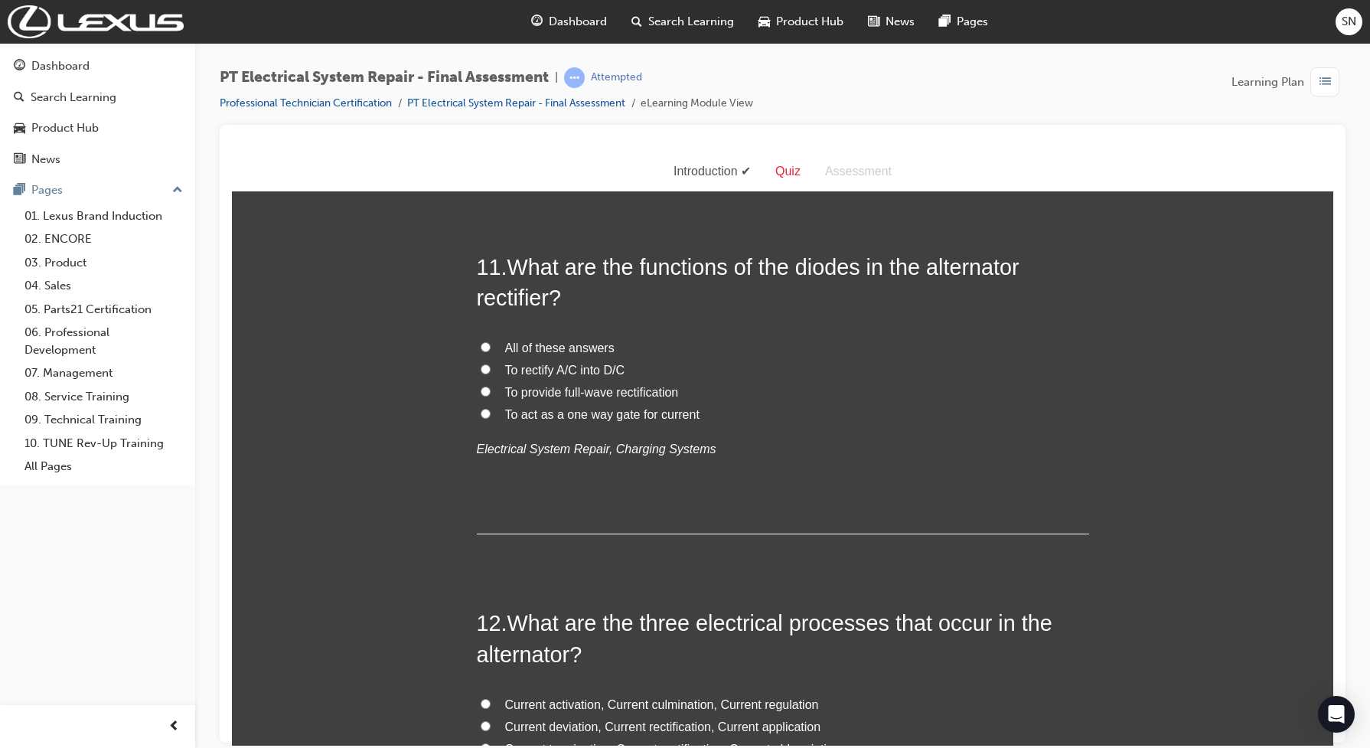
radio input "true"
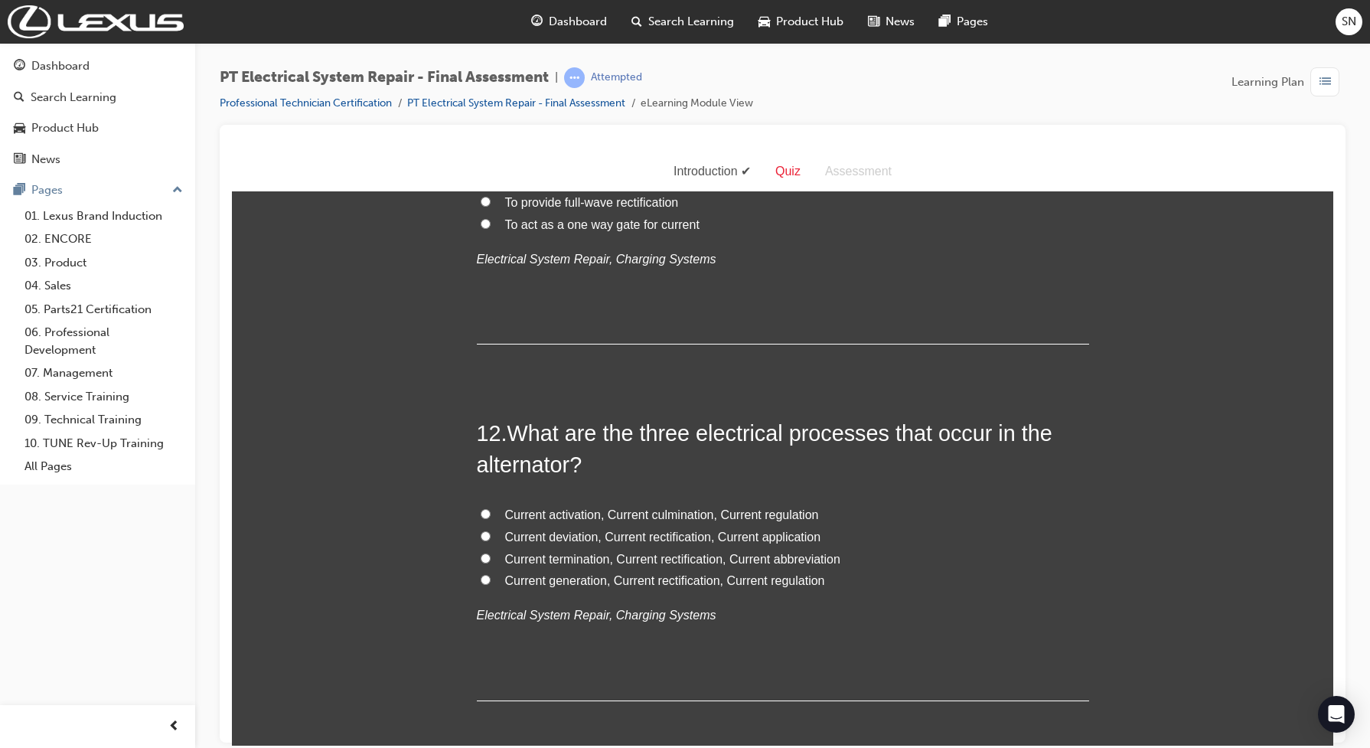
scroll to position [3827, 0]
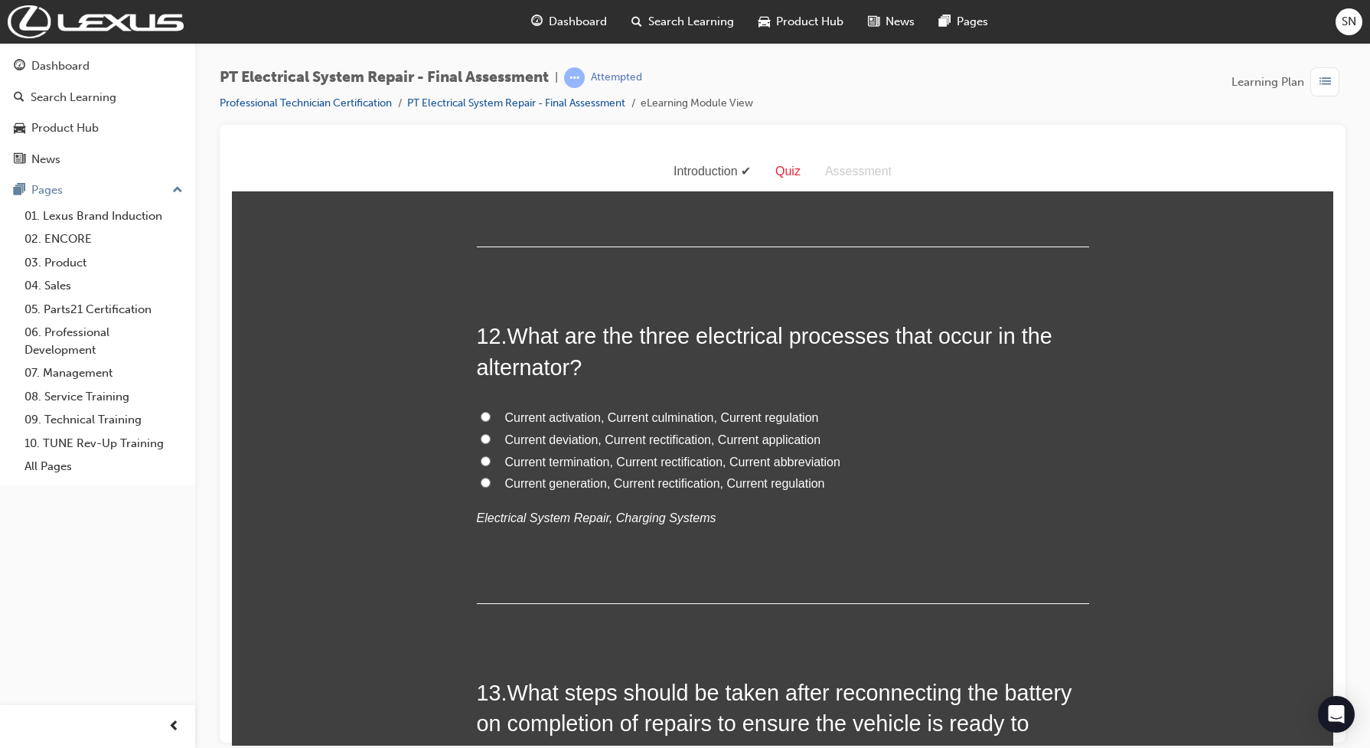
click at [628, 483] on span "Current generation, Current rectification, Current regulation" at bounding box center [665, 482] width 320 height 13
click at [491, 483] on input "Current generation, Current rectification, Current regulation" at bounding box center [486, 482] width 10 height 10
radio input "true"
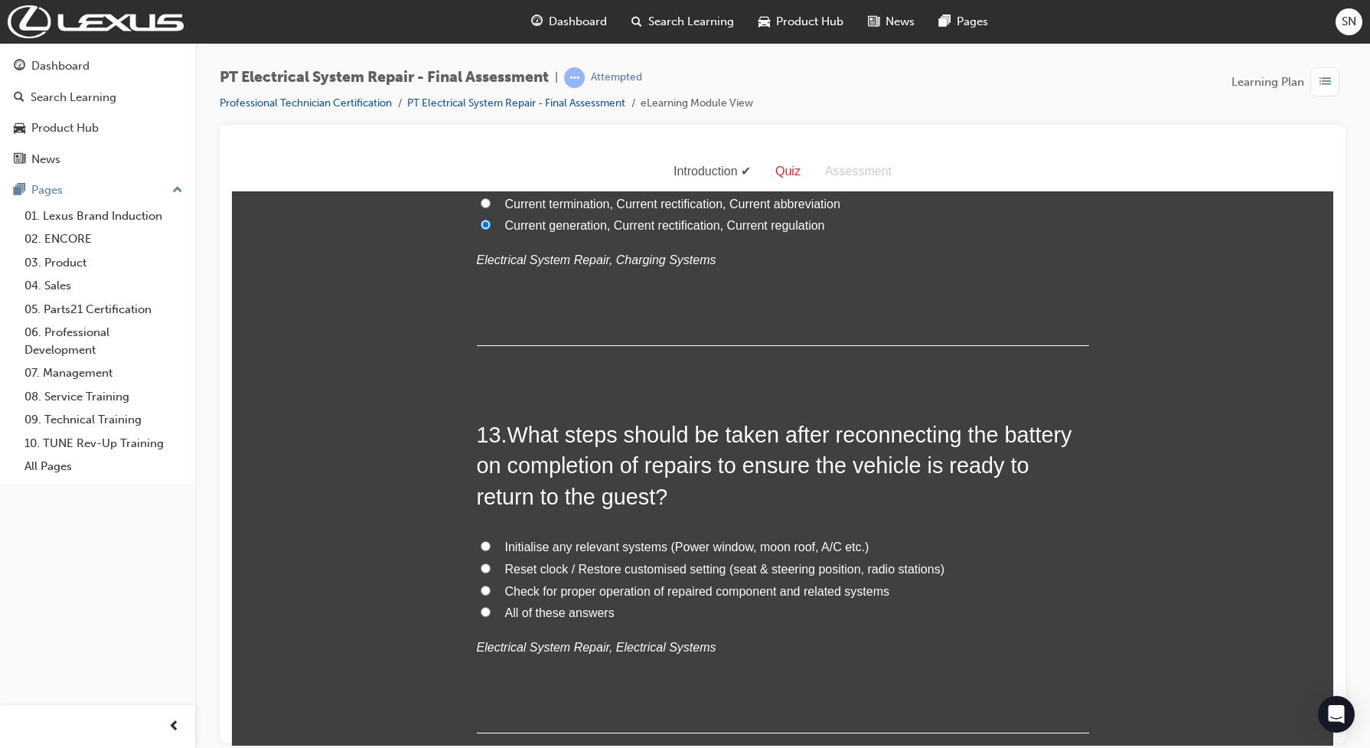
scroll to position [4114, 0]
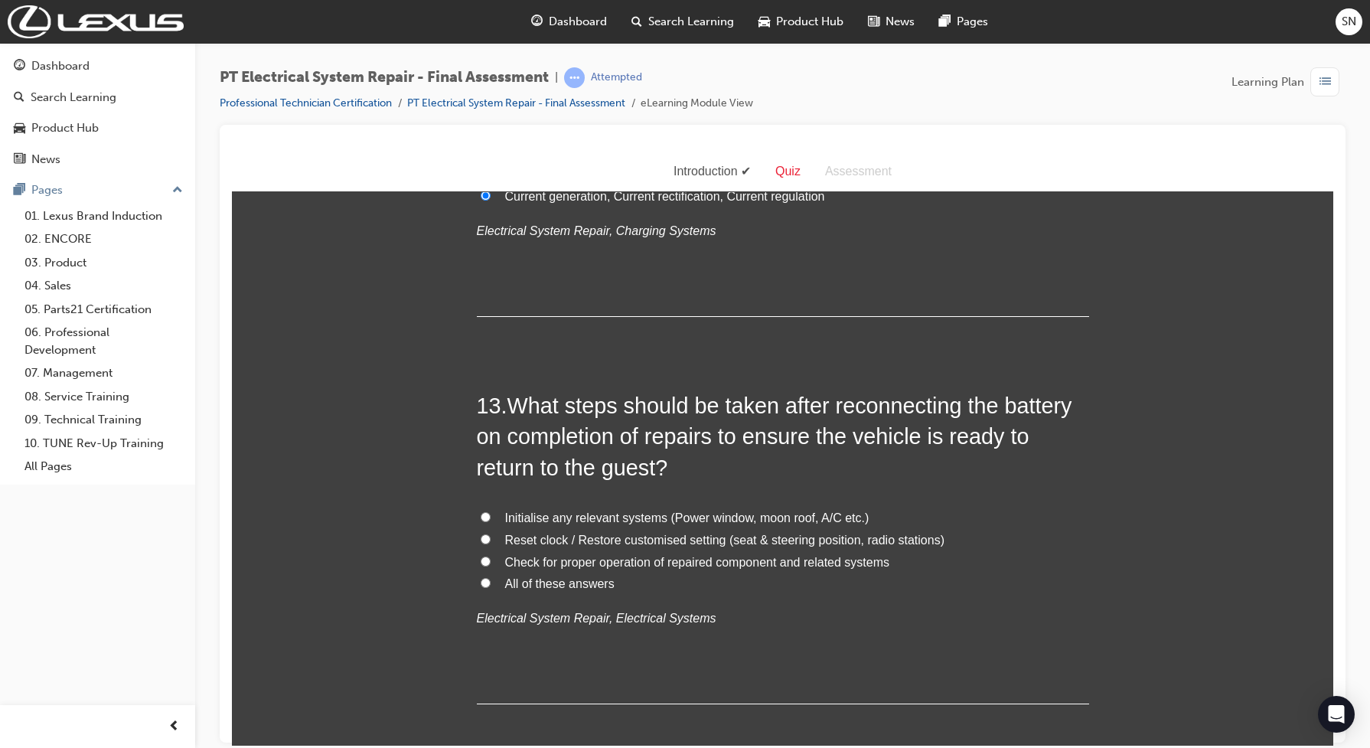
click at [563, 588] on span "All of these answers" at bounding box center [559, 582] width 109 height 13
click at [491, 587] on input "All of these answers" at bounding box center [486, 582] width 10 height 10
radio input "true"
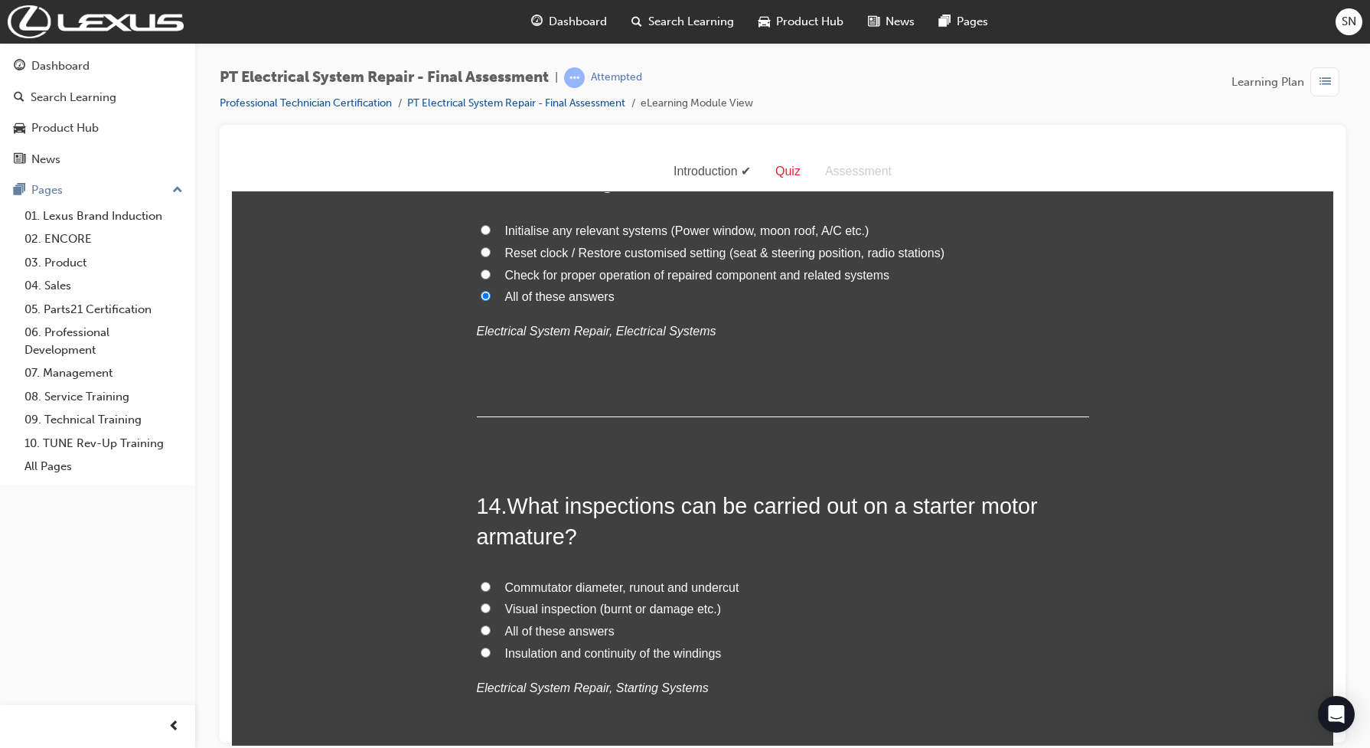
scroll to position [4497, 0]
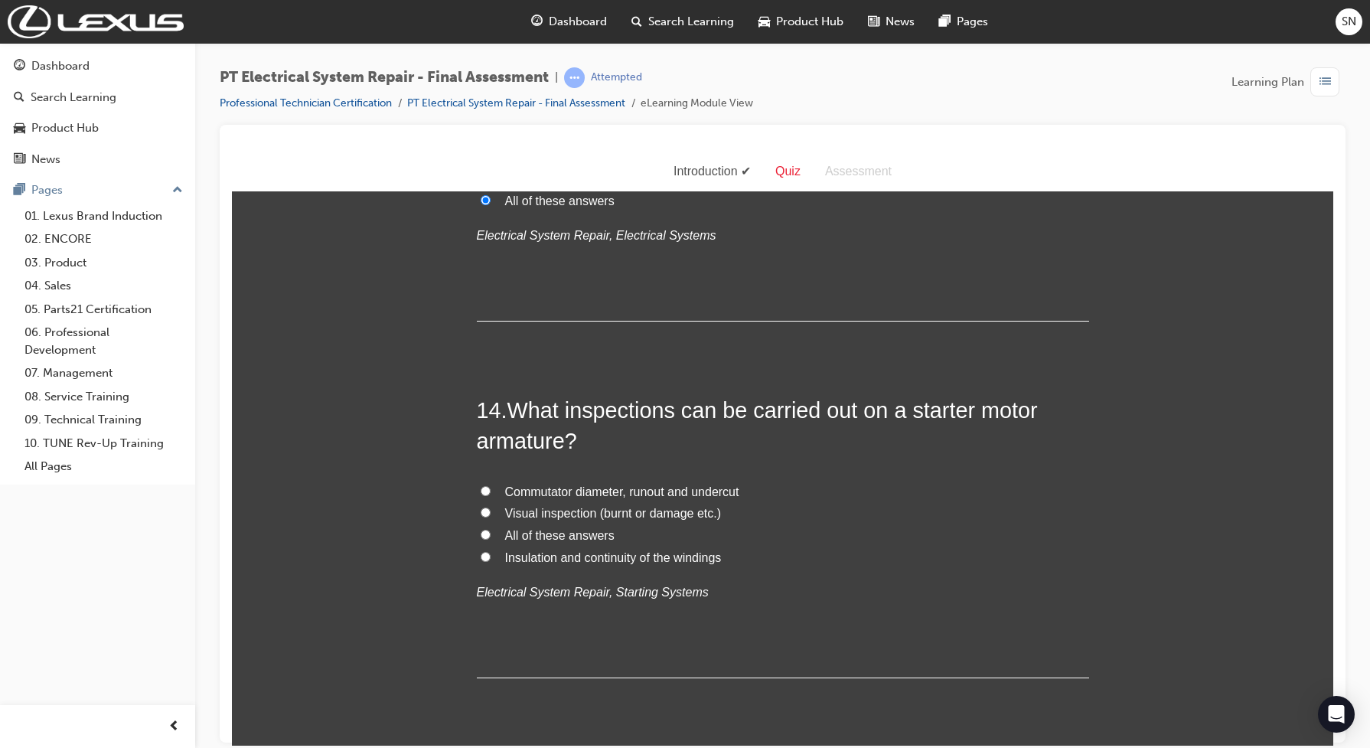
click at [540, 538] on span "All of these answers" at bounding box center [559, 534] width 109 height 13
click at [491, 538] on input "All of these answers" at bounding box center [486, 534] width 10 height 10
radio input "true"
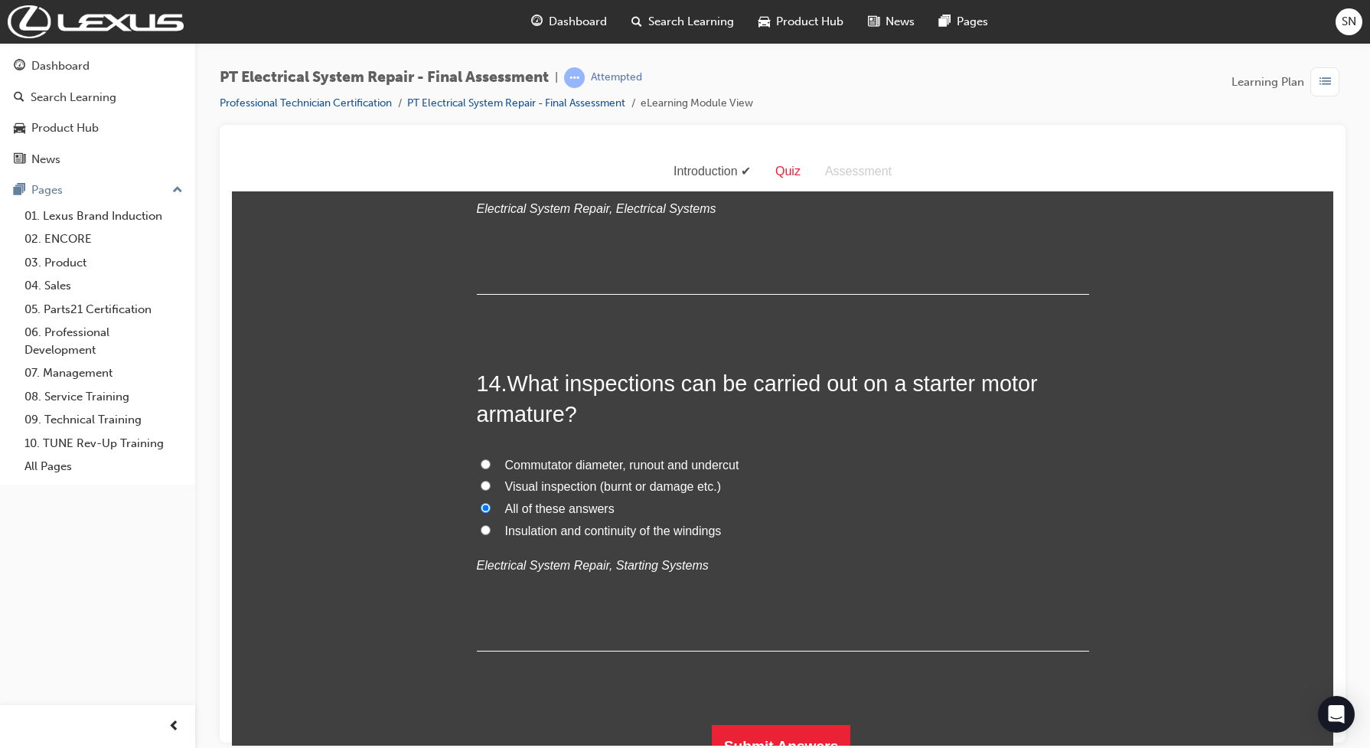
scroll to position [4548, 0]
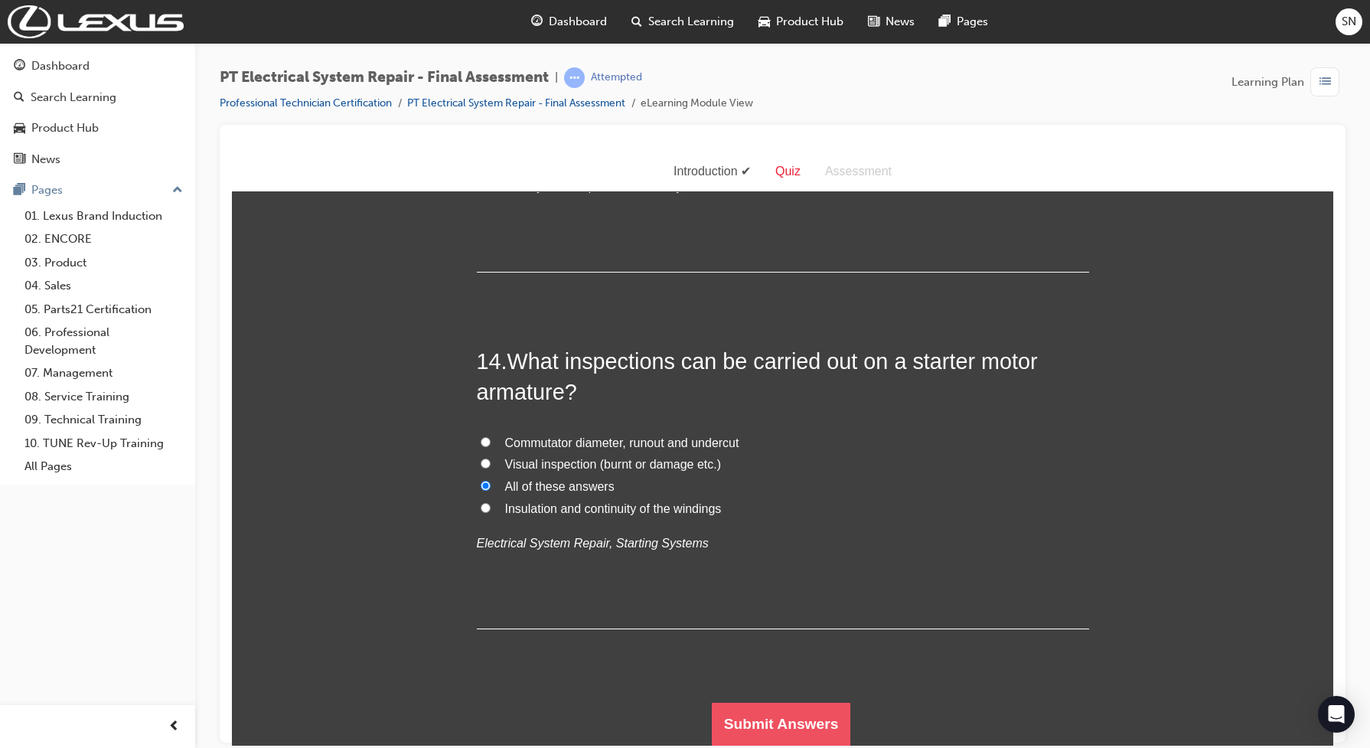
click at [747, 719] on button "Submit Answers" at bounding box center [781, 723] width 139 height 43
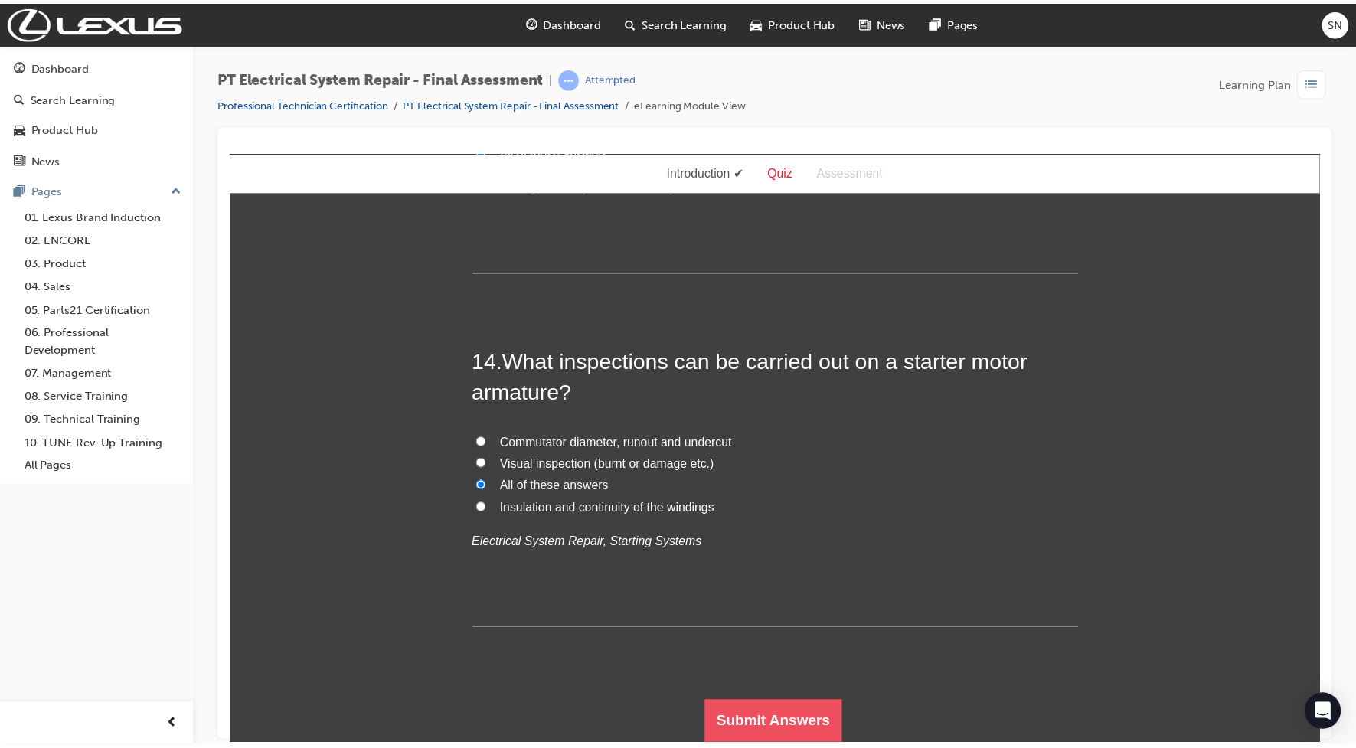
scroll to position [0, 0]
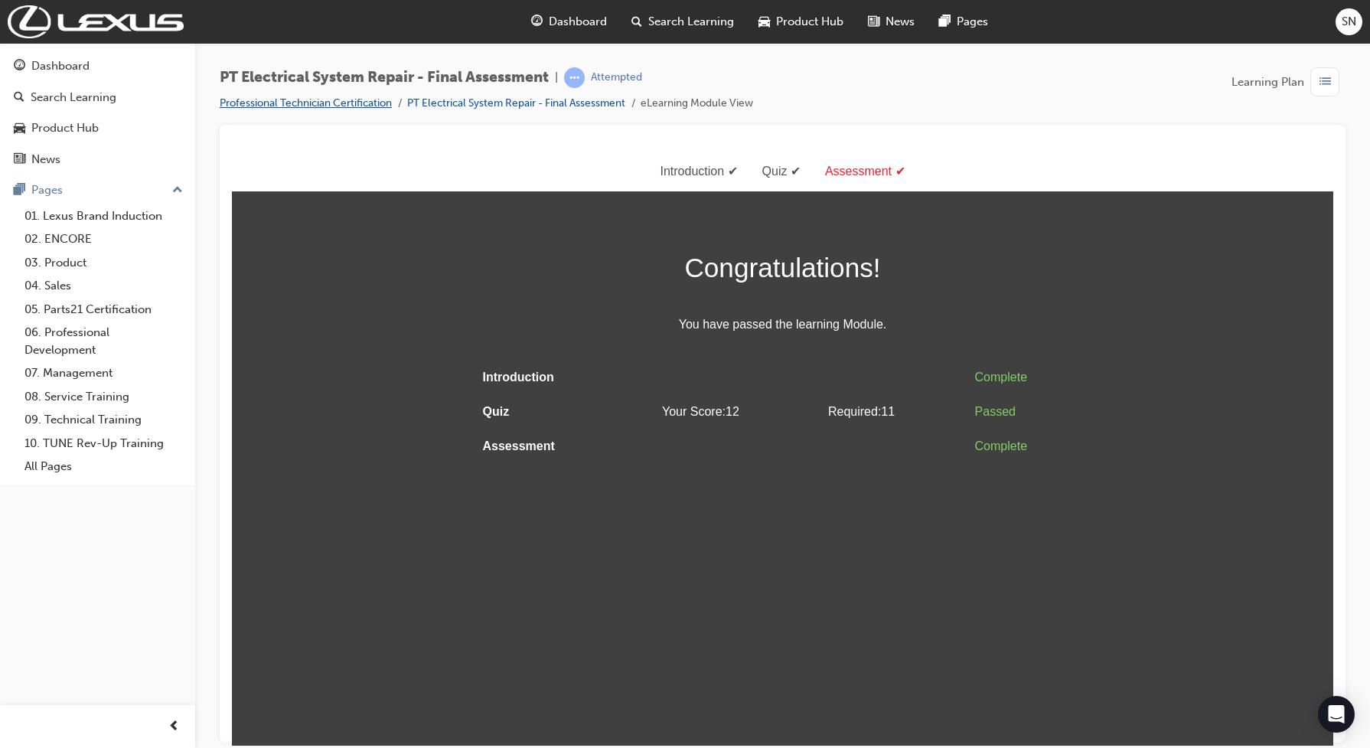
click at [338, 101] on link "Professional Technician Certification" at bounding box center [306, 102] width 172 height 13
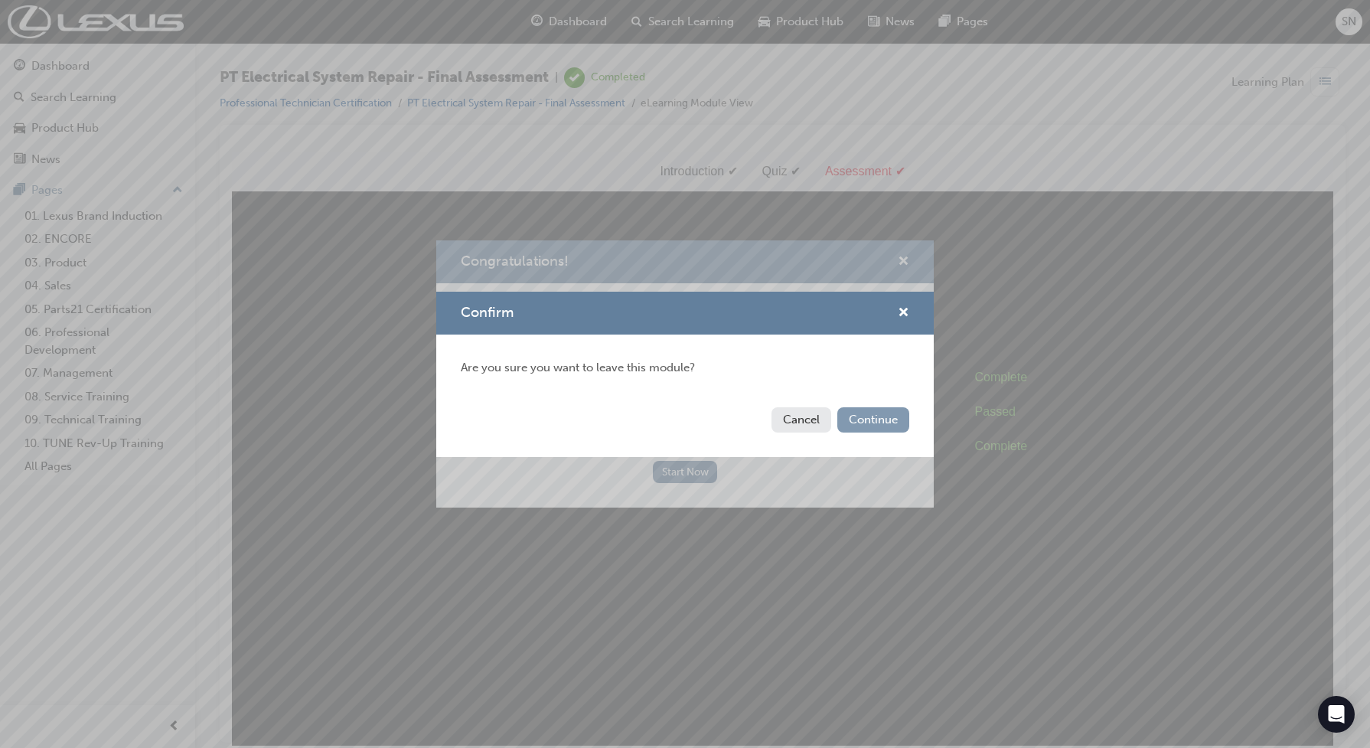
click at [880, 412] on button "Continue" at bounding box center [873, 419] width 72 height 25
